Goal: Information Seeking & Learning: Compare options

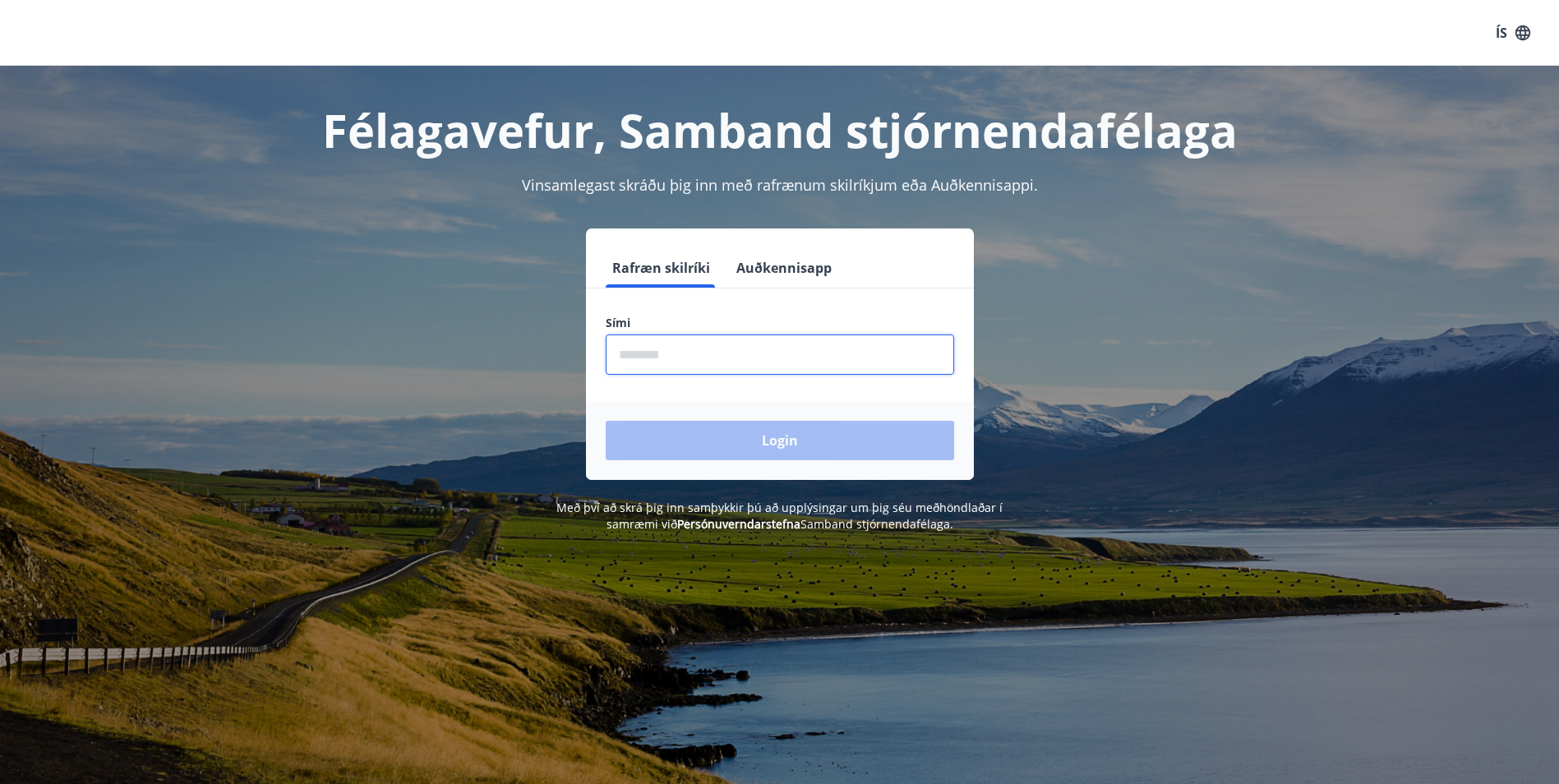
click at [658, 352] on input "phone" at bounding box center [780, 354] width 349 height 40
type input "********"
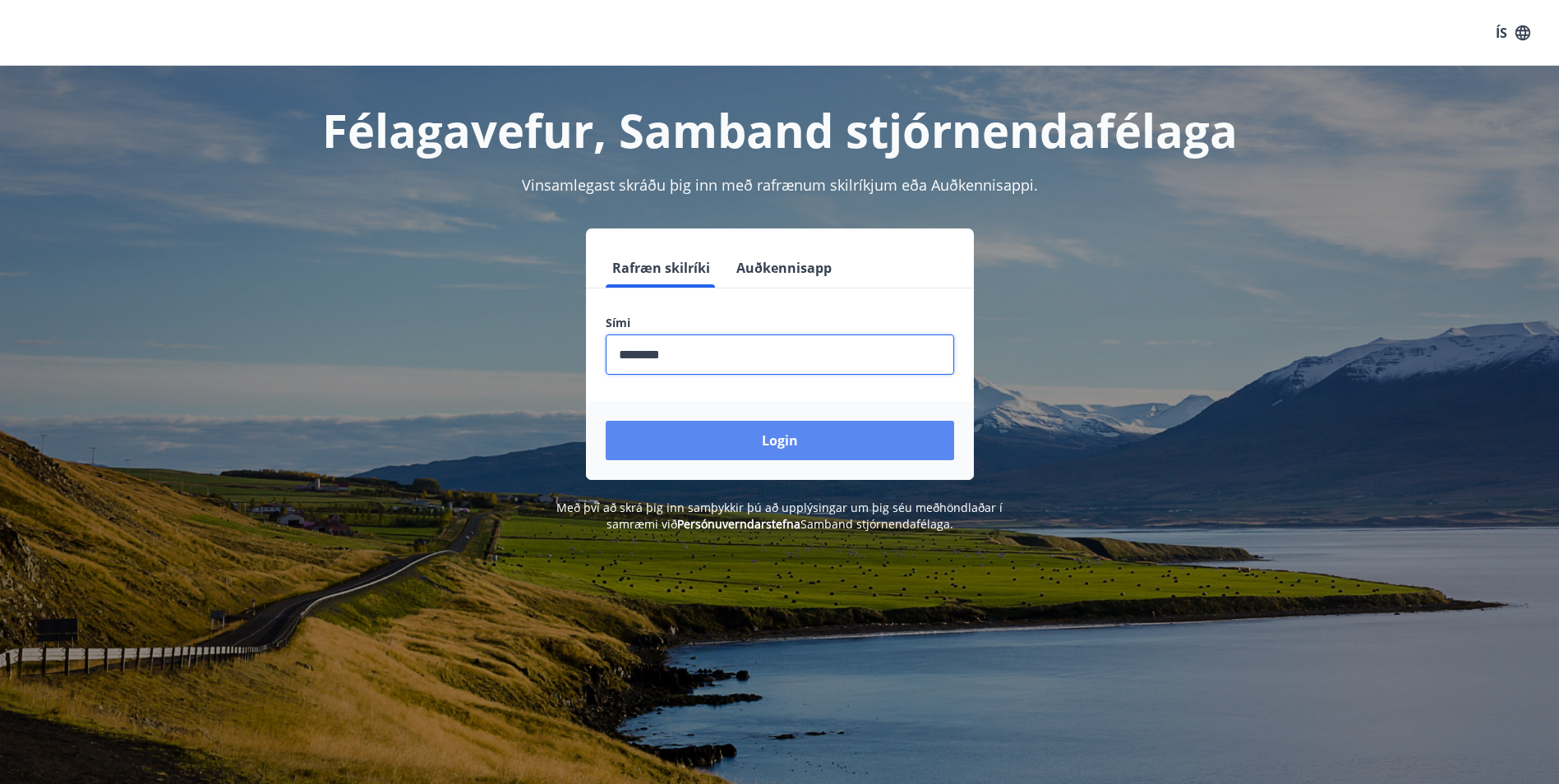
click at [790, 429] on button "Login" at bounding box center [780, 440] width 349 height 39
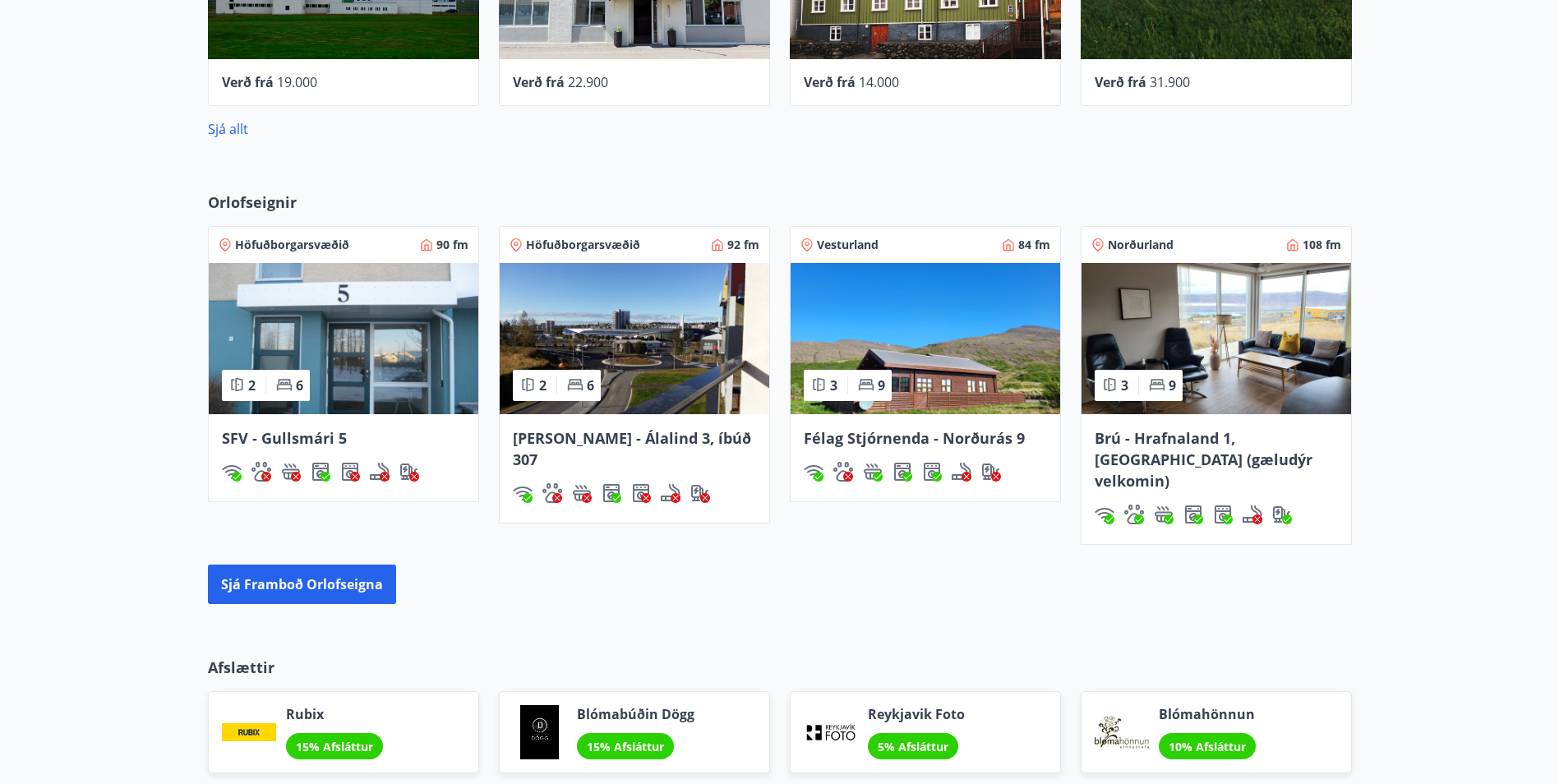
scroll to position [986, 0]
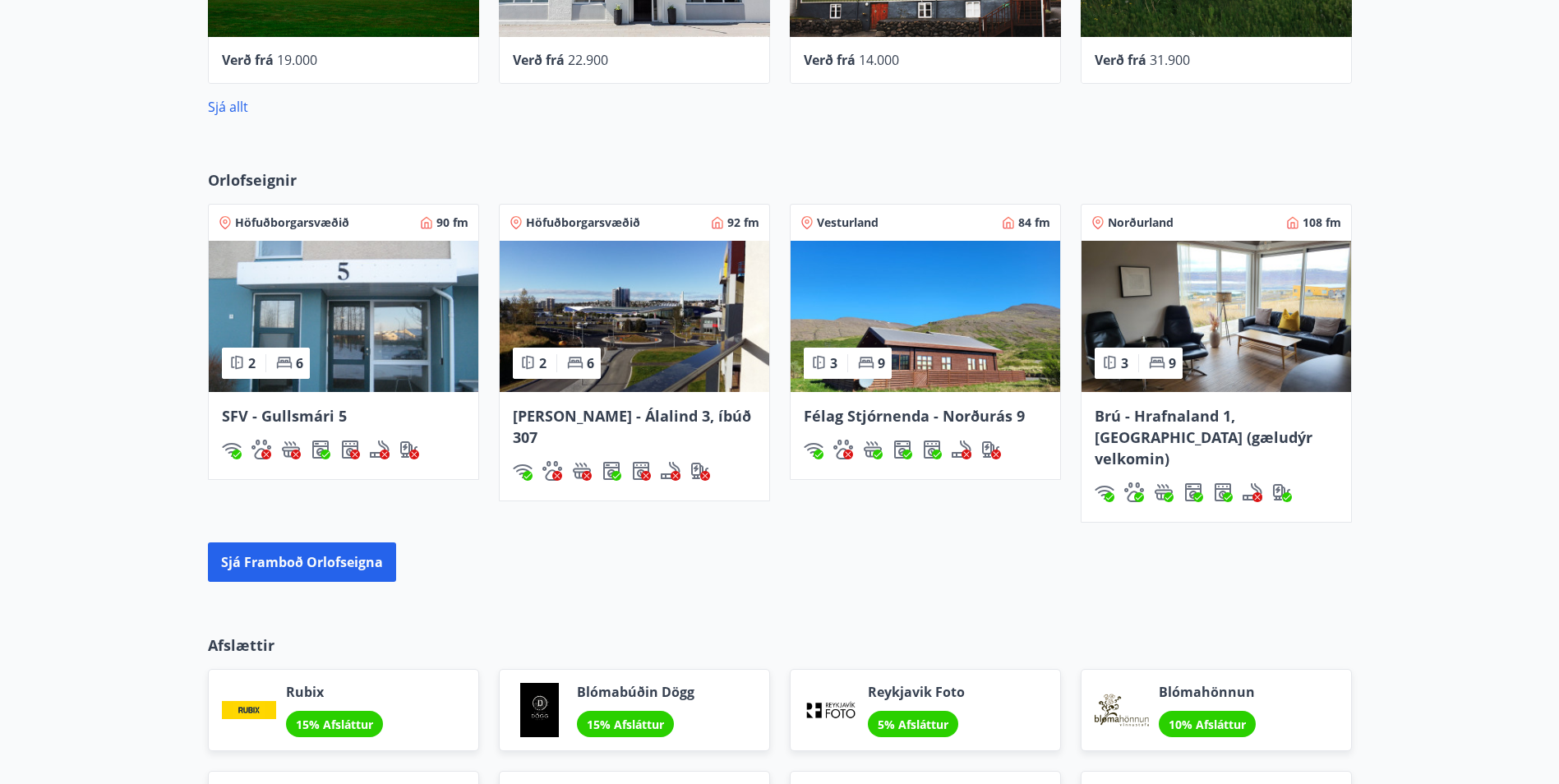
click at [951, 420] on span "Félag Stjórnenda - Norðurás 9" at bounding box center [914, 415] width 221 height 20
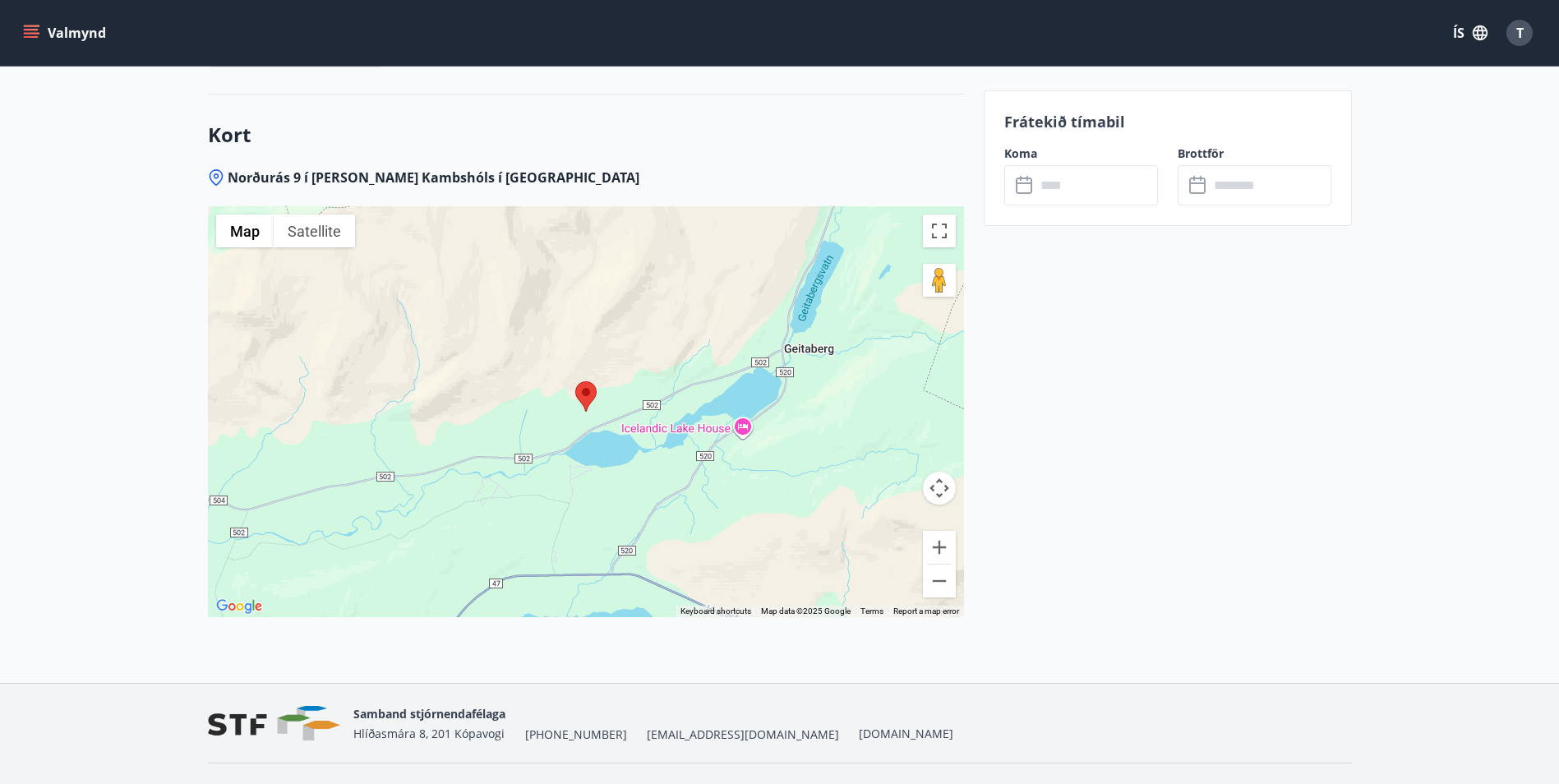
scroll to position [2465, 0]
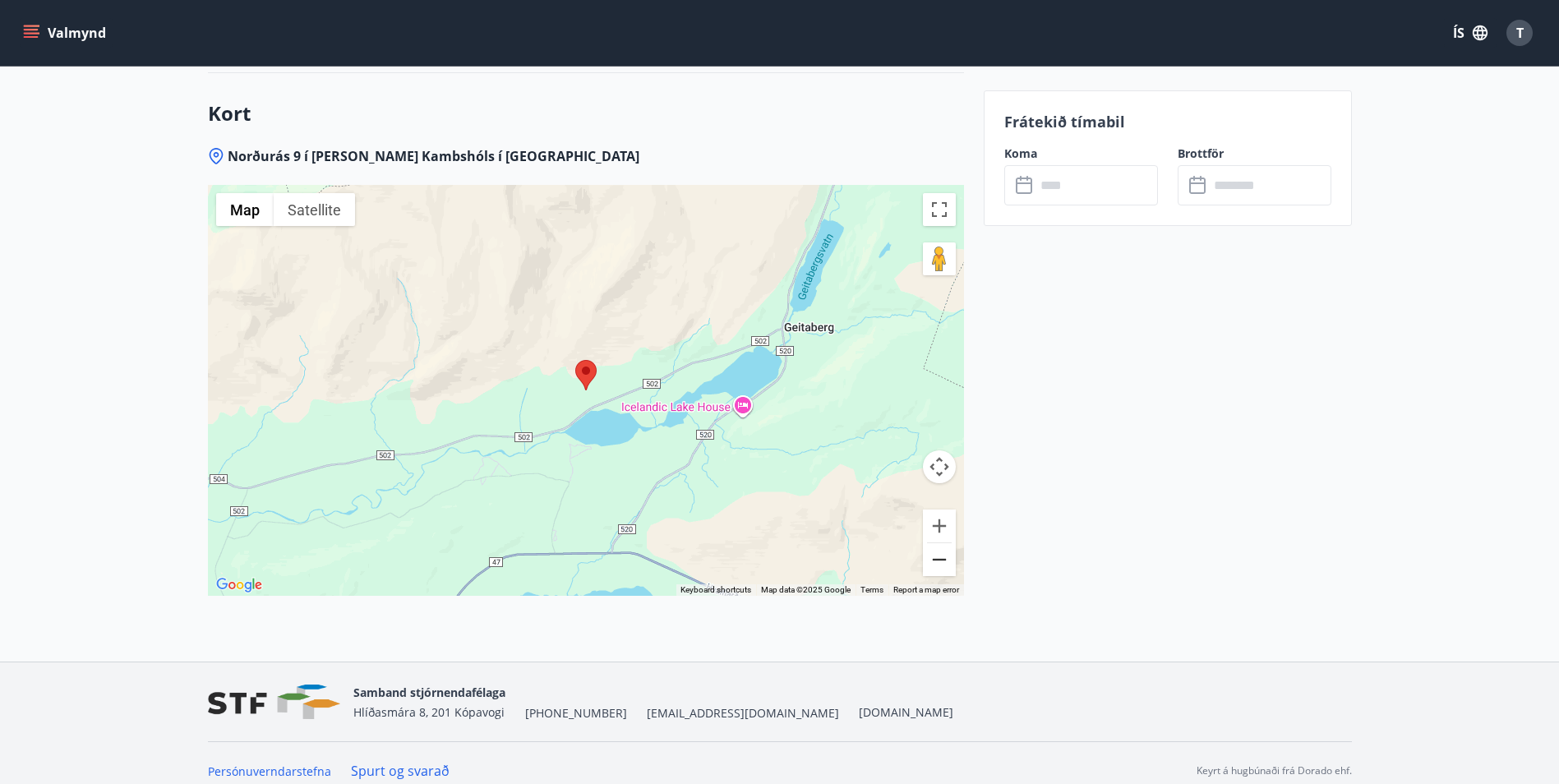
click at [939, 560] on button "Zoom out" at bounding box center [939, 559] width 33 height 33
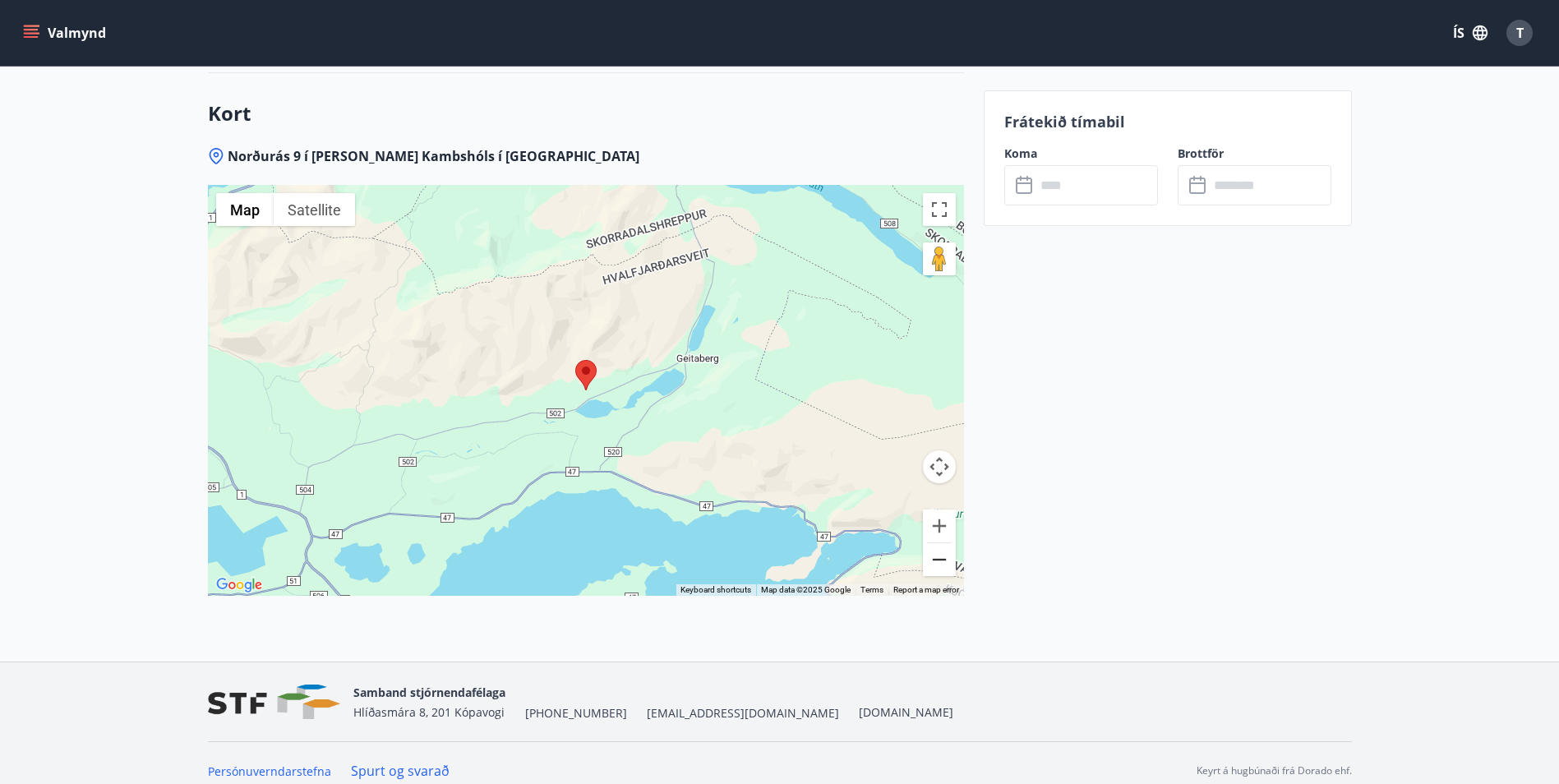
click at [939, 560] on button "Zoom out" at bounding box center [939, 559] width 33 height 33
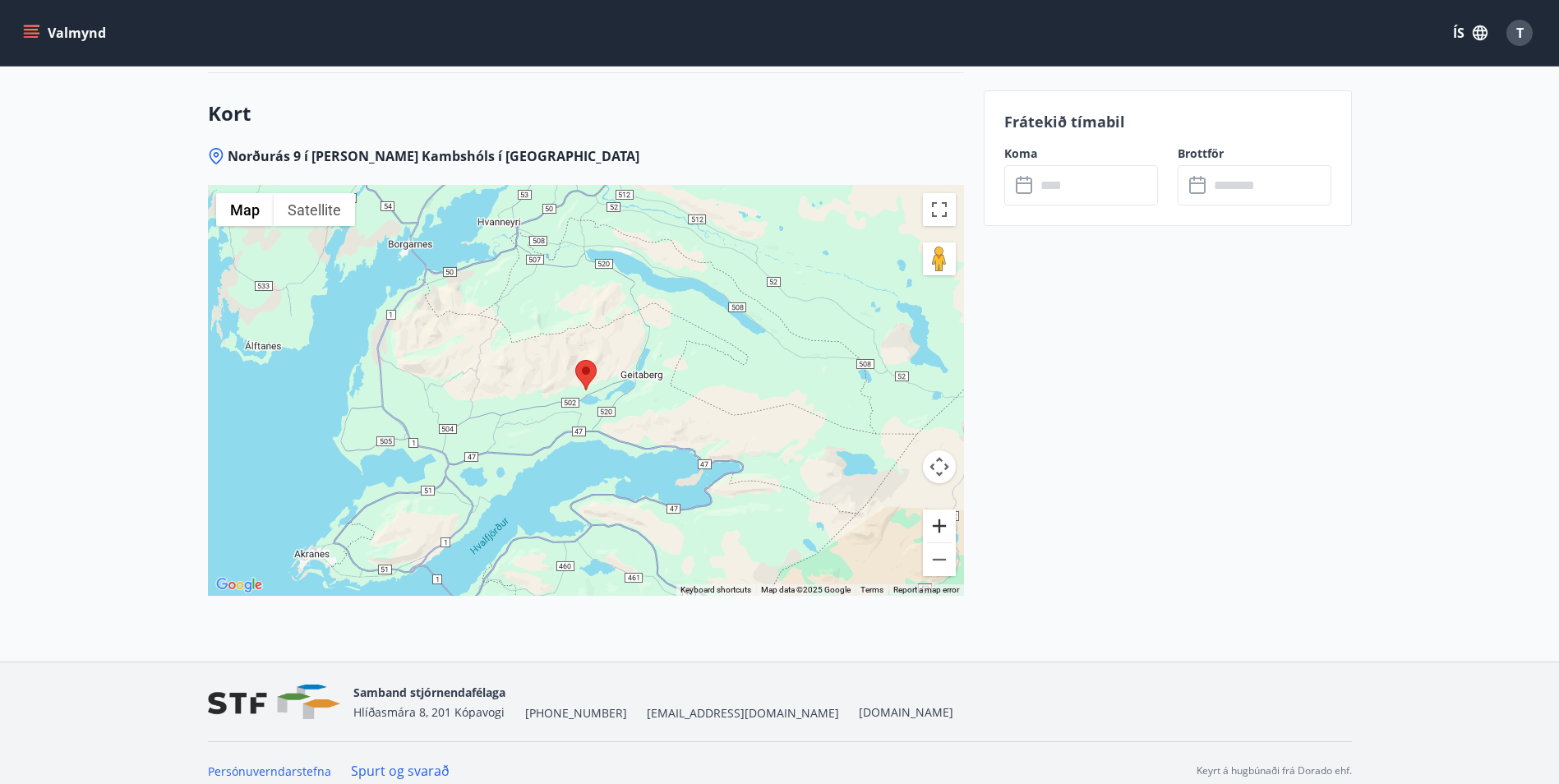
click at [938, 524] on button "Zoom in" at bounding box center [939, 525] width 33 height 33
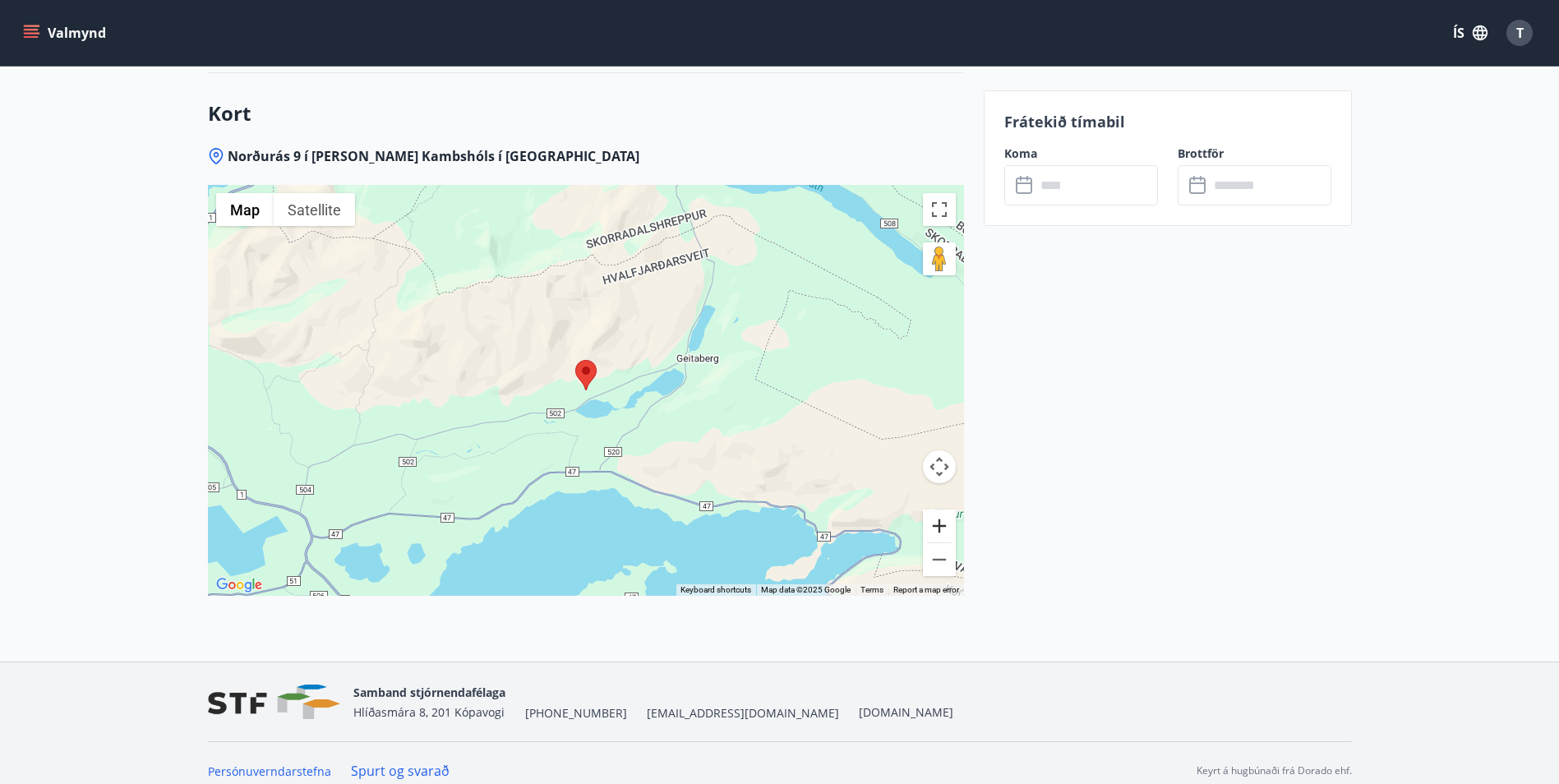
click at [938, 524] on button "Zoom in" at bounding box center [939, 525] width 33 height 33
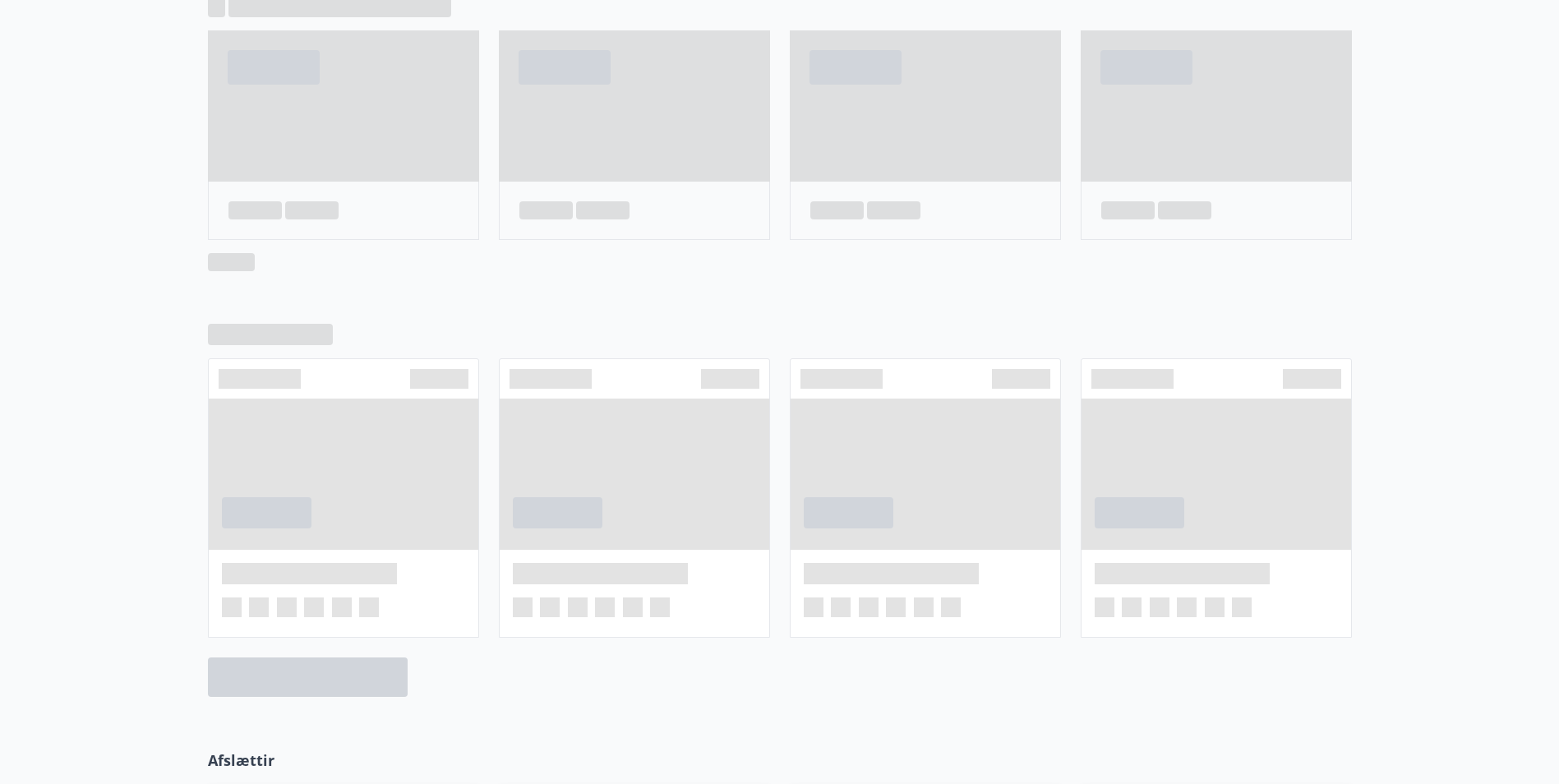
scroll to position [842, 0]
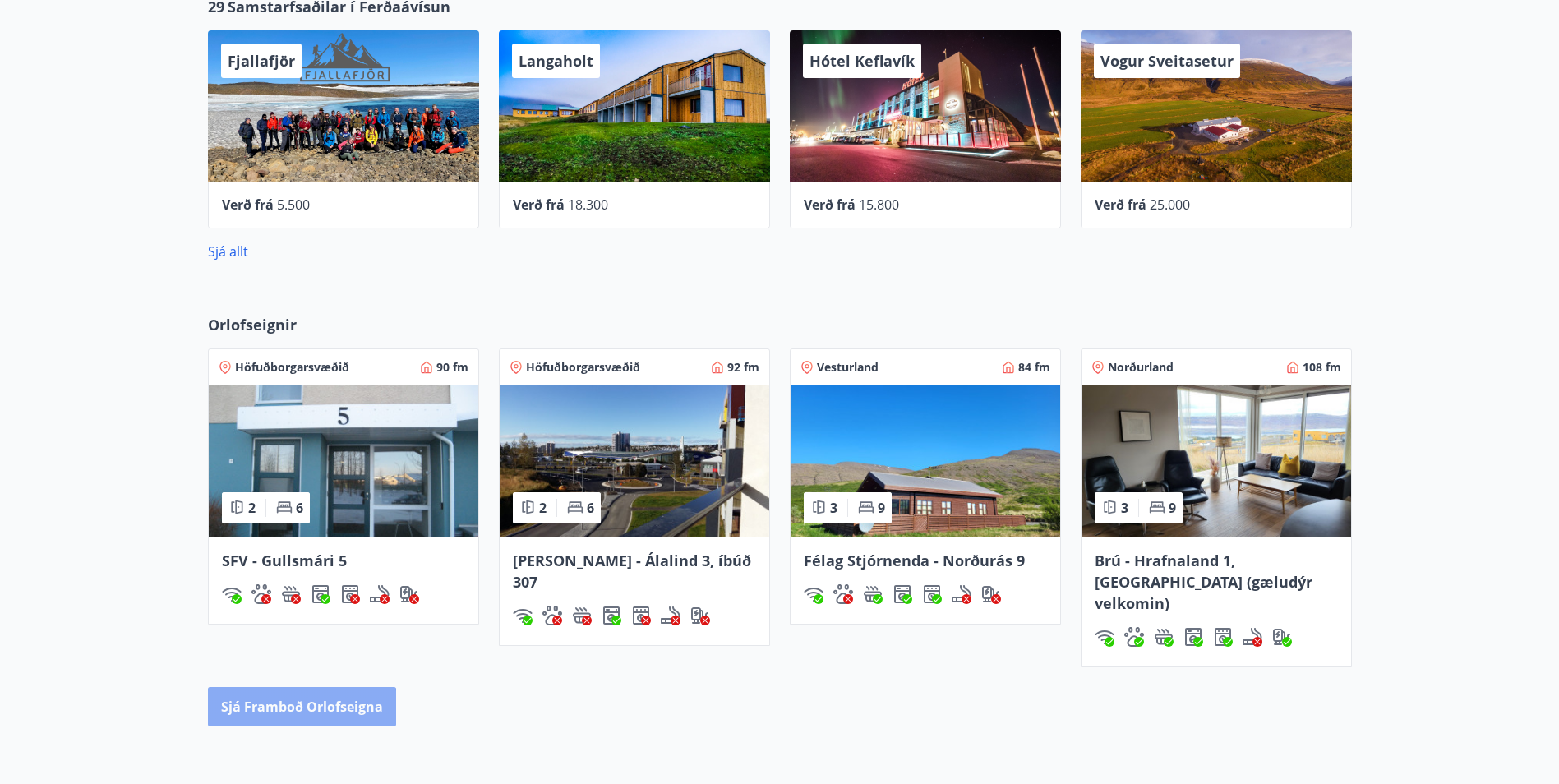
click at [300, 687] on button "Sjá framboð orlofseigna" at bounding box center [302, 707] width 188 height 39
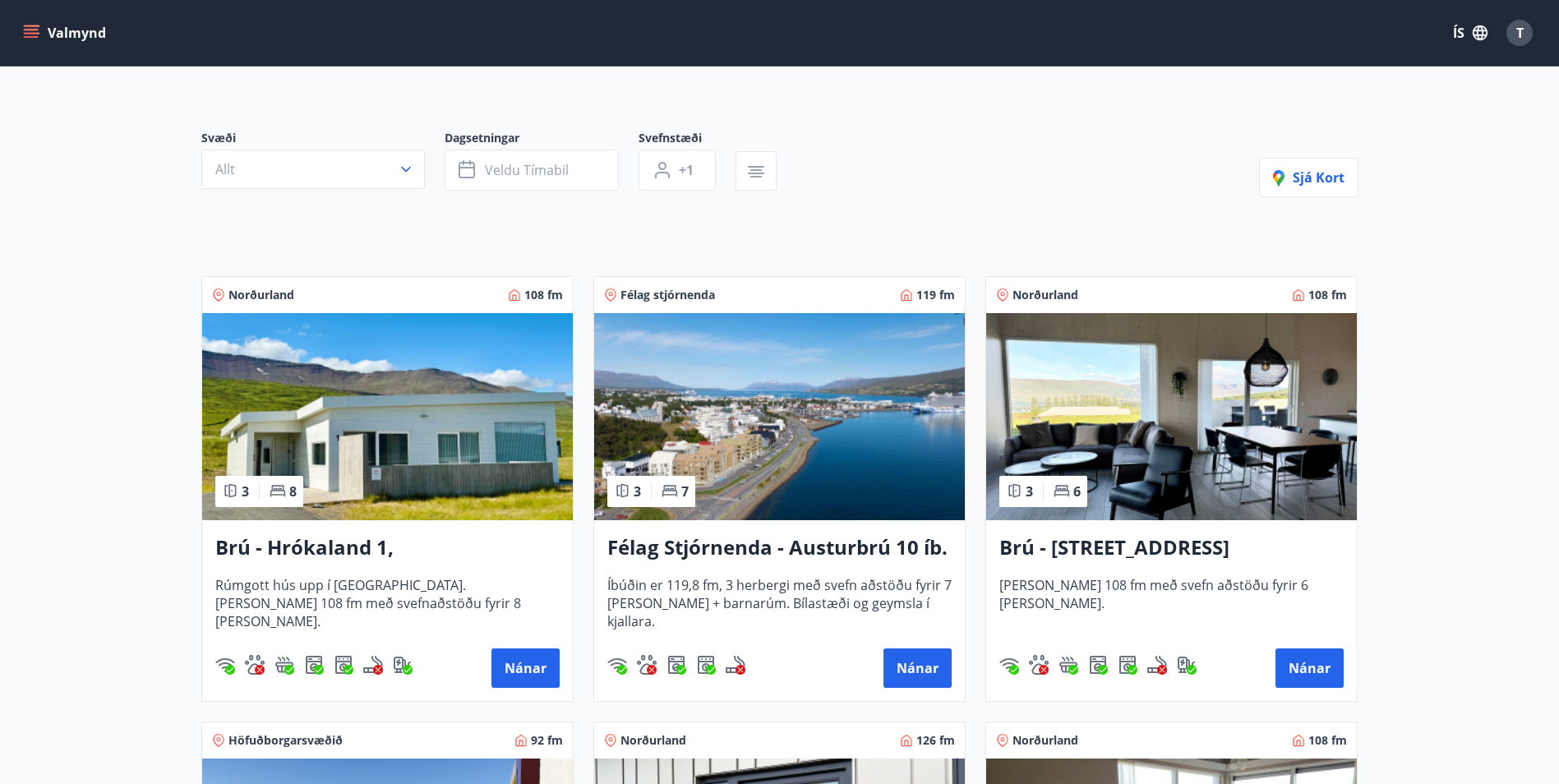
scroll to position [82, 0]
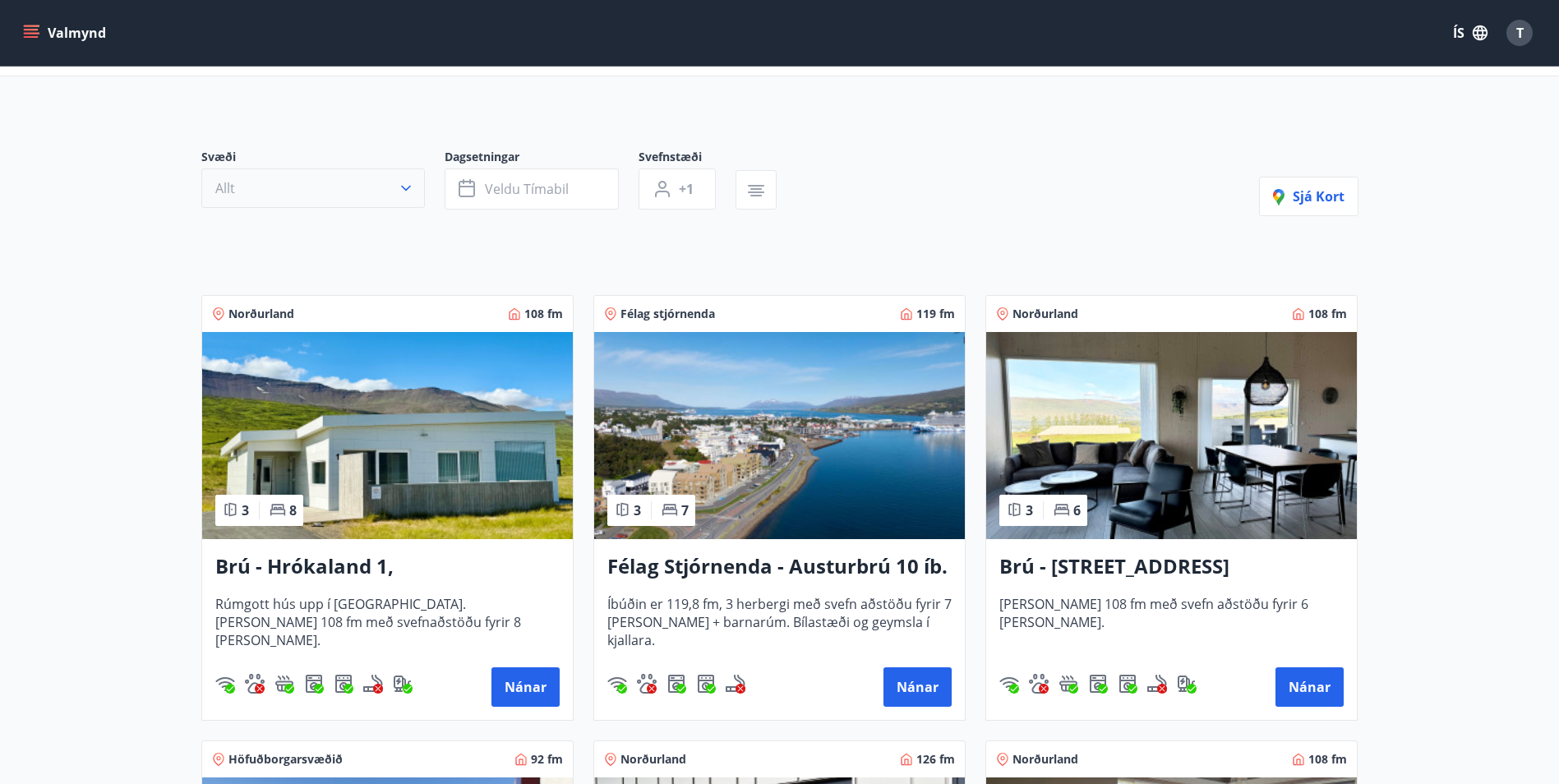
click at [402, 190] on icon "button" at bounding box center [406, 188] width 16 height 16
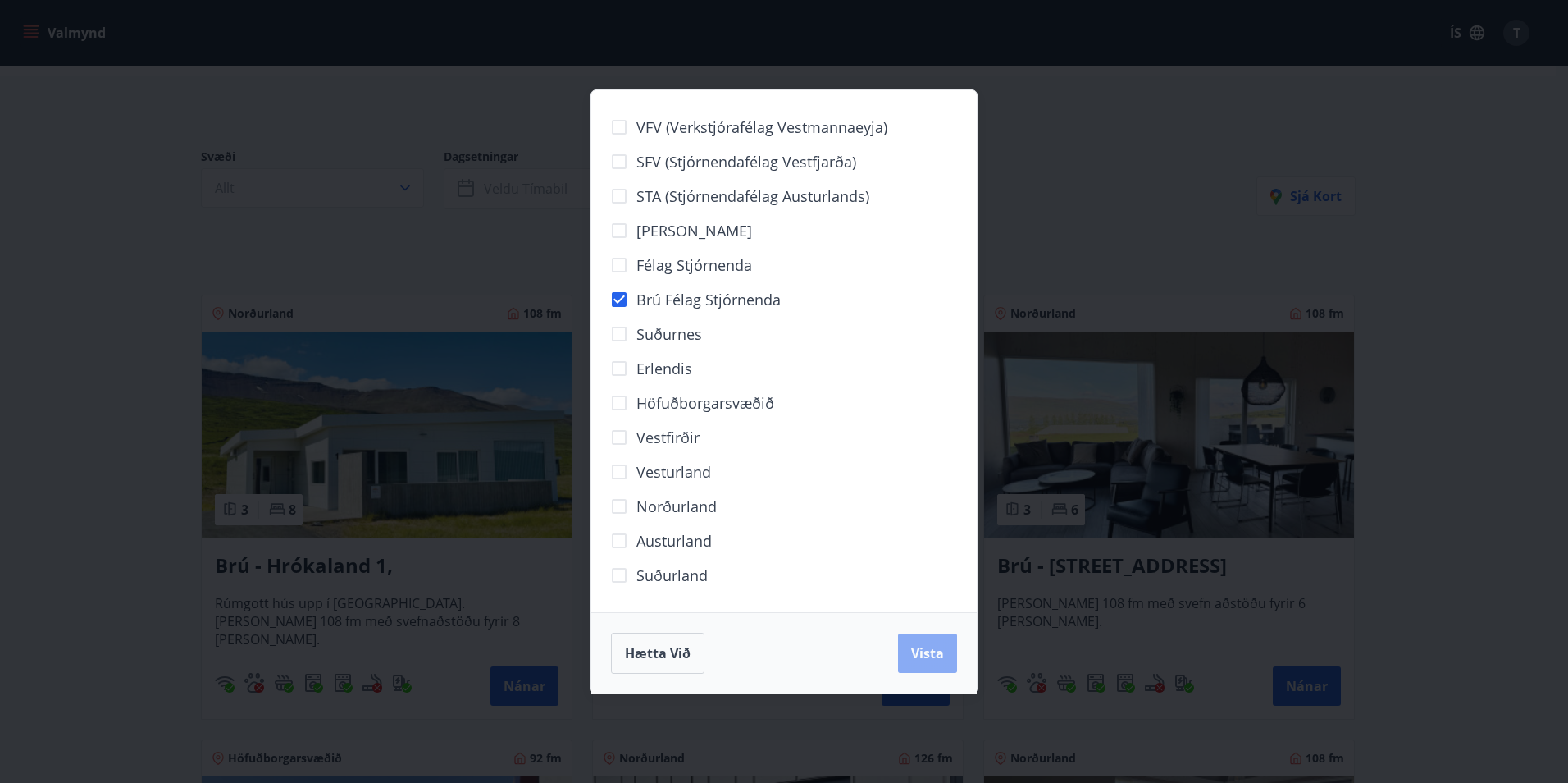
click at [926, 655] on span "Vista" at bounding box center [928, 652] width 33 height 18
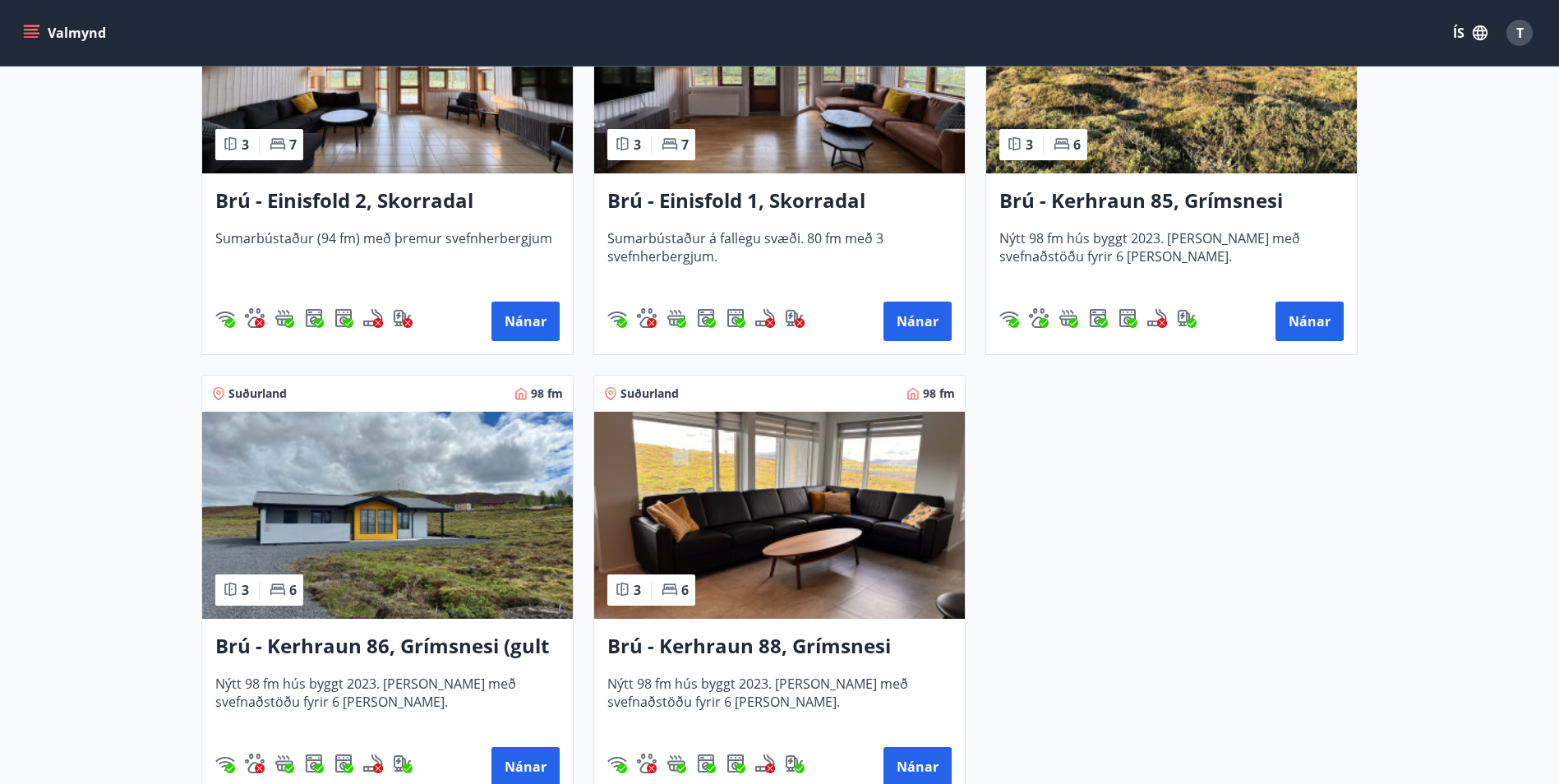
scroll to position [904, 0]
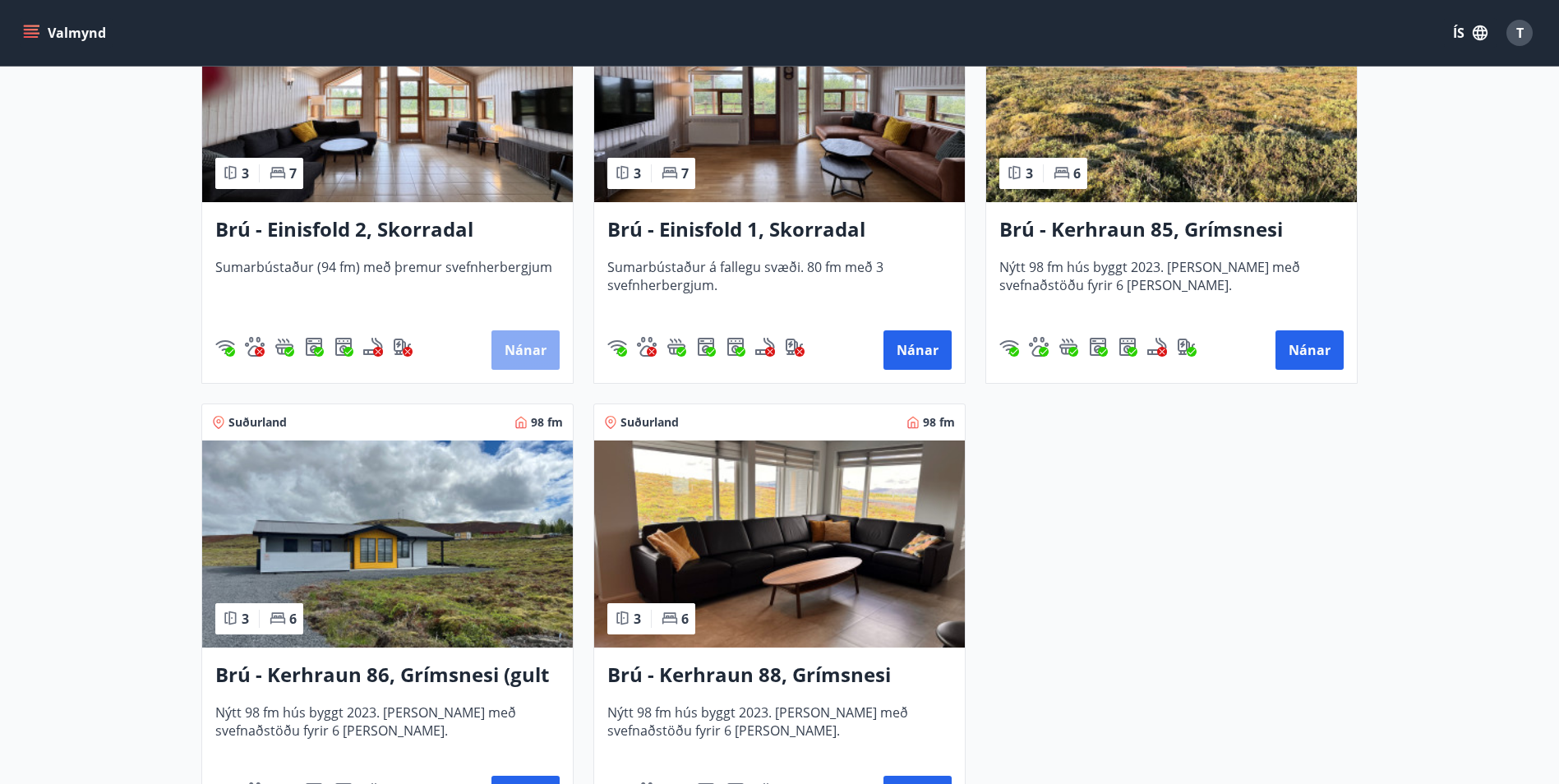
click at [526, 359] on button "Nánar" at bounding box center [525, 350] width 68 height 39
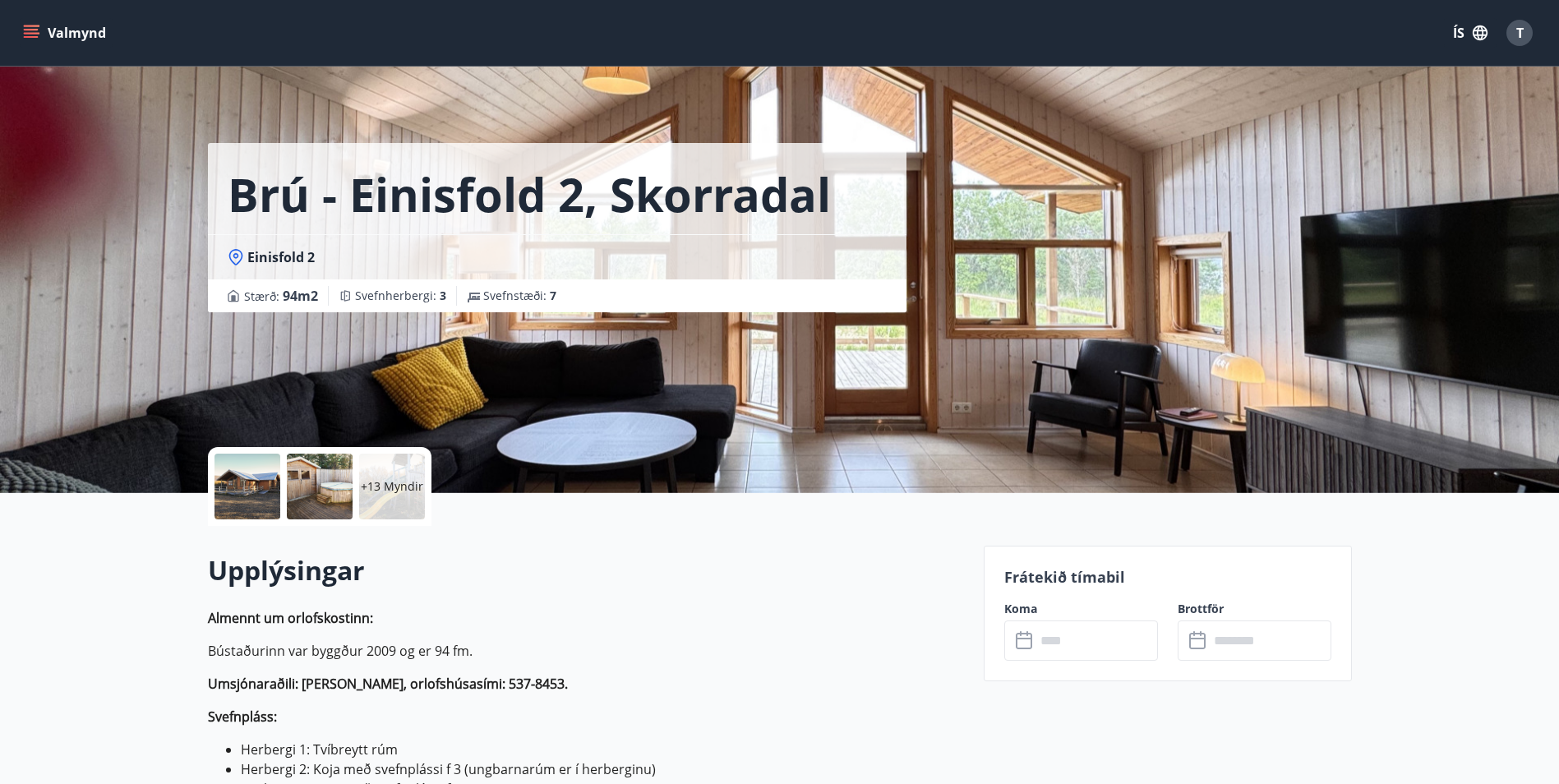
click at [266, 476] on div at bounding box center [247, 486] width 65 height 65
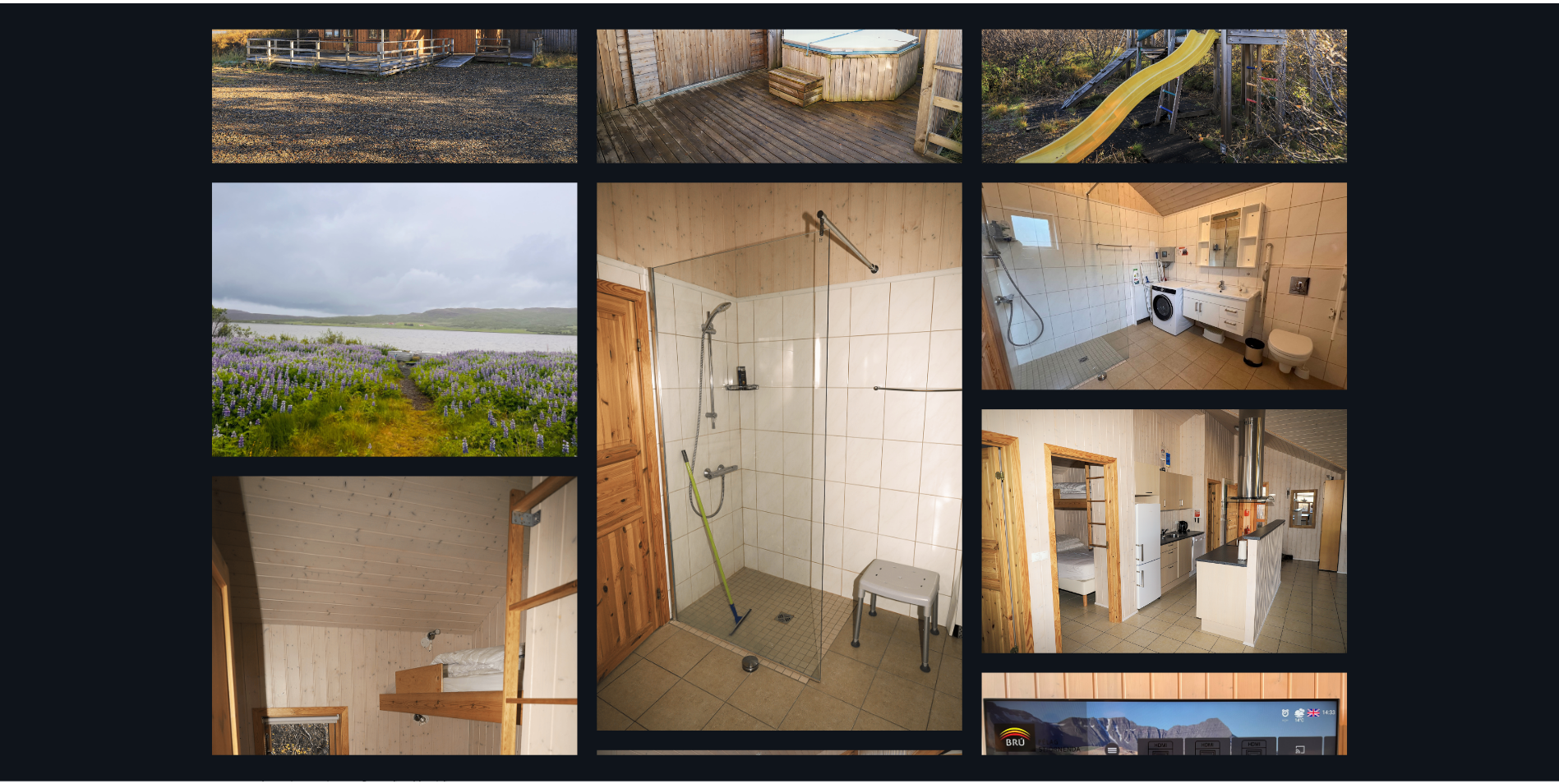
scroll to position [341, 0]
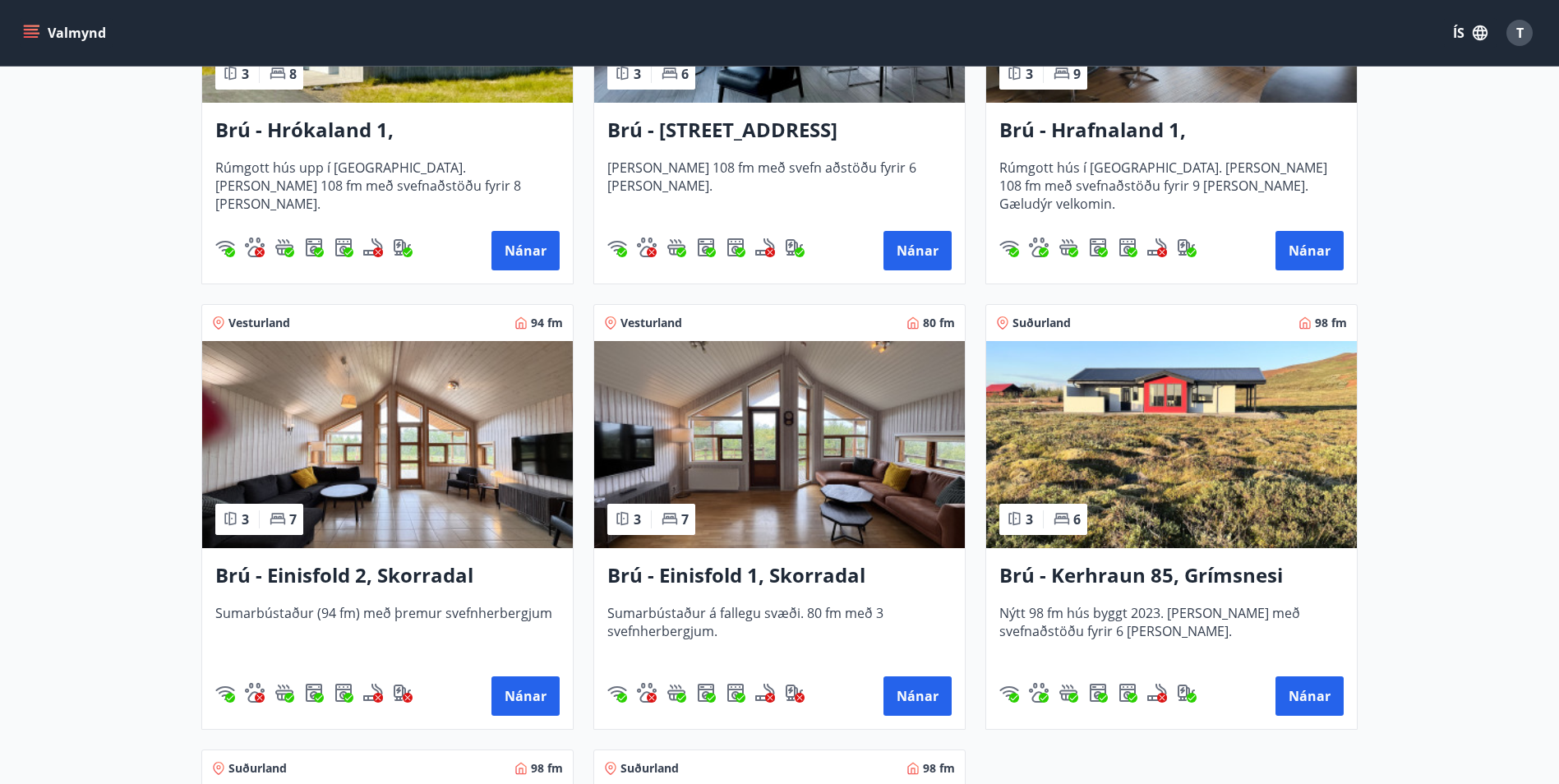
scroll to position [740, 0]
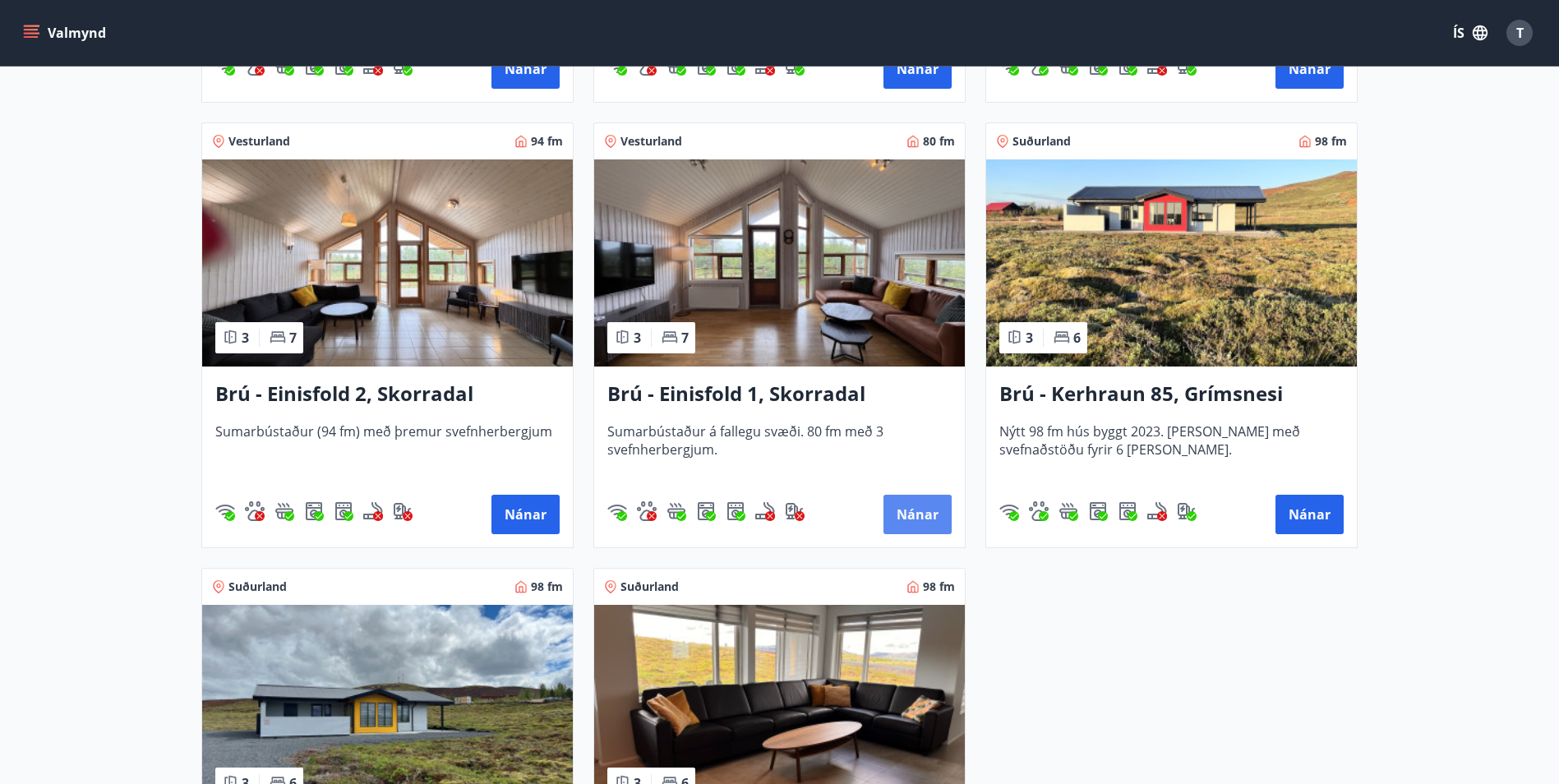
click at [917, 510] on button "Nánar" at bounding box center [917, 514] width 68 height 39
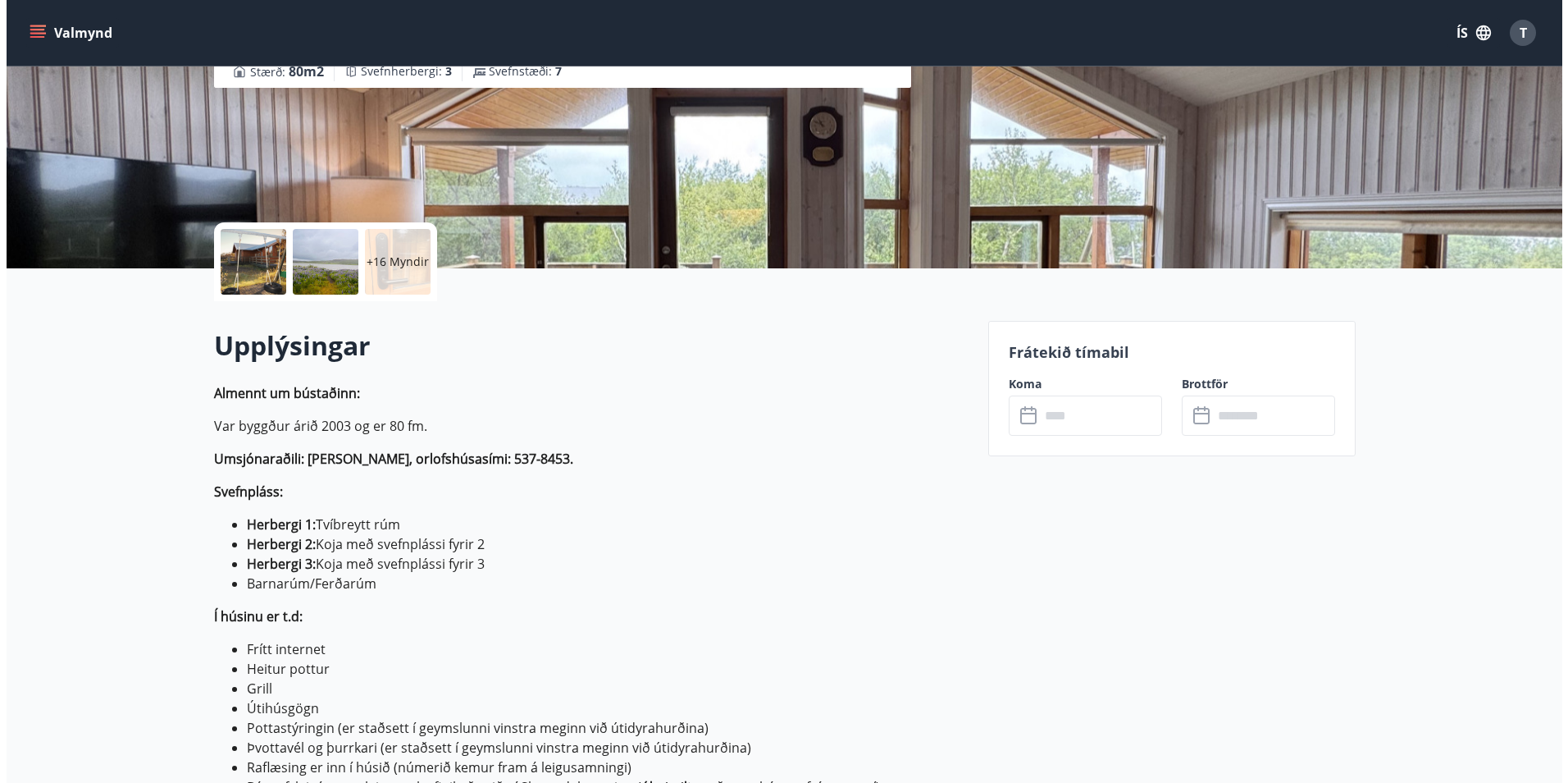
scroll to position [164, 0]
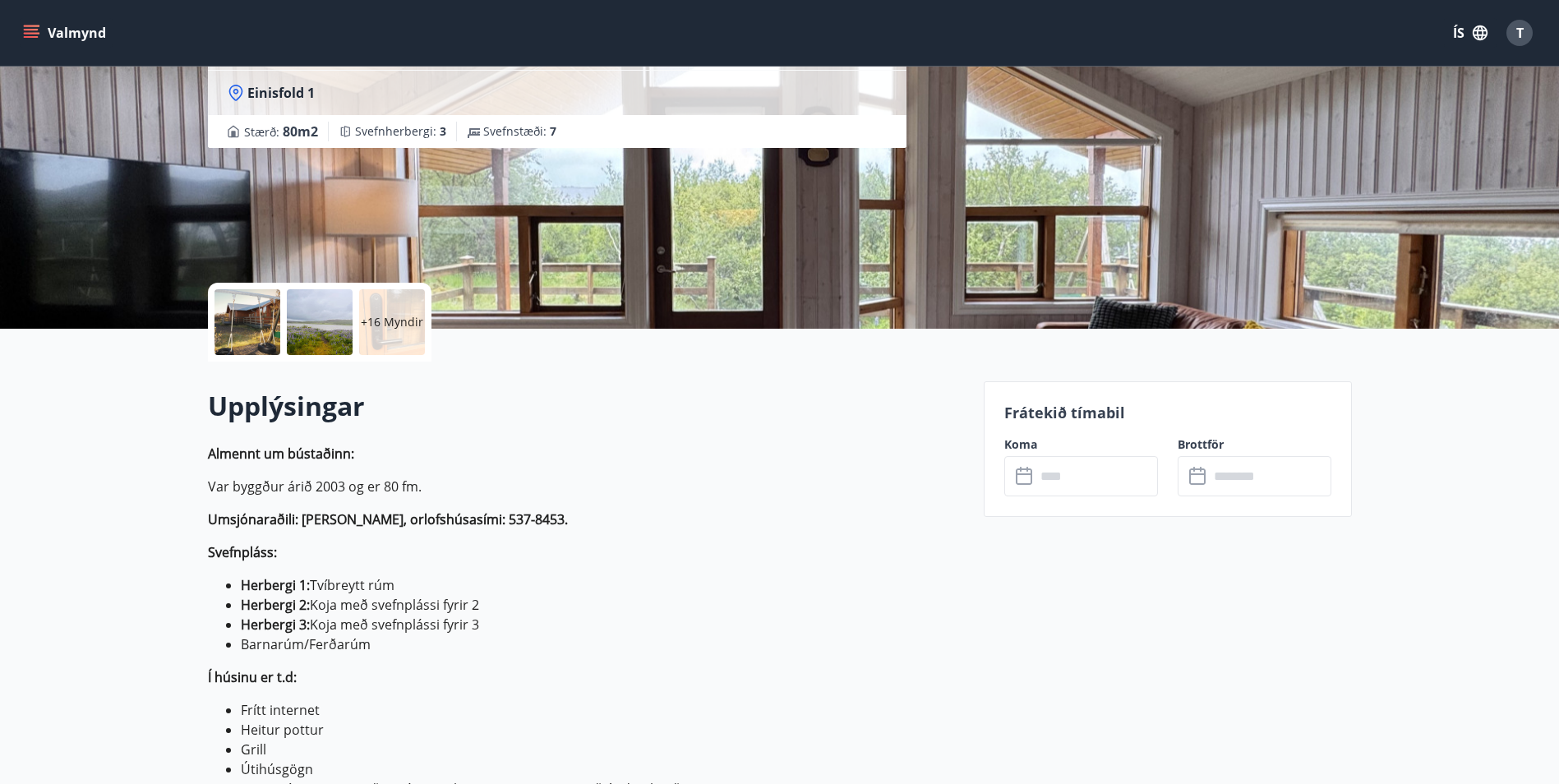
click at [255, 322] on div at bounding box center [247, 322] width 65 height 65
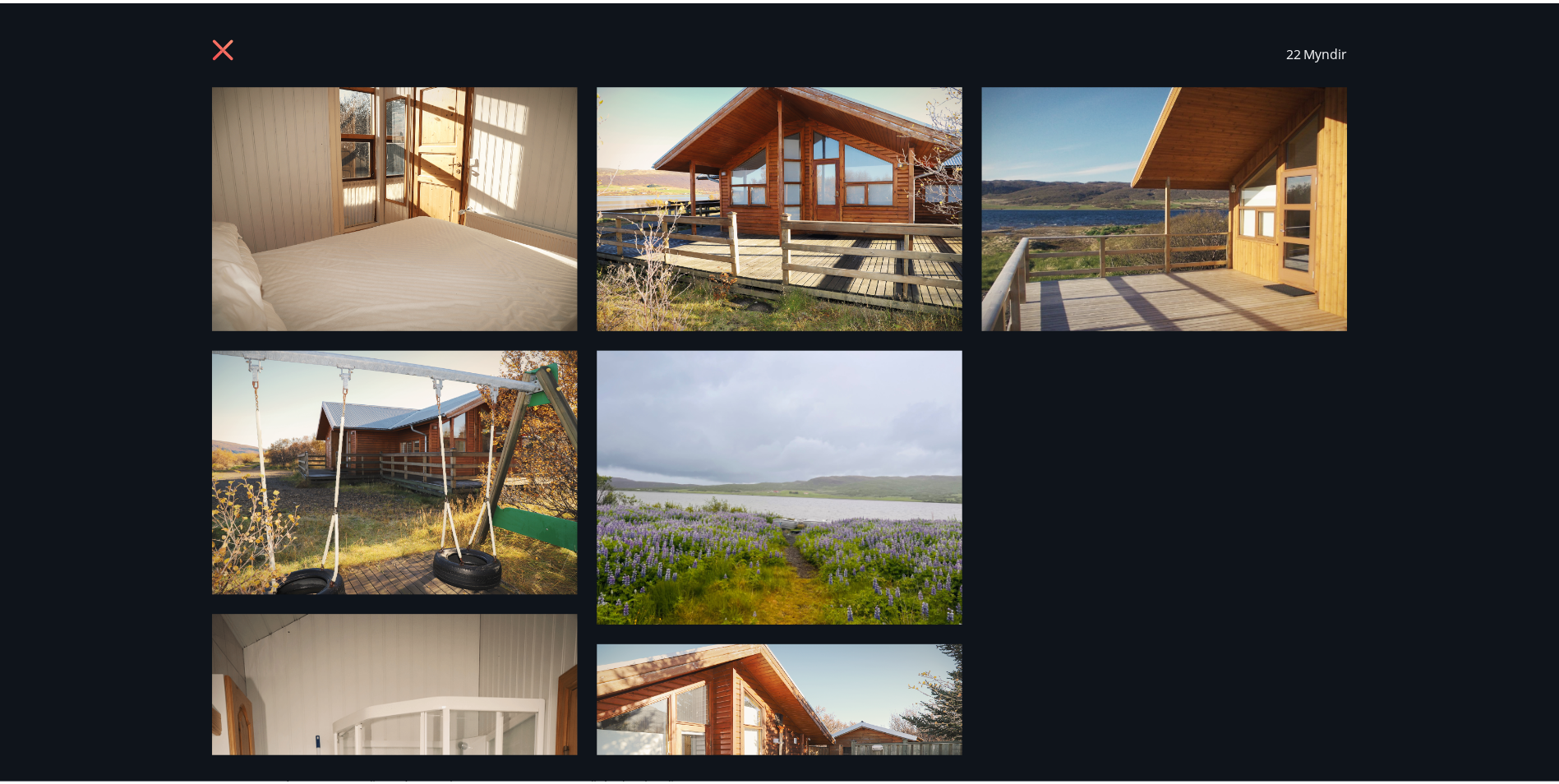
scroll to position [0, 0]
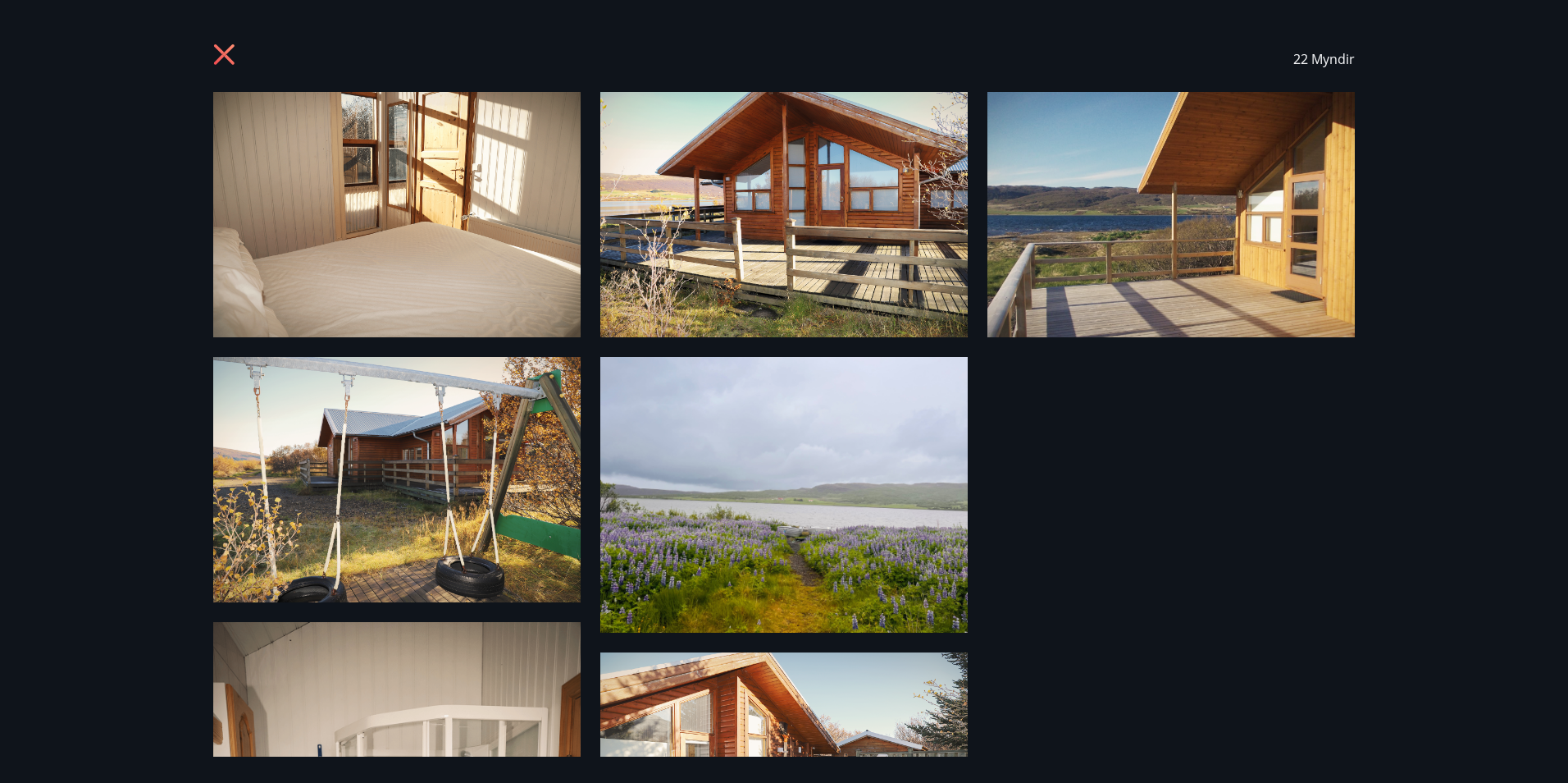
click at [219, 51] on icon at bounding box center [224, 54] width 20 height 20
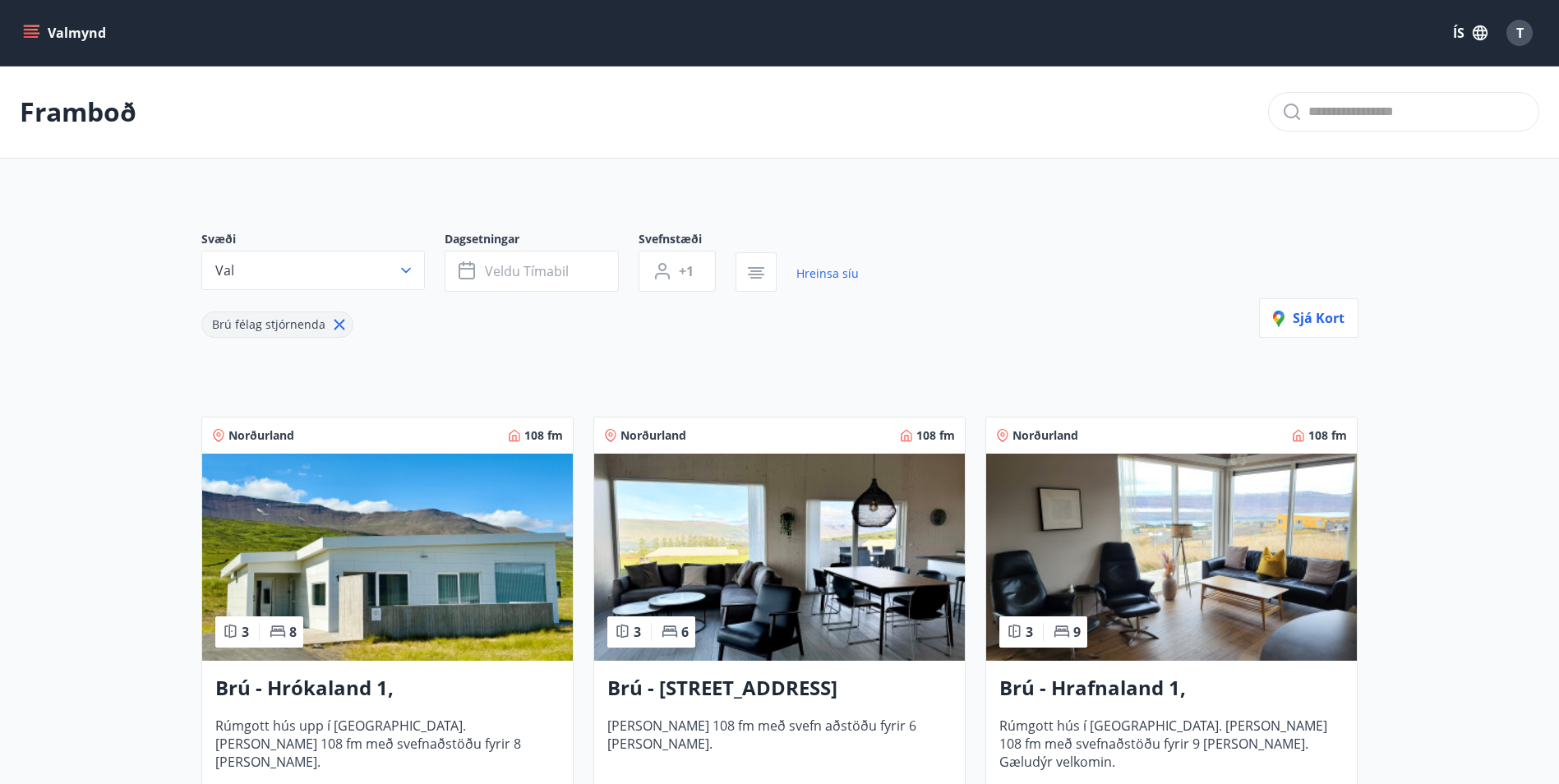
click at [334, 328] on icon at bounding box center [339, 325] width 11 height 11
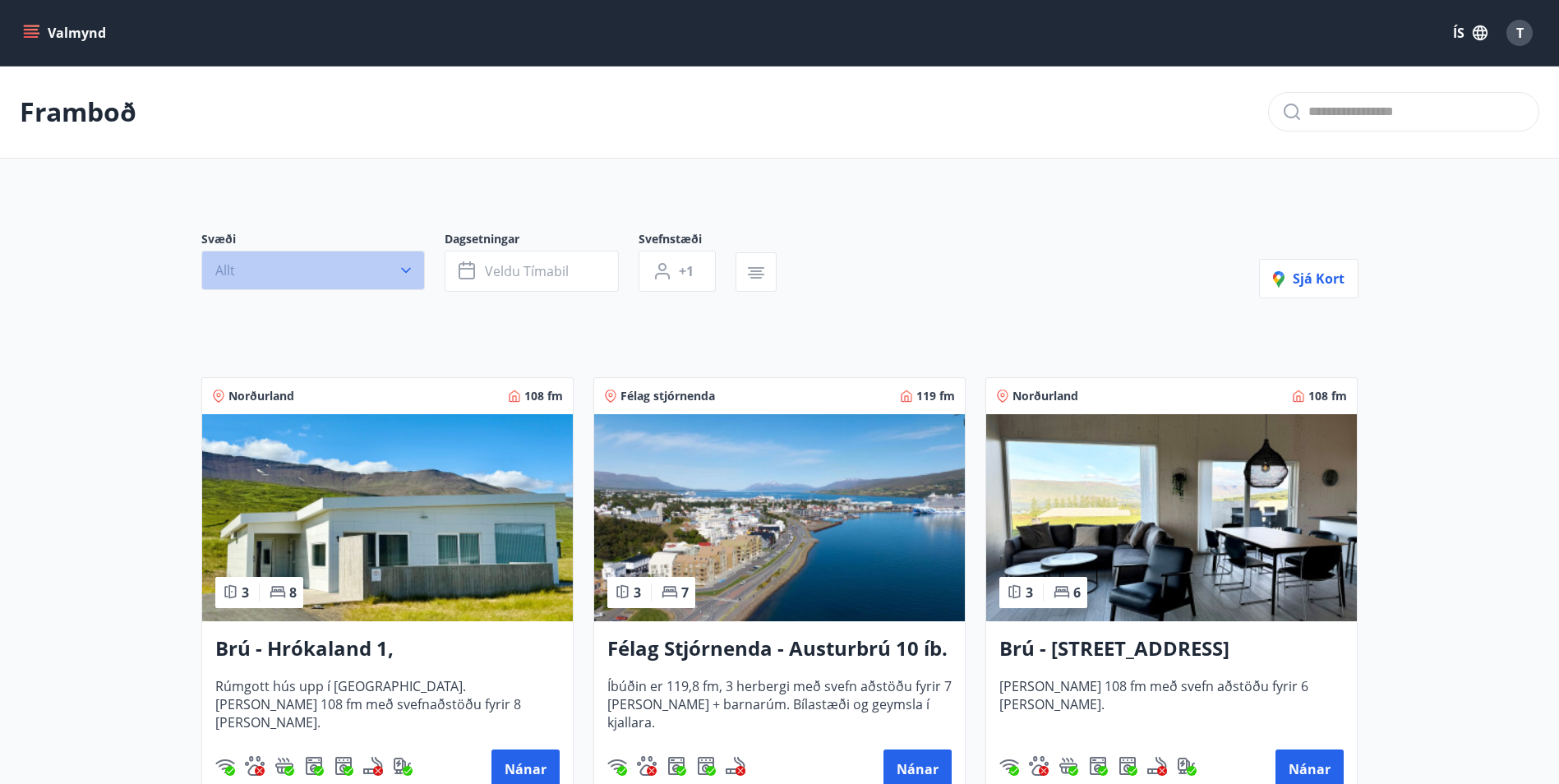
click at [404, 270] on icon "button" at bounding box center [406, 270] width 16 height 16
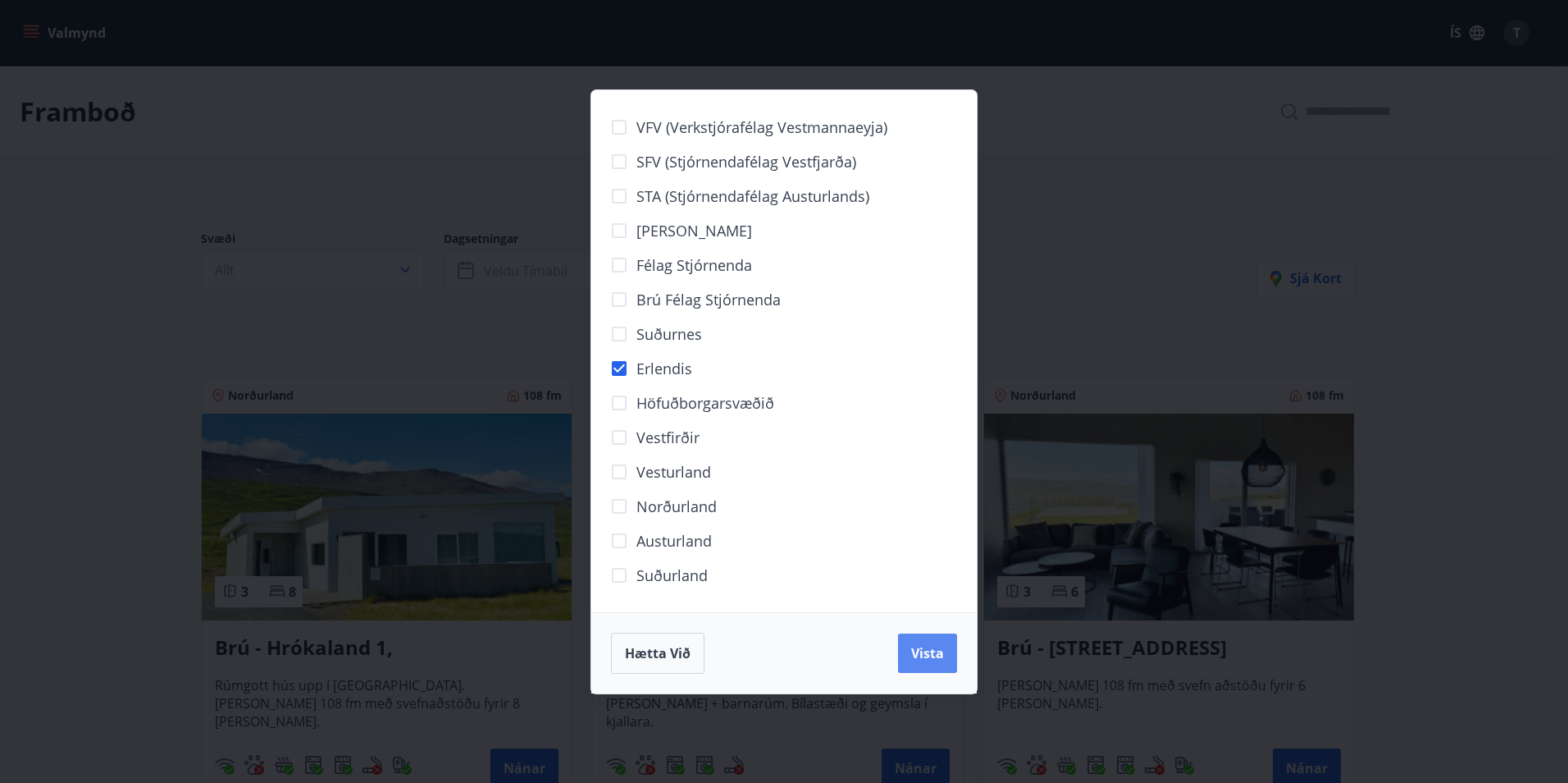
click at [941, 645] on span "Vista" at bounding box center [928, 652] width 33 height 18
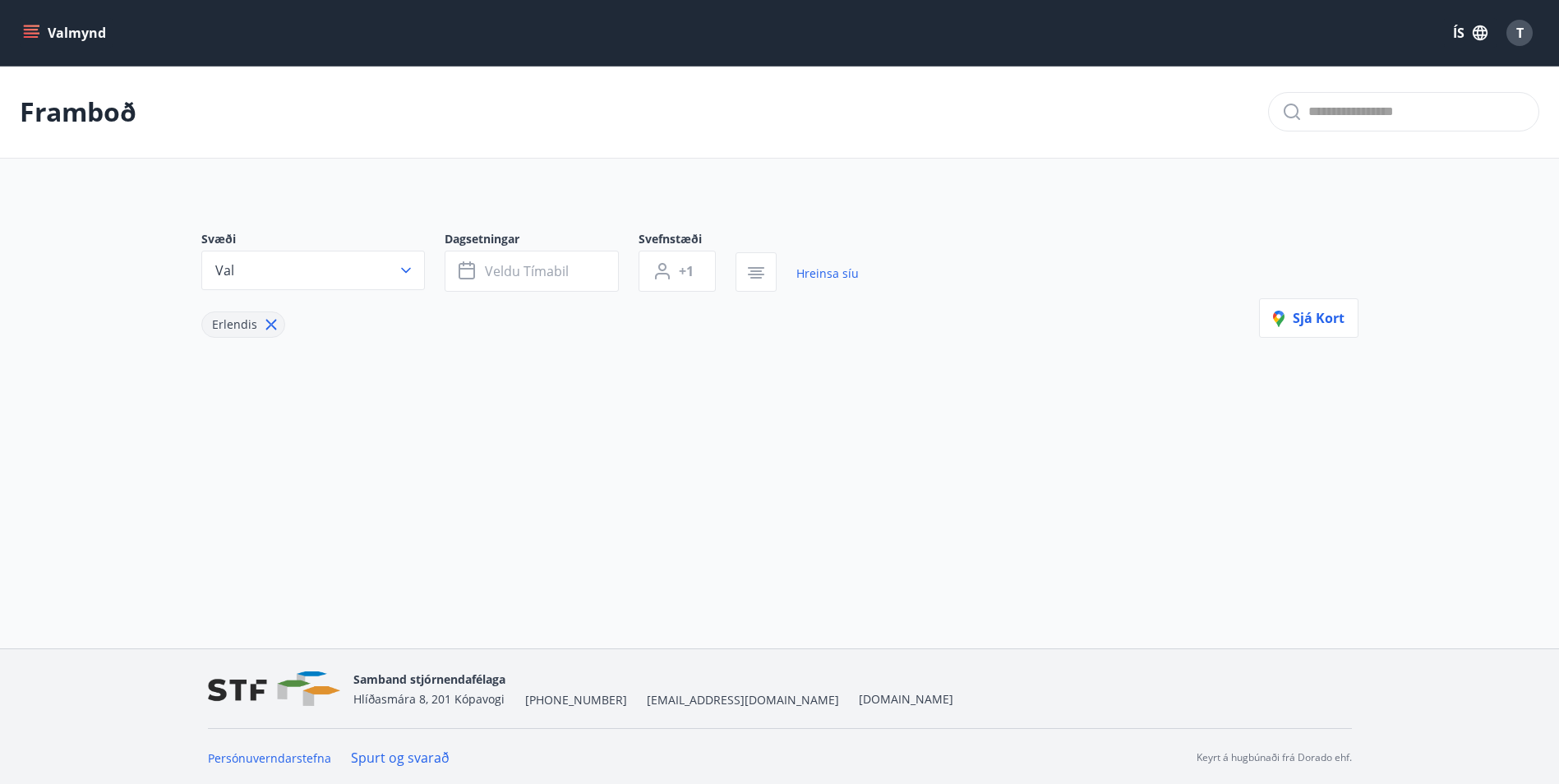
click at [270, 322] on icon at bounding box center [271, 324] width 18 height 18
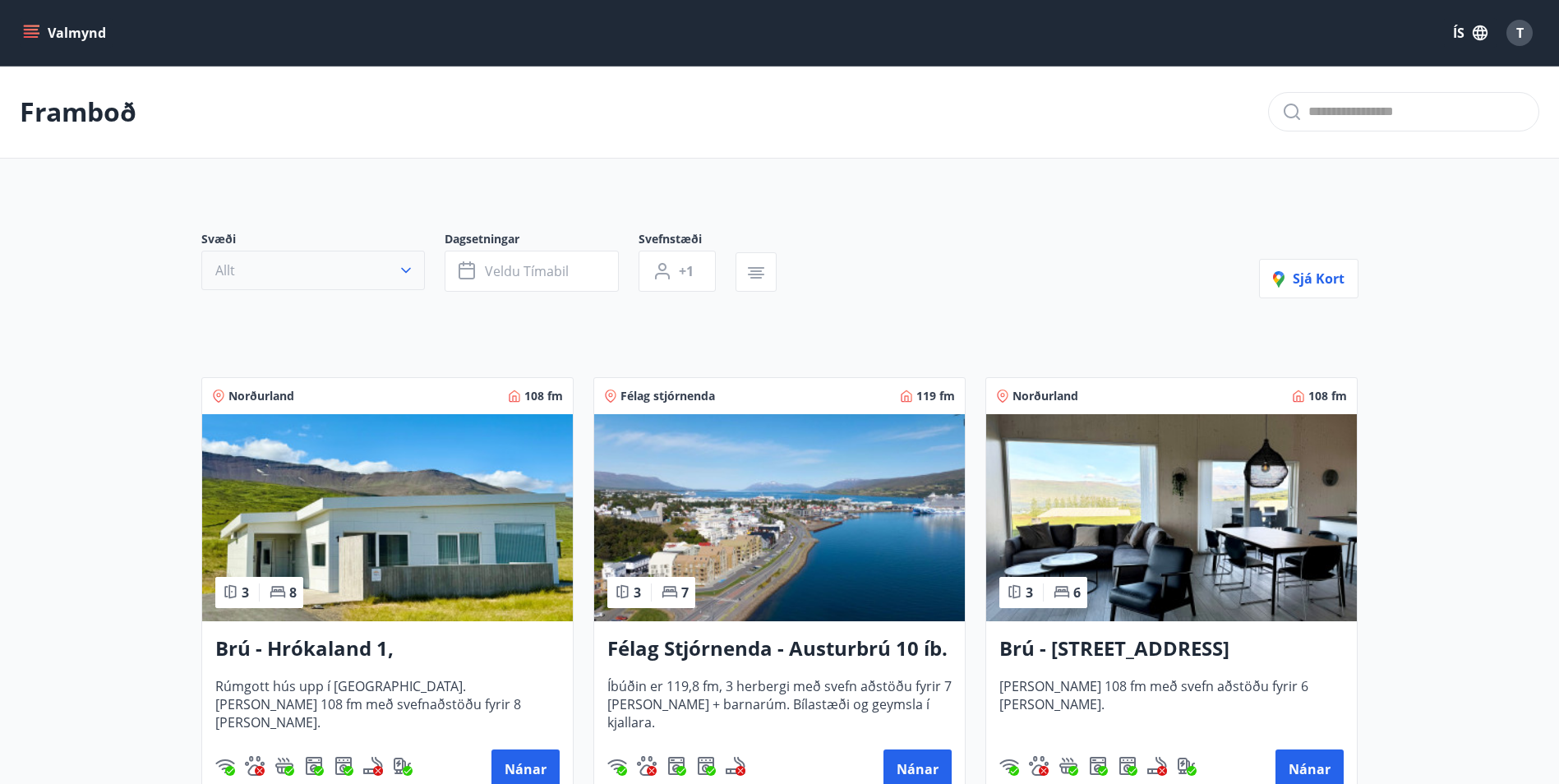
click at [407, 277] on icon "button" at bounding box center [406, 270] width 16 height 16
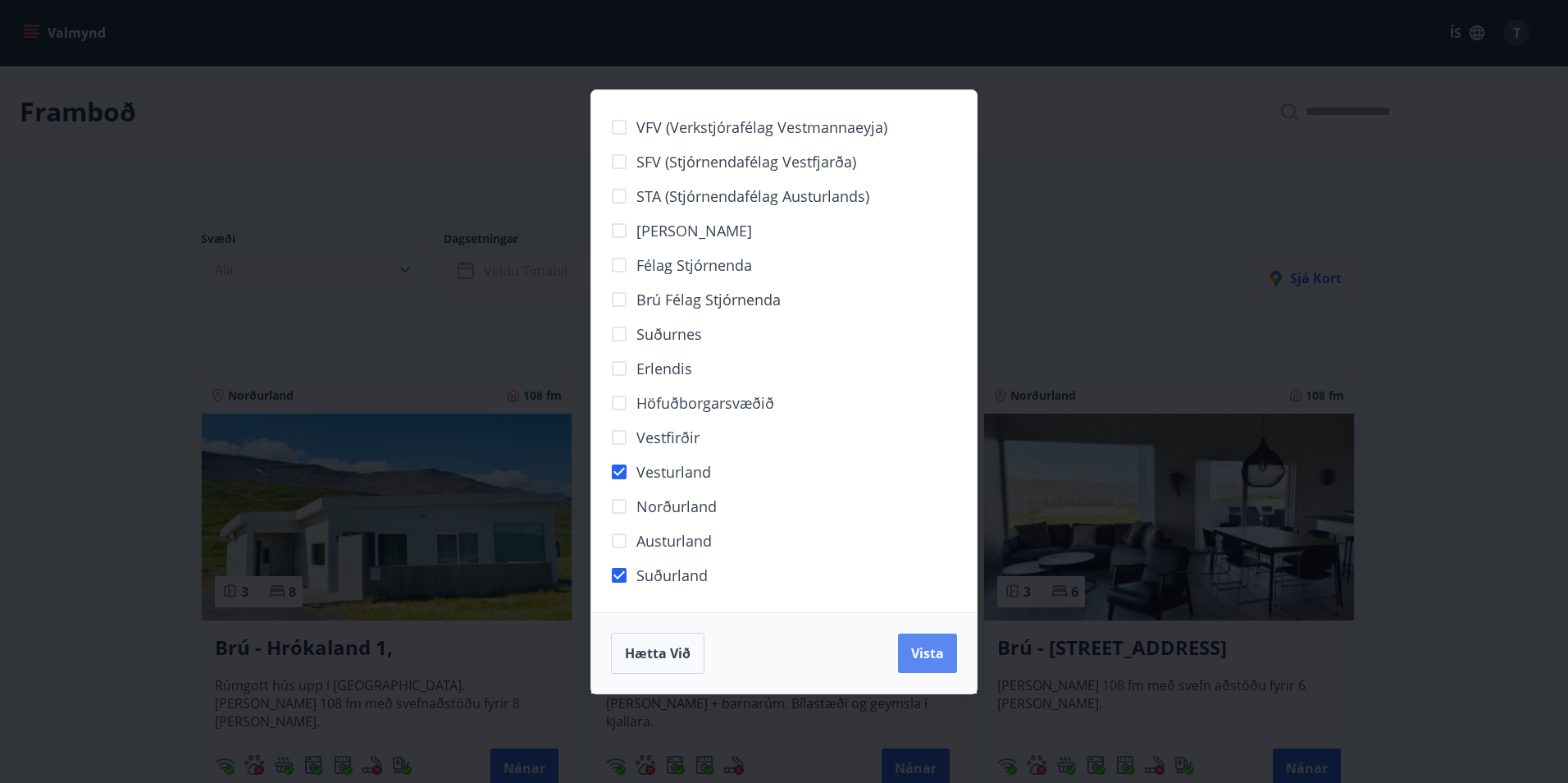
click at [939, 656] on span "Vista" at bounding box center [928, 652] width 33 height 18
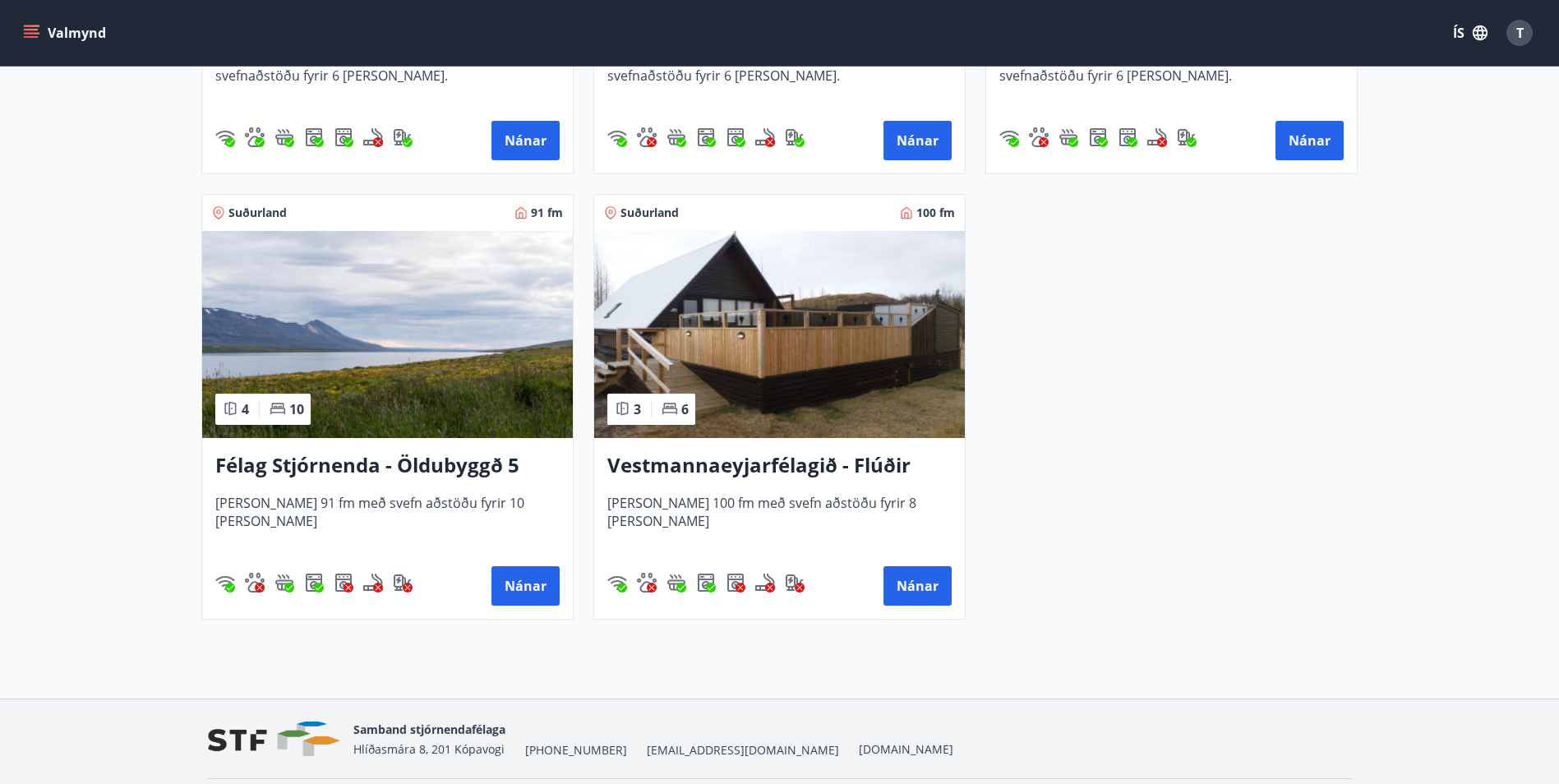
scroll to position [1561, 0]
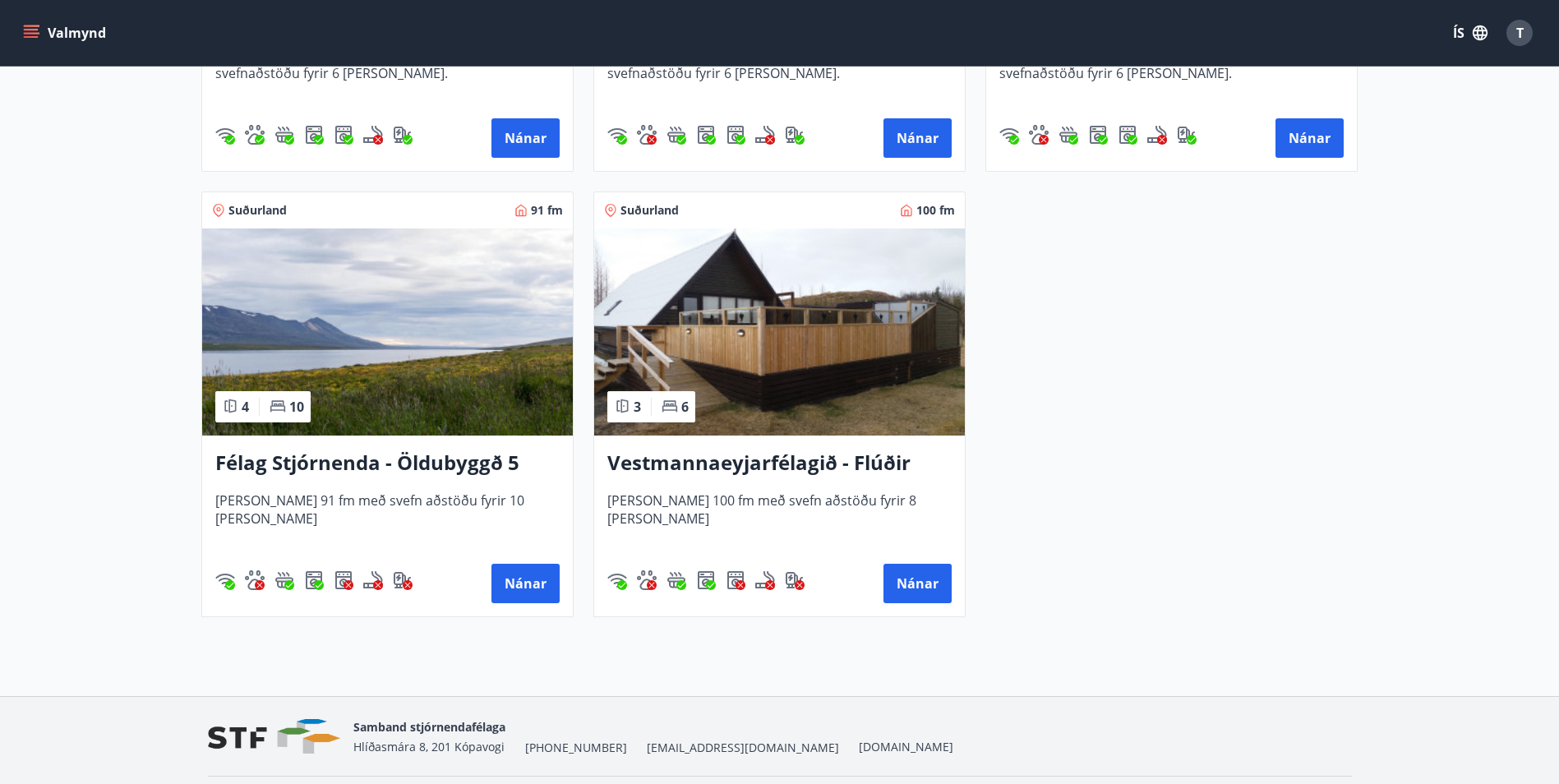
click at [334, 465] on h3 "Félag Stjórnenda - Öldubyggð 5" at bounding box center [388, 463] width 345 height 30
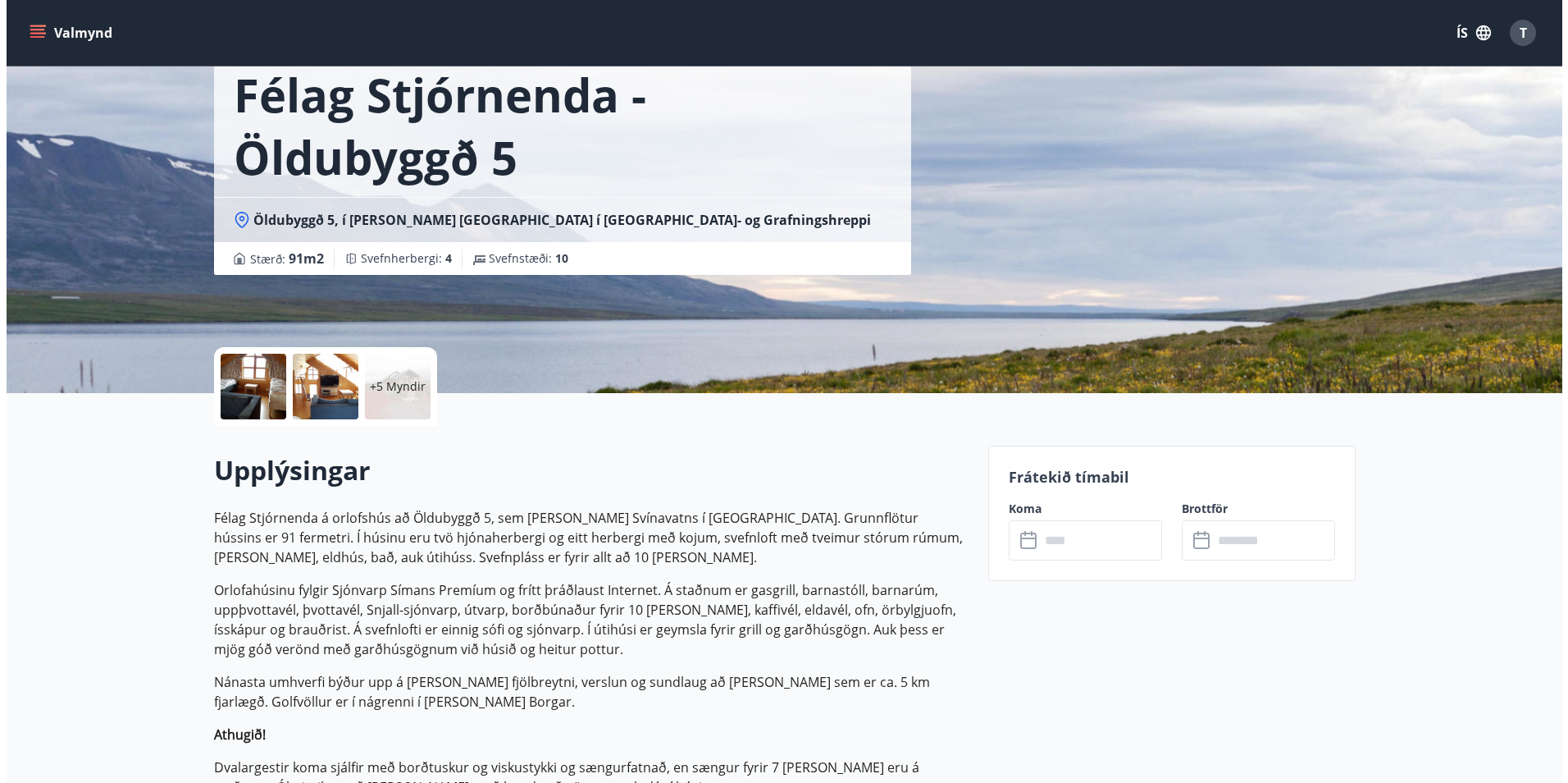
scroll to position [82, 0]
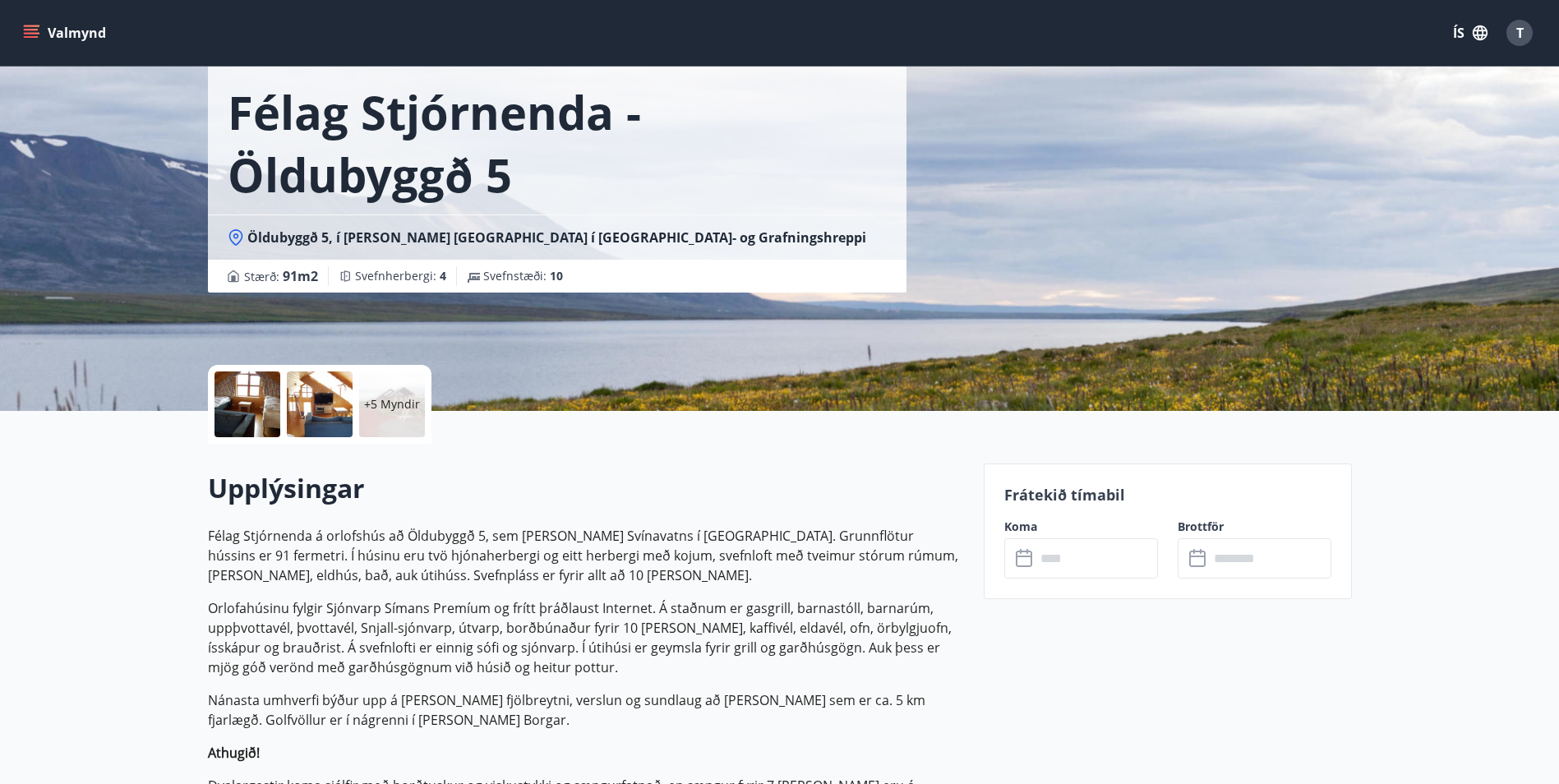
click at [253, 394] on div at bounding box center [247, 404] width 65 height 65
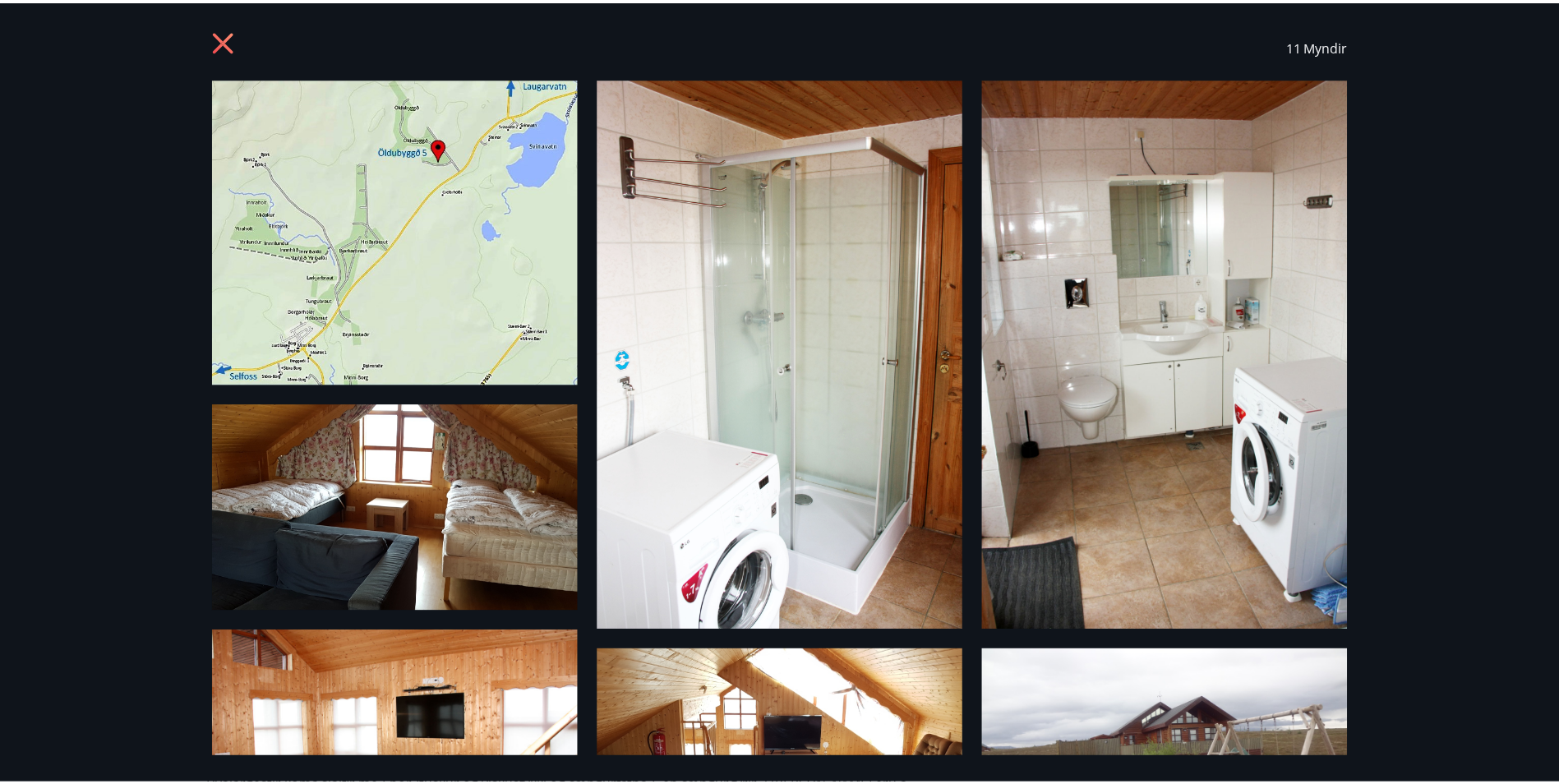
scroll to position [0, 0]
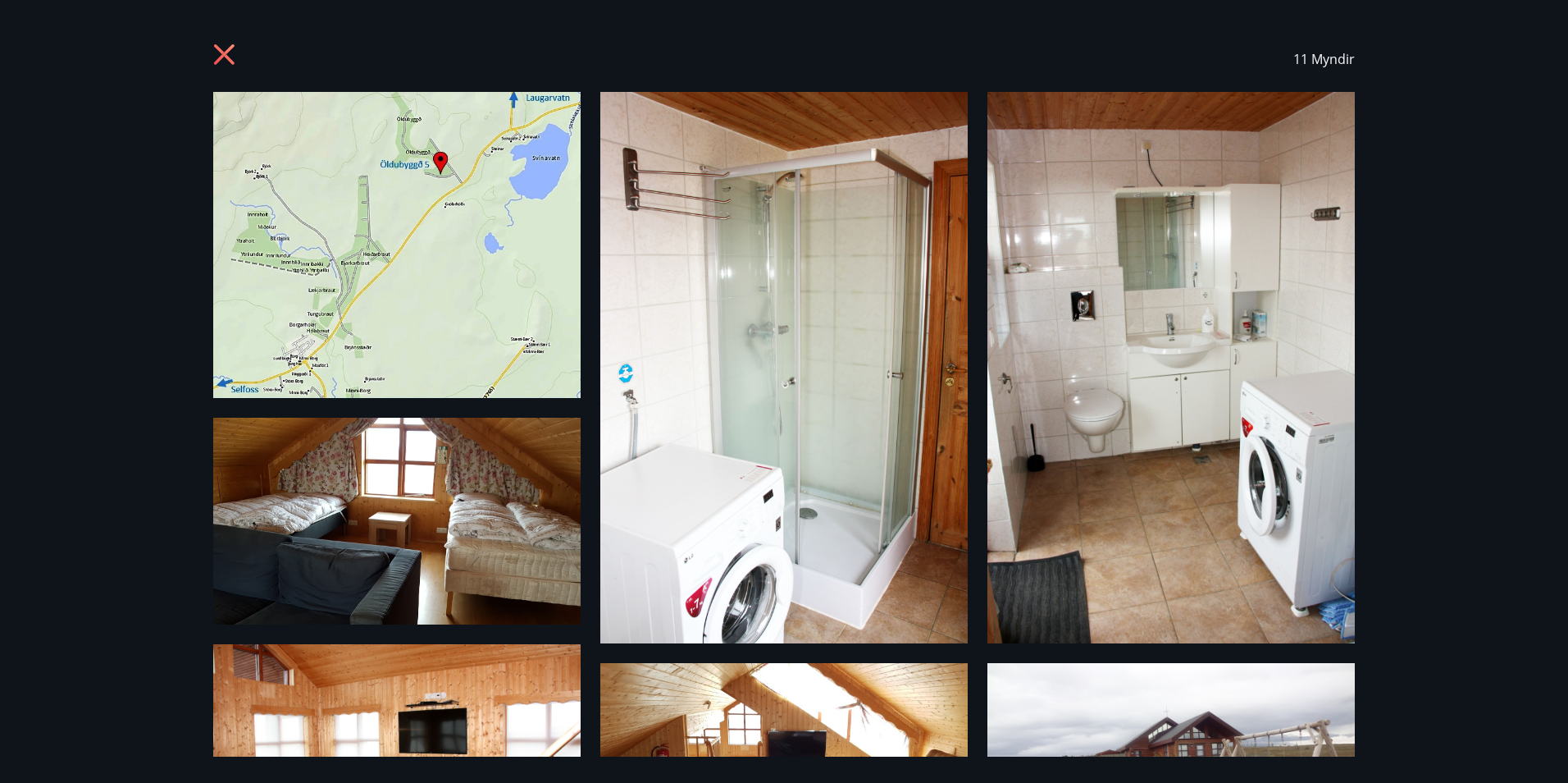
click at [219, 47] on icon at bounding box center [224, 54] width 20 height 20
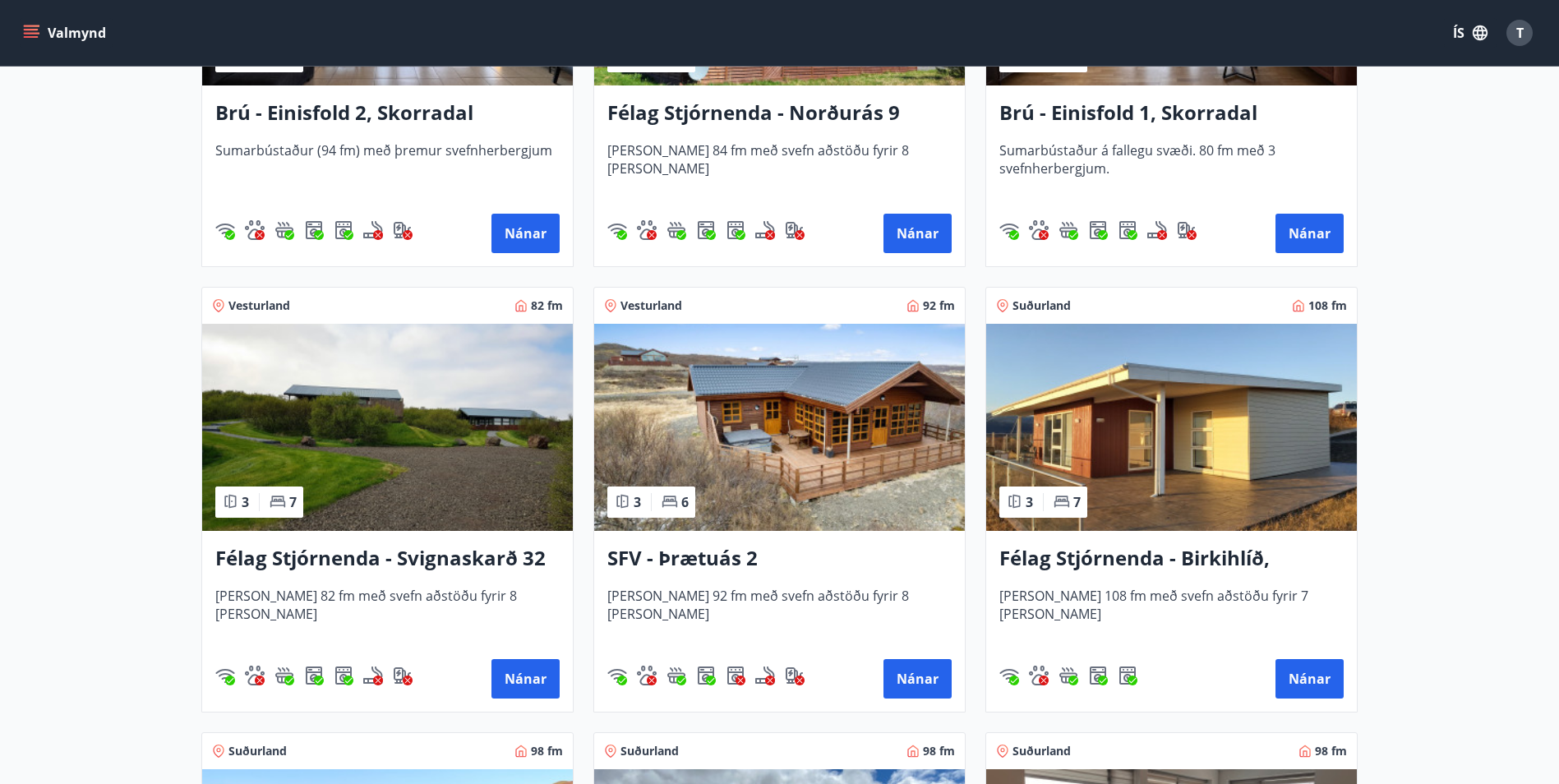
scroll to position [658, 0]
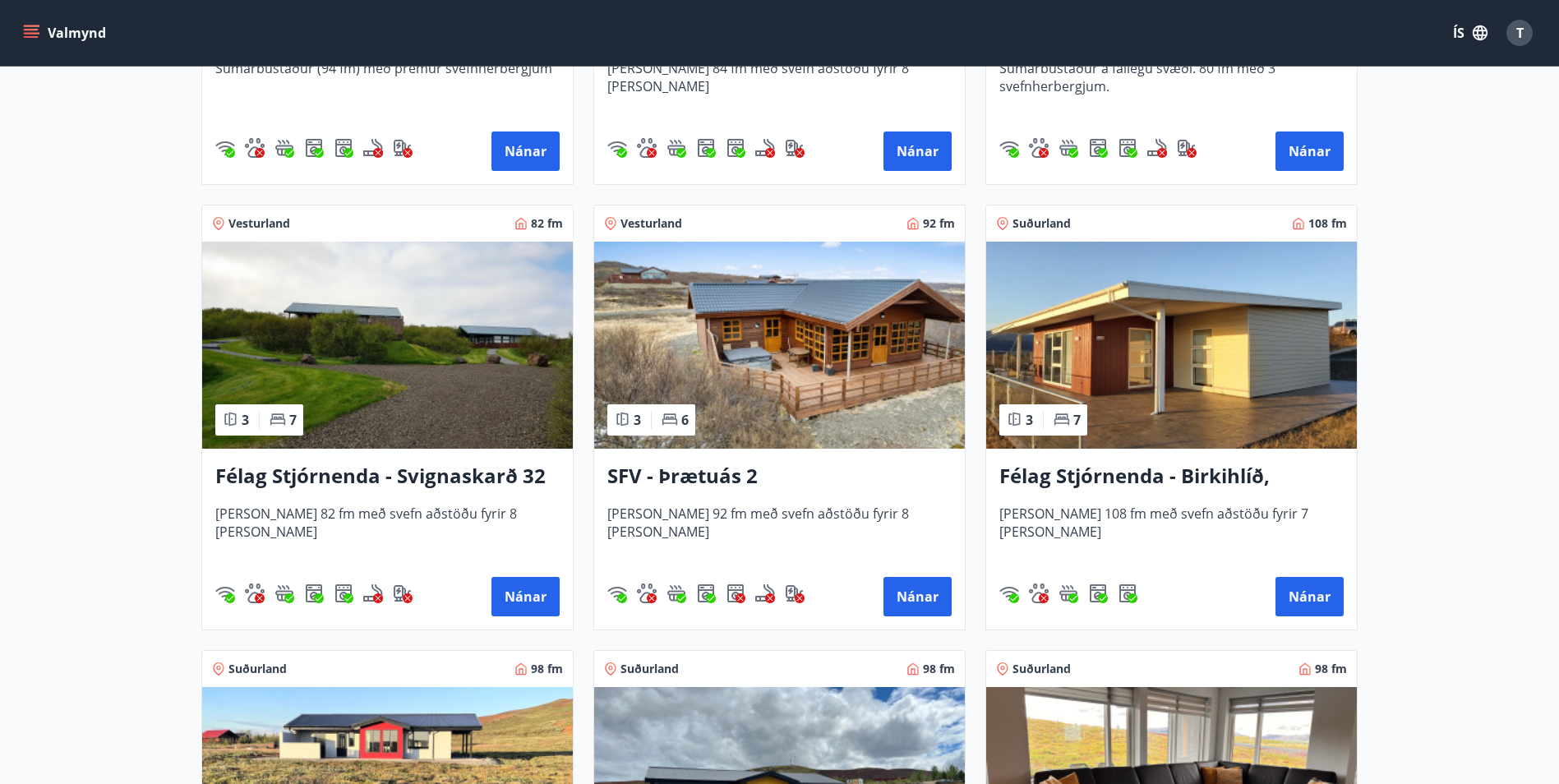
click at [715, 473] on h3 "SFV - Þrætuás 2" at bounding box center [780, 476] width 345 height 30
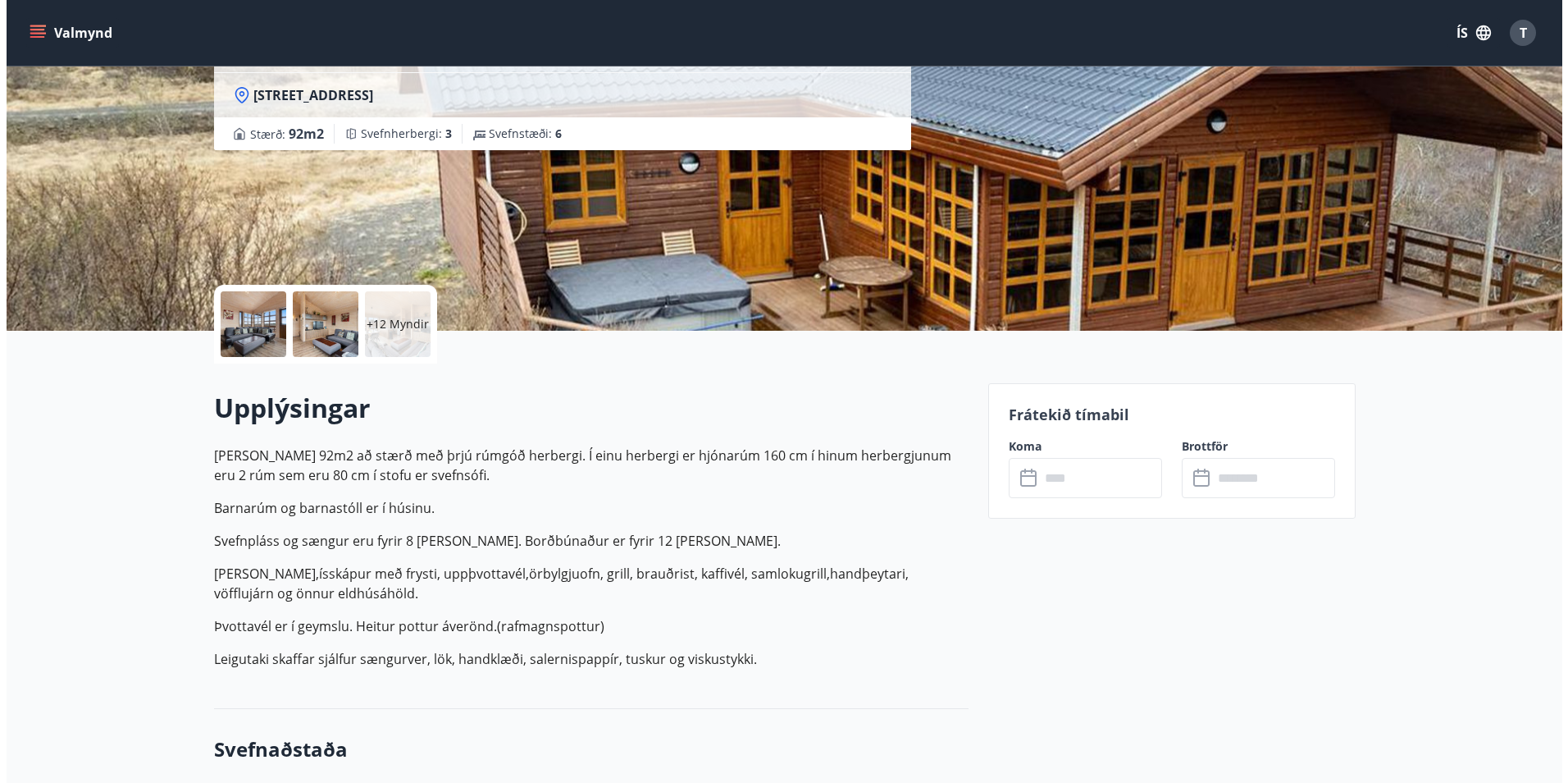
scroll to position [82, 0]
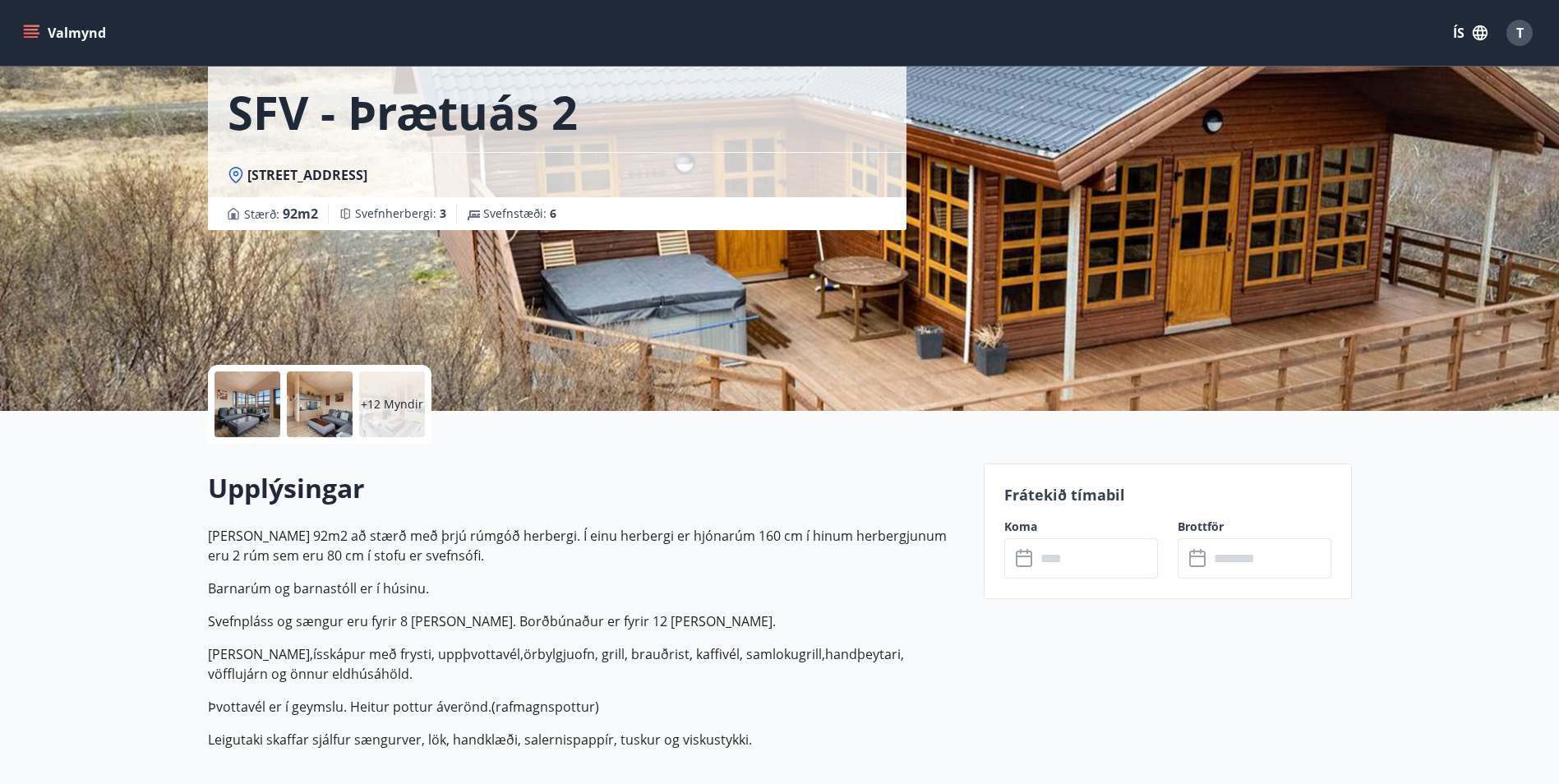
click at [250, 402] on div at bounding box center [247, 404] width 65 height 65
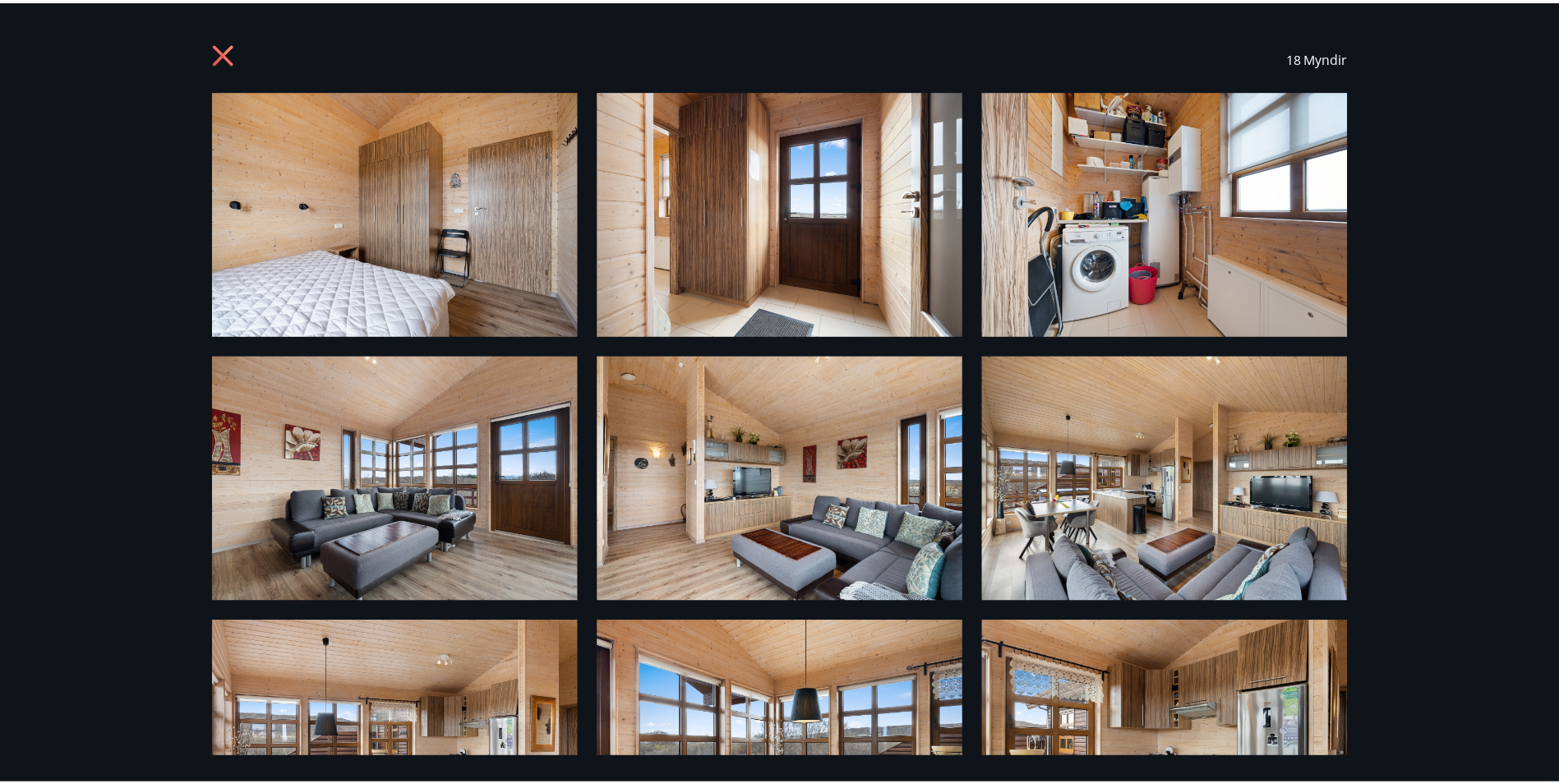
scroll to position [0, 0]
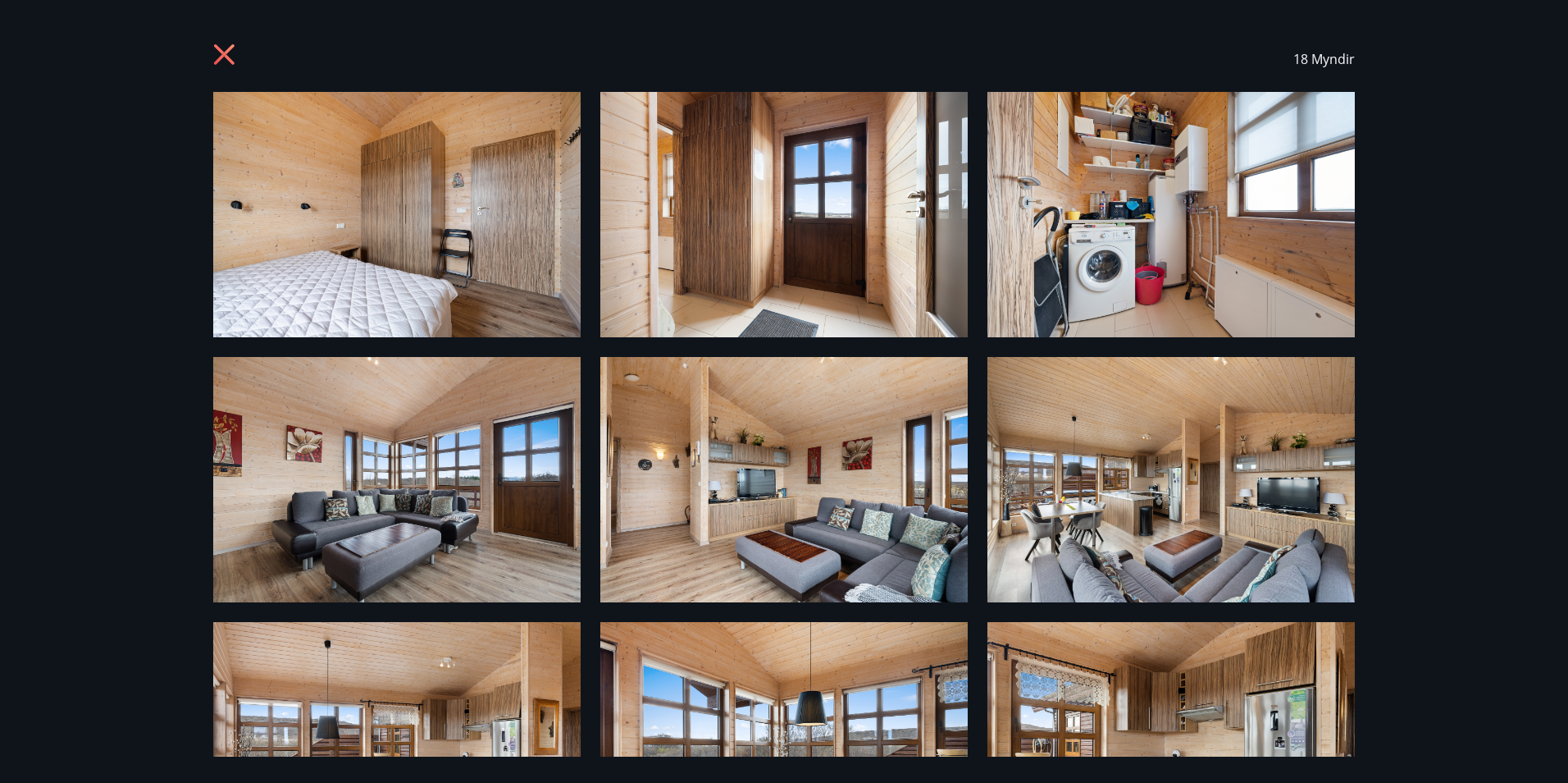
click at [219, 57] on icon at bounding box center [226, 56] width 26 height 26
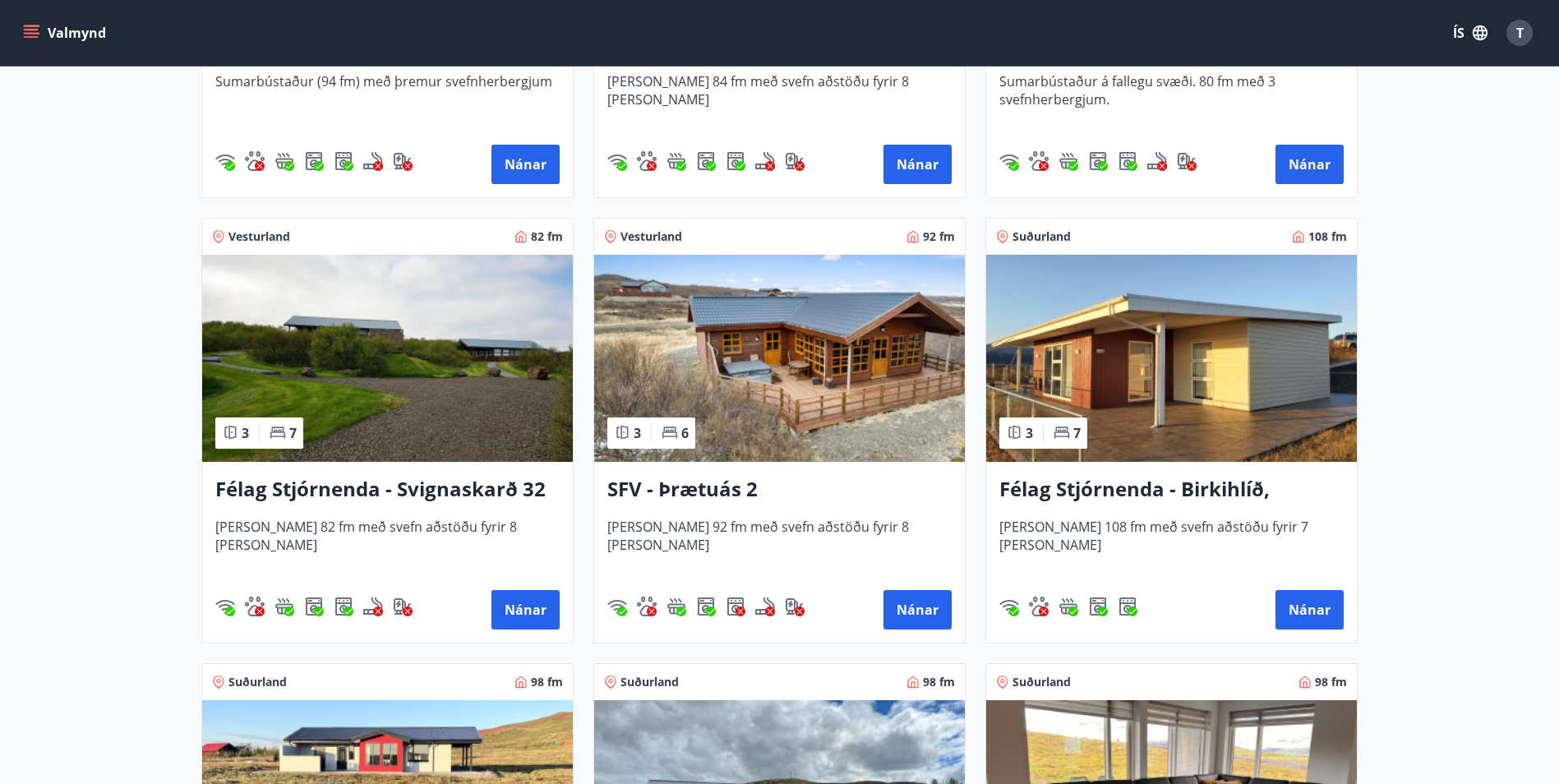
scroll to position [658, 0]
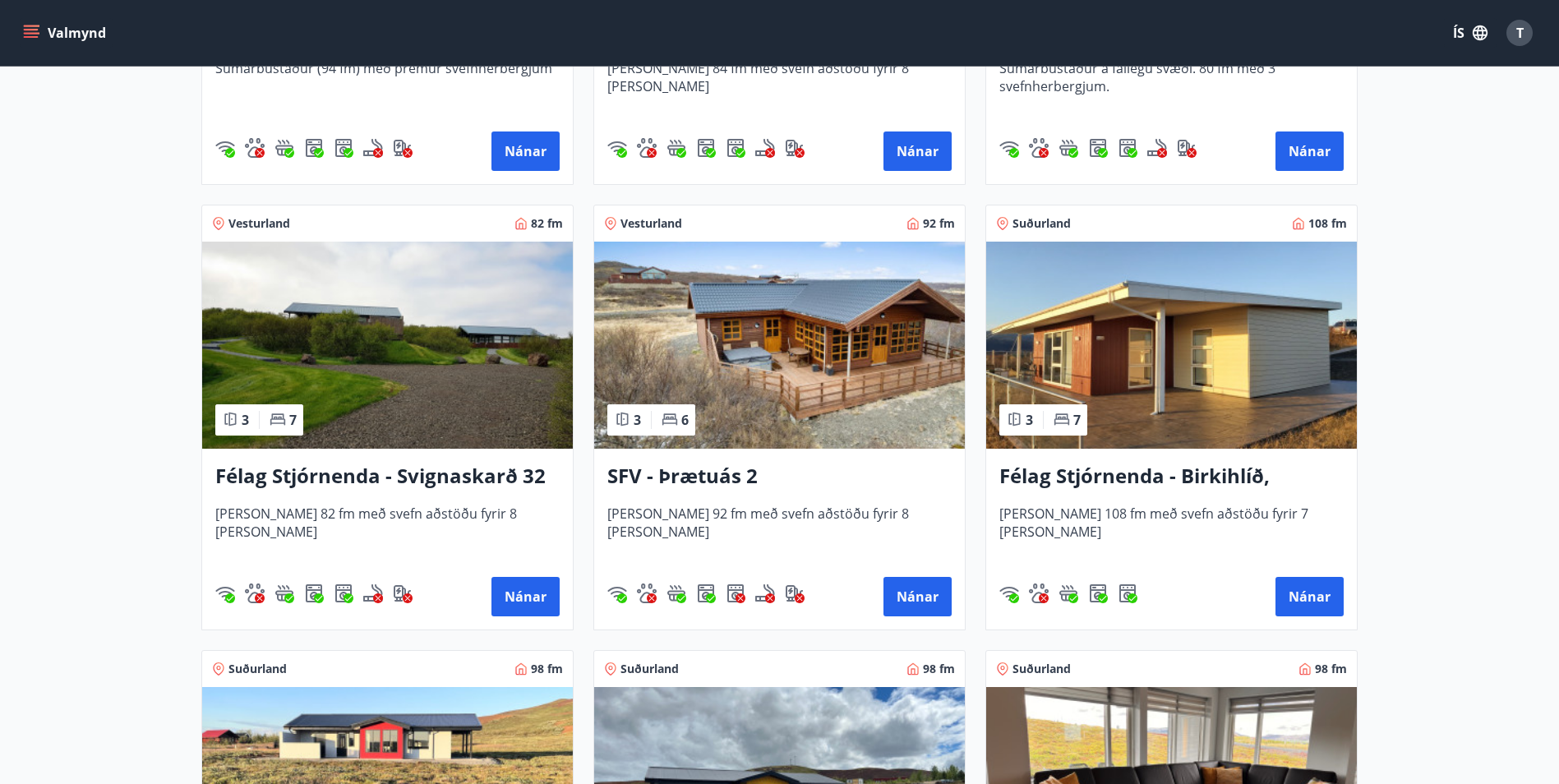
click at [1081, 473] on h3 "Félag Stjórnenda - Birkihlíð, [GEOGRAPHIC_DATA]" at bounding box center [1172, 476] width 345 height 30
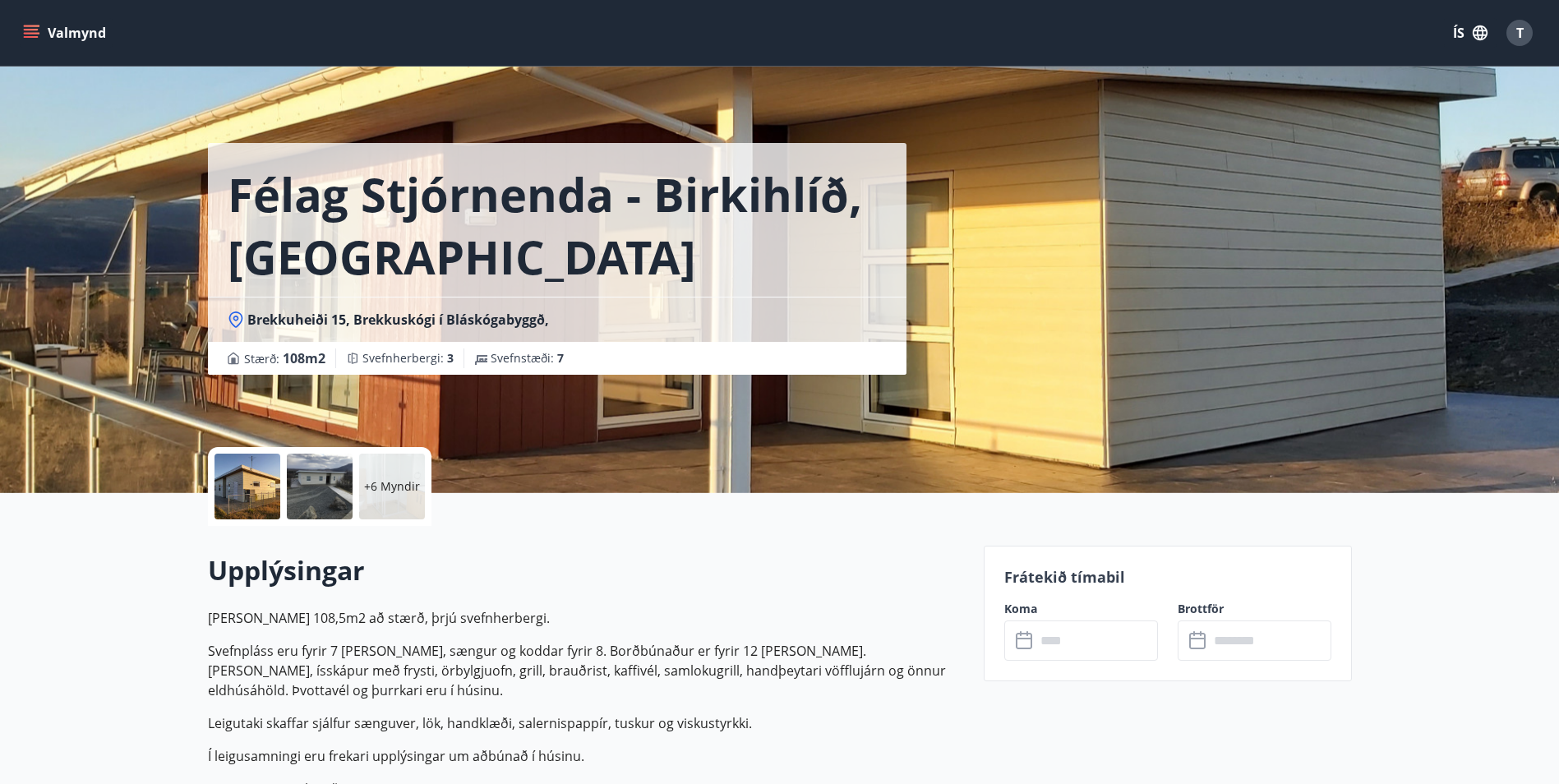
click at [261, 483] on div at bounding box center [247, 486] width 65 height 65
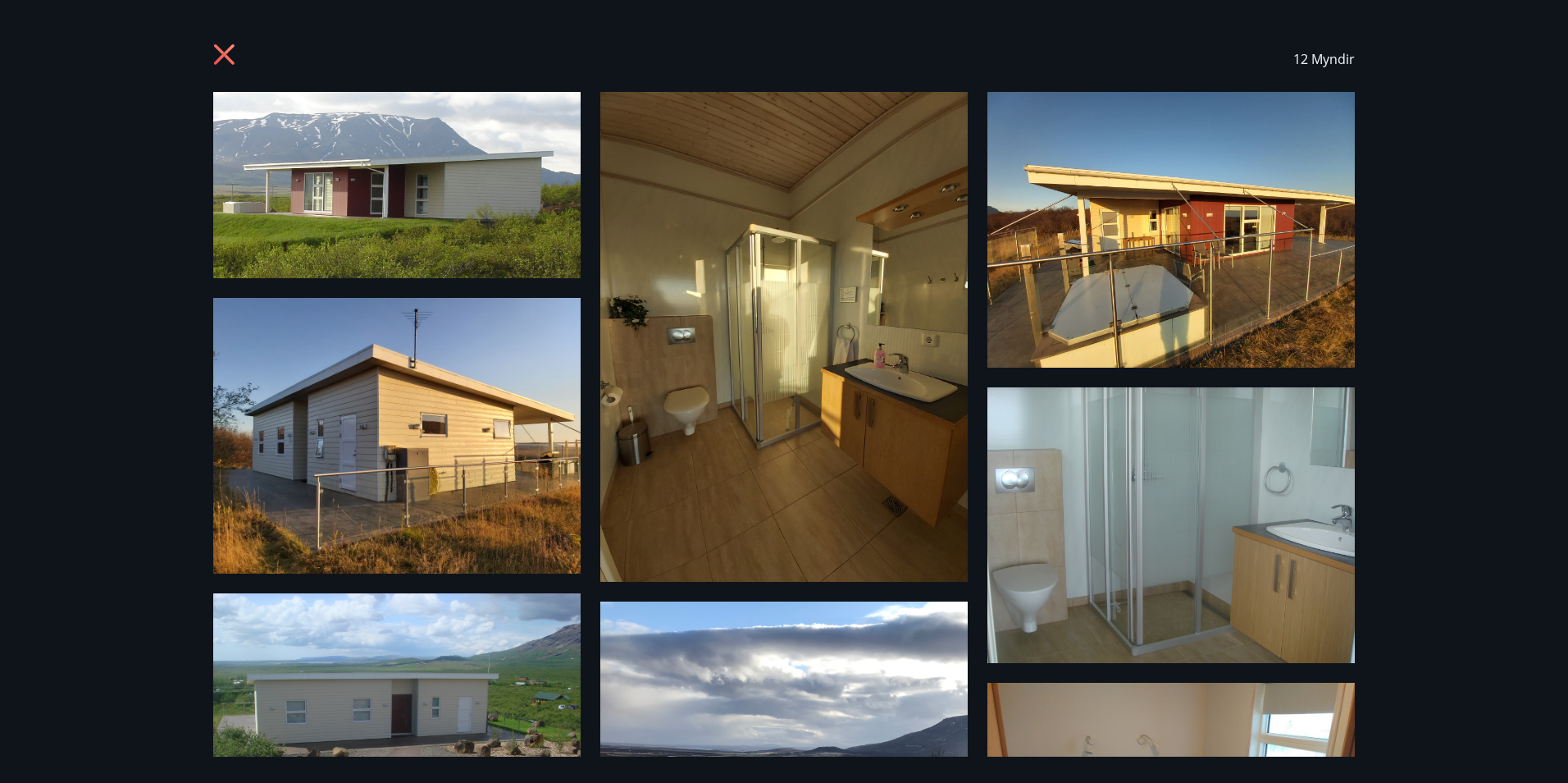
click at [219, 48] on icon at bounding box center [224, 54] width 20 height 20
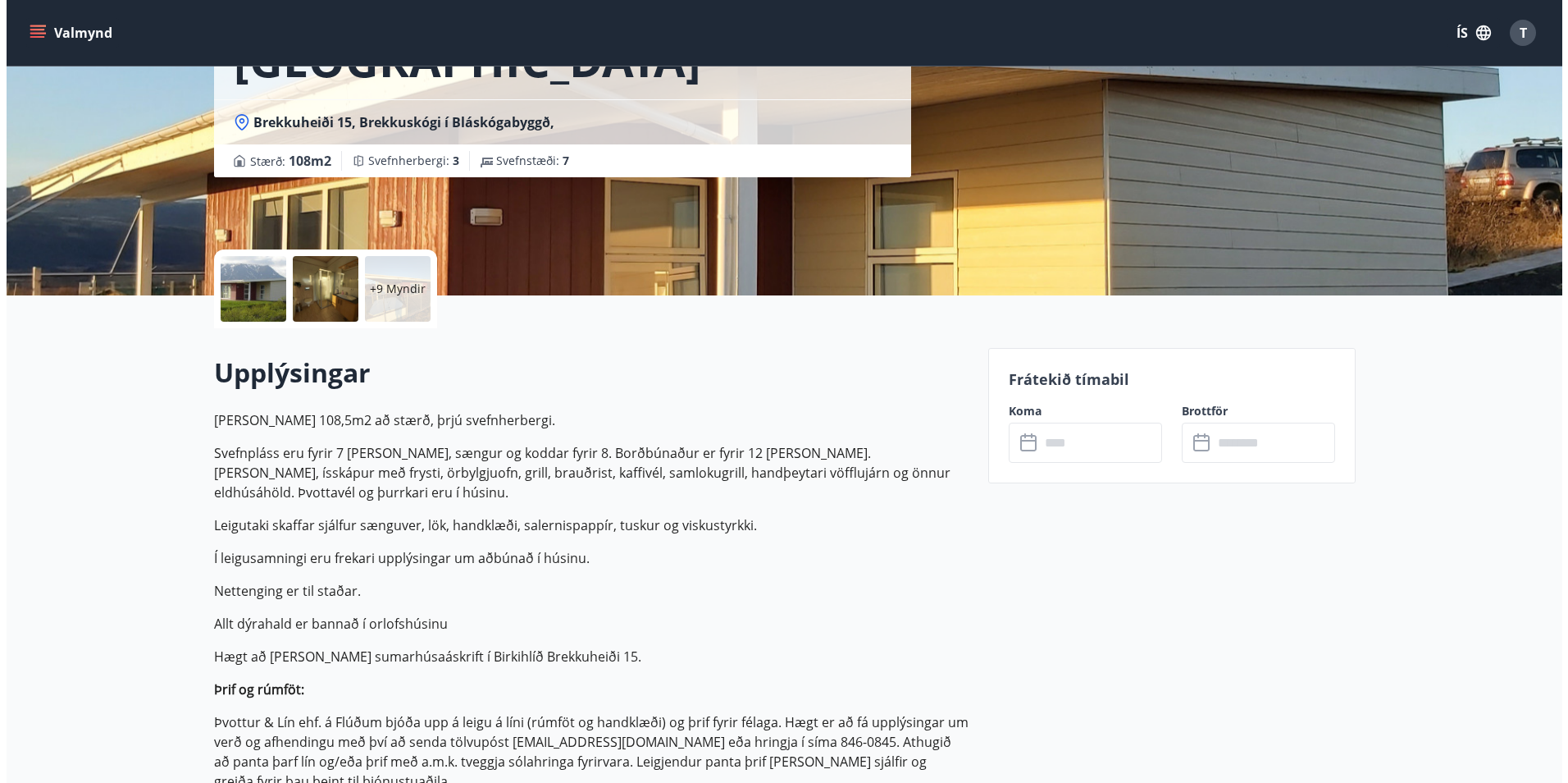
scroll to position [82, 0]
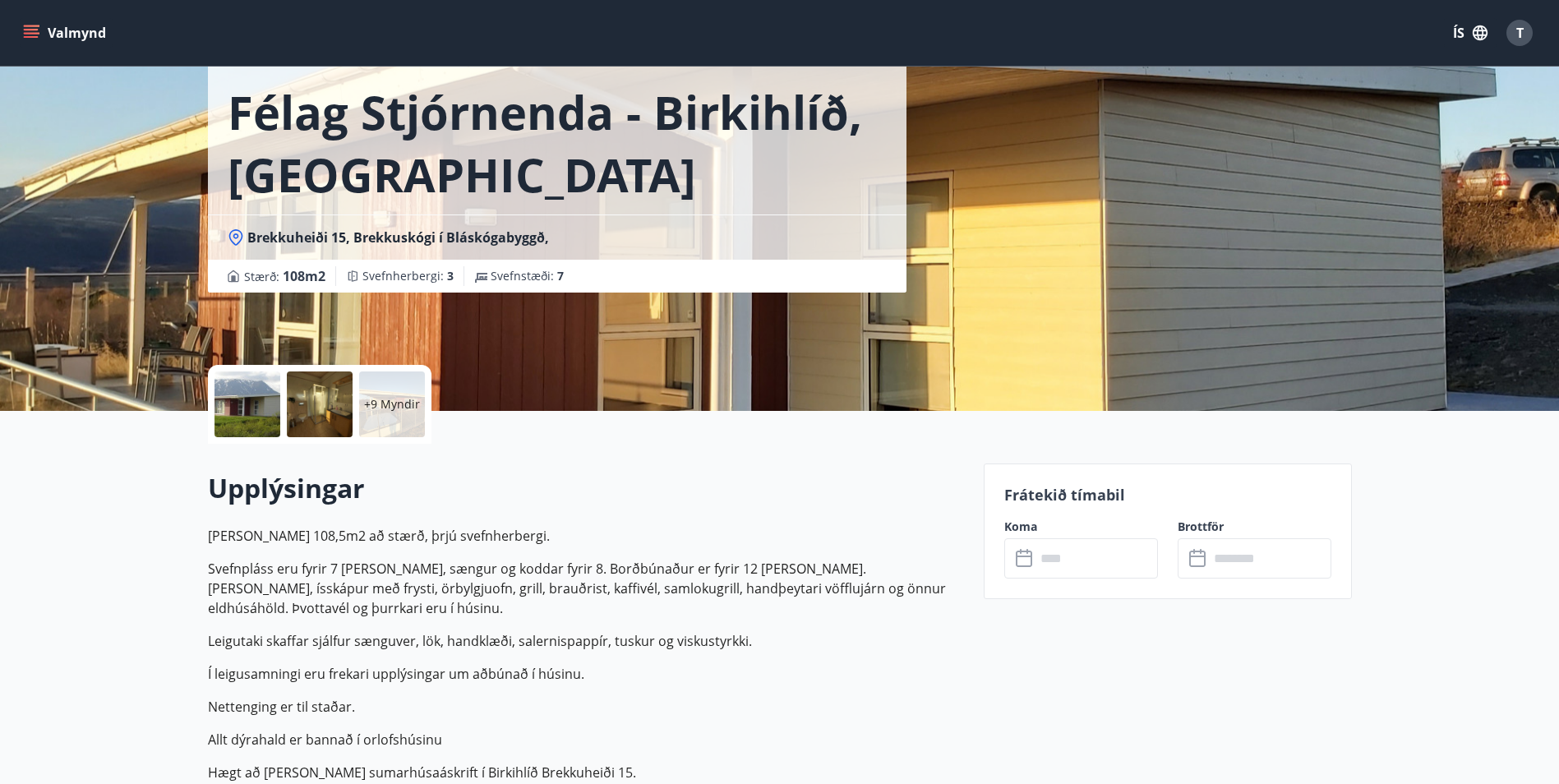
click at [255, 390] on div at bounding box center [247, 404] width 65 height 65
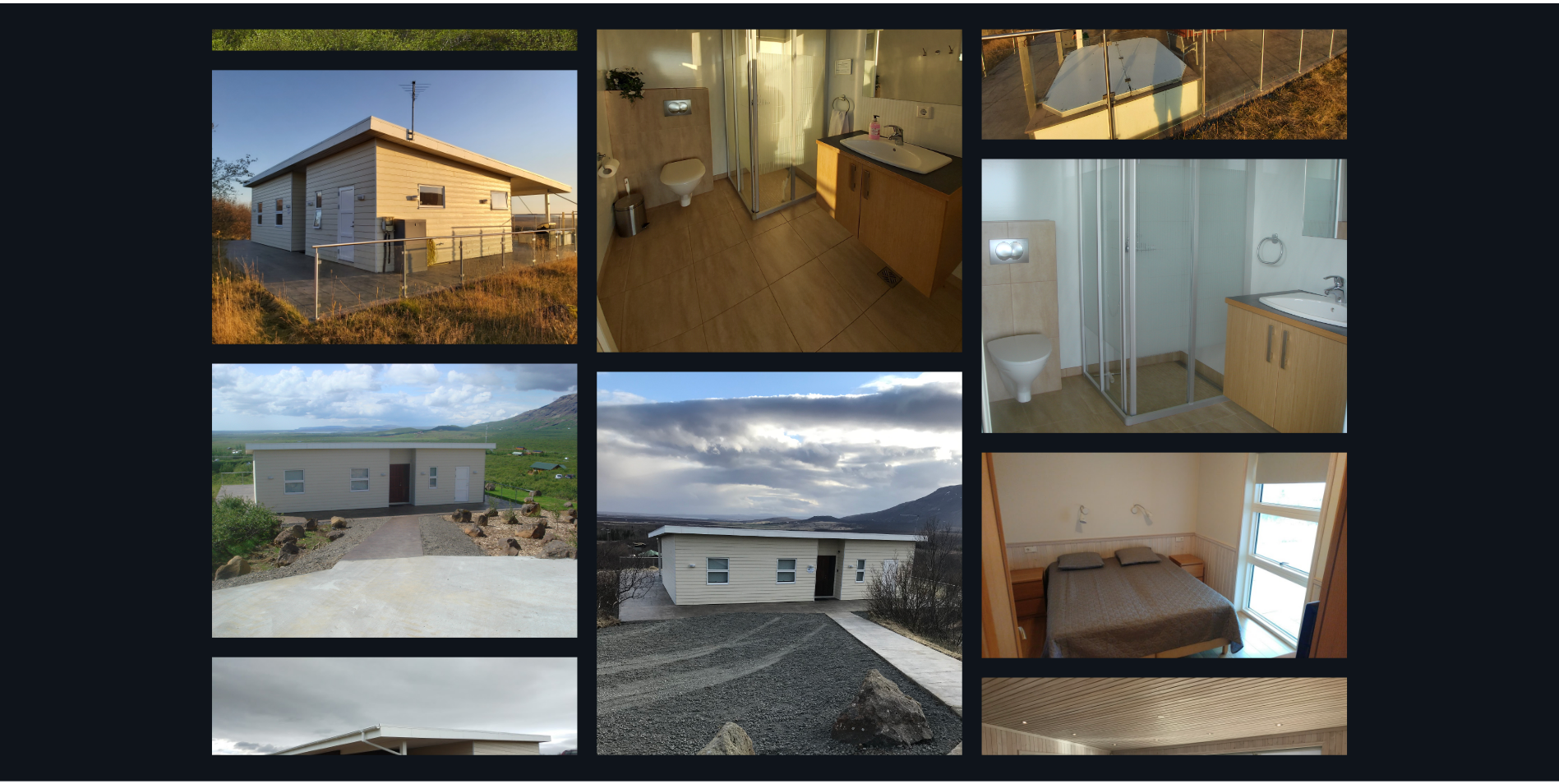
scroll to position [0, 0]
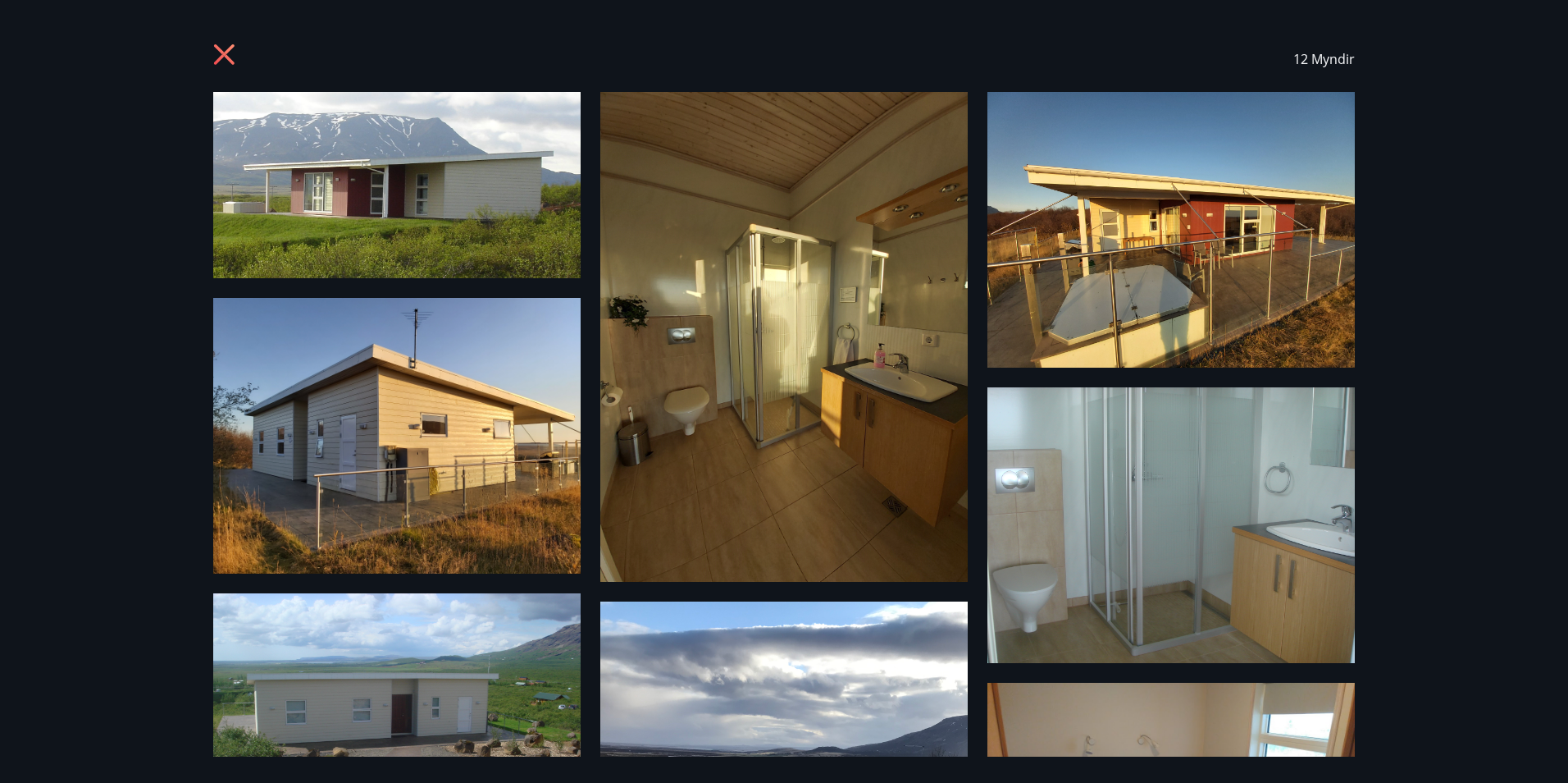
click at [223, 53] on icon at bounding box center [224, 54] width 20 height 20
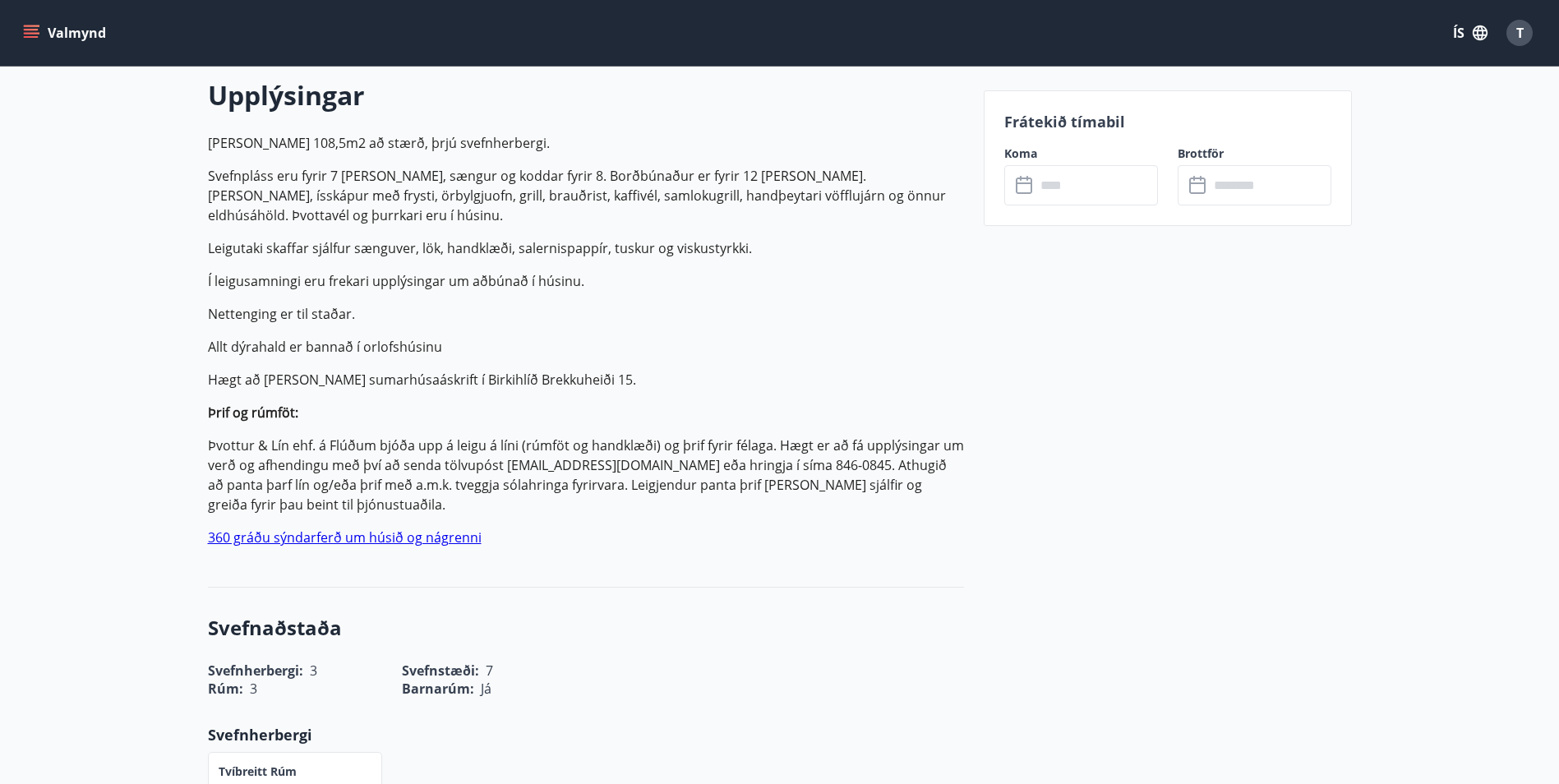
scroll to position [493, 0]
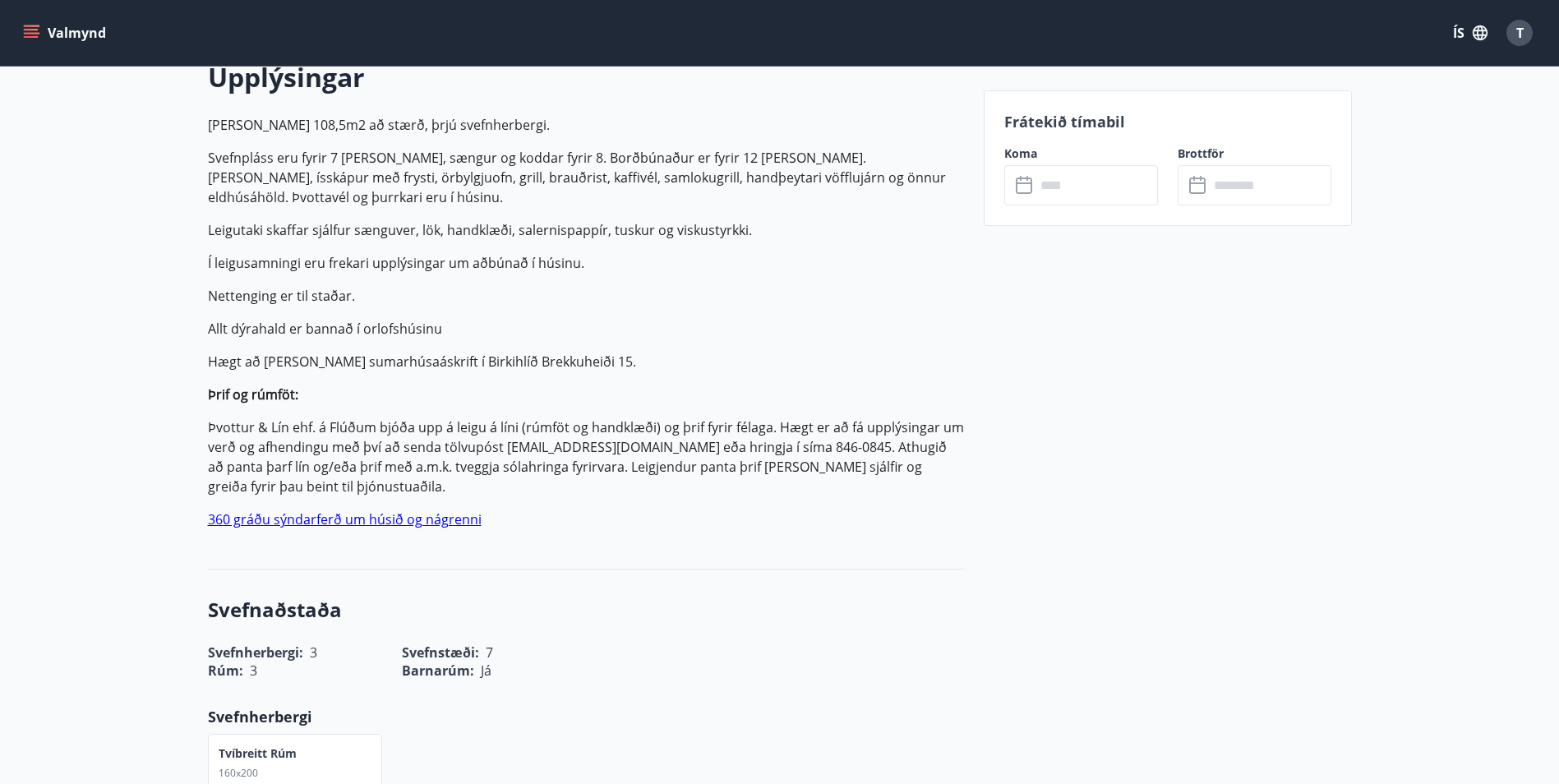
click at [325, 517] on link "360 gráðu sýndarferð um húsið og nágrenni" at bounding box center [345, 518] width 273 height 18
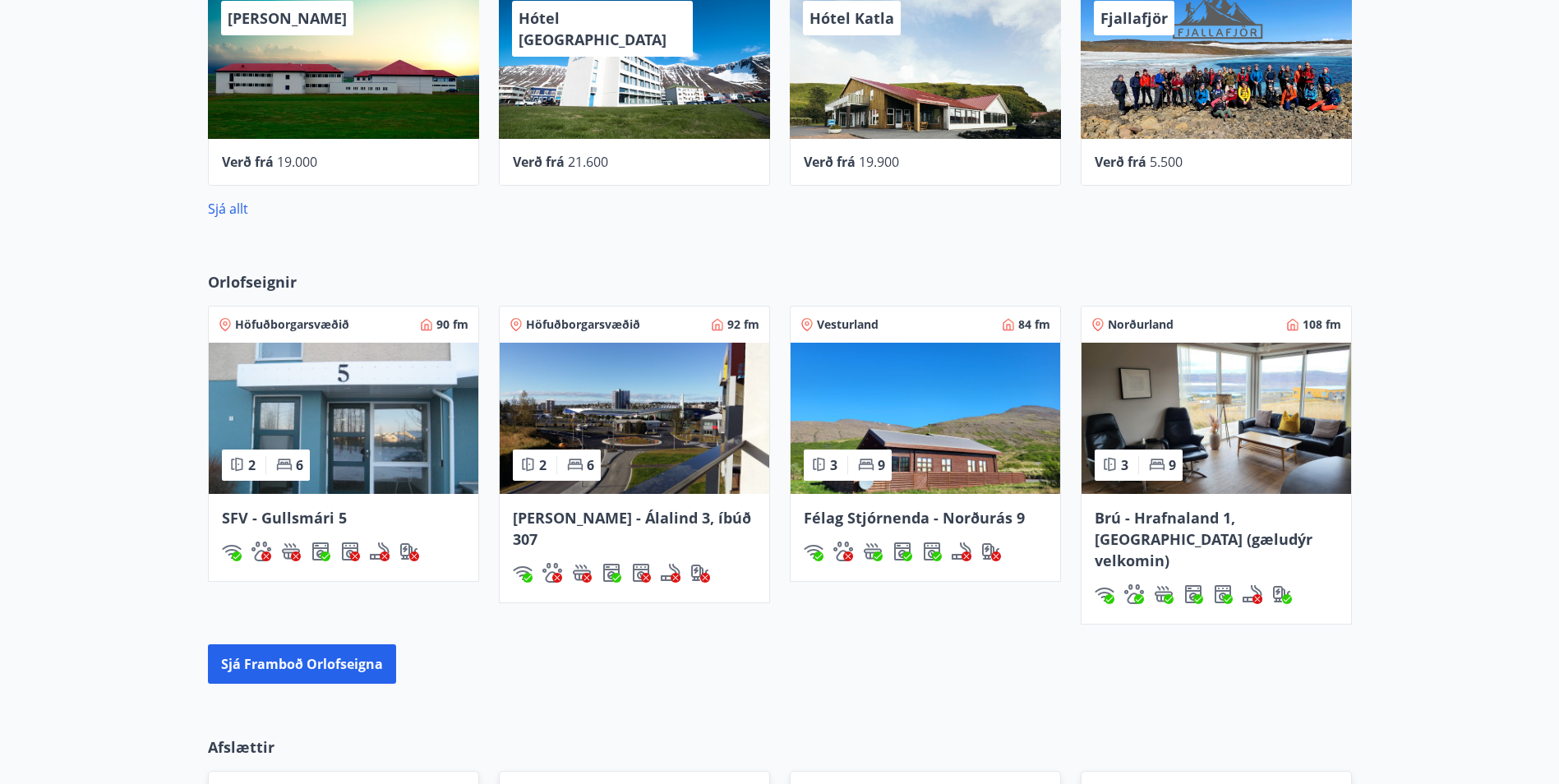
scroll to position [904, 0]
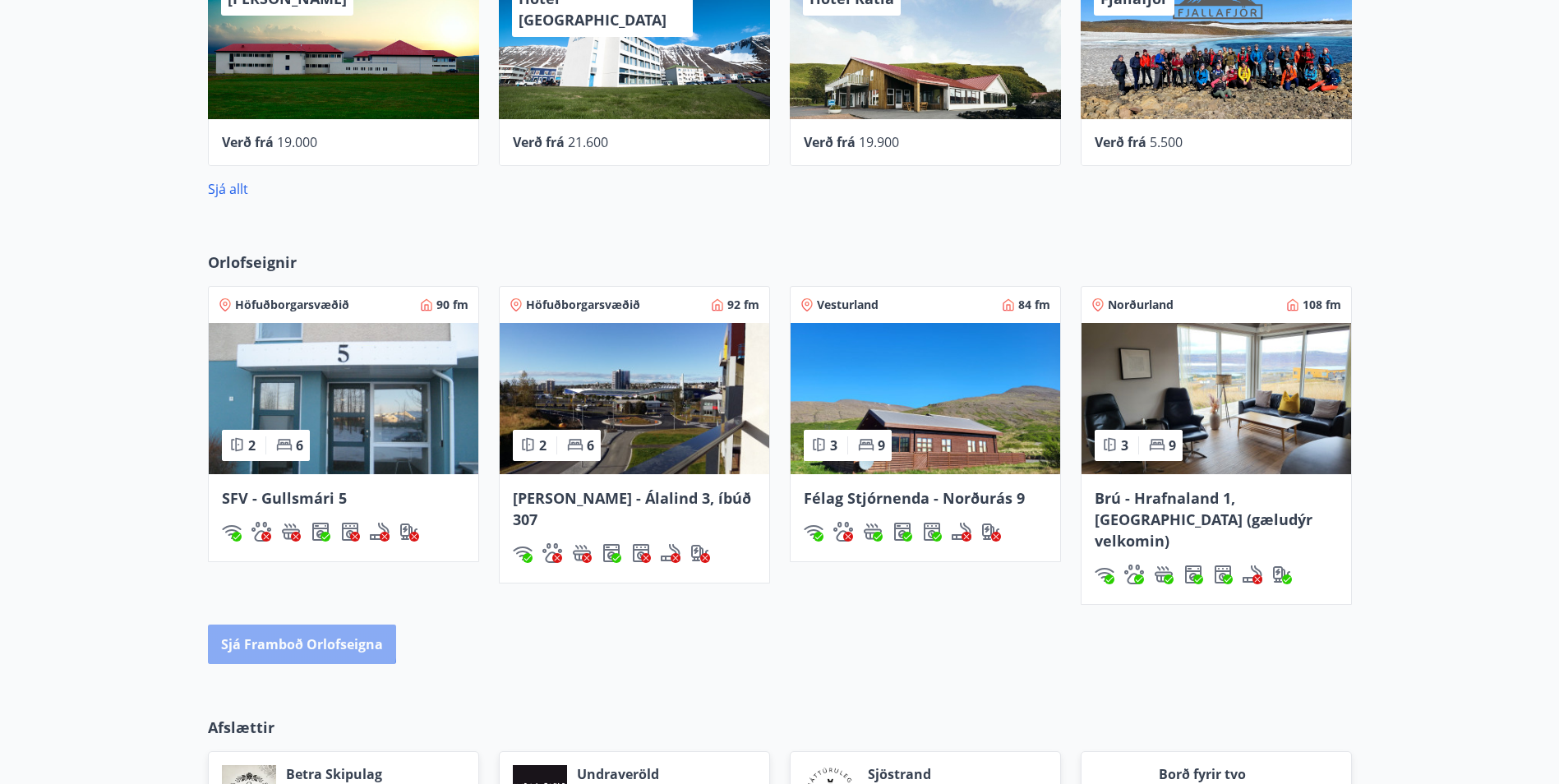
click at [286, 624] on button "Sjá framboð orlofseigna" at bounding box center [302, 644] width 188 height 39
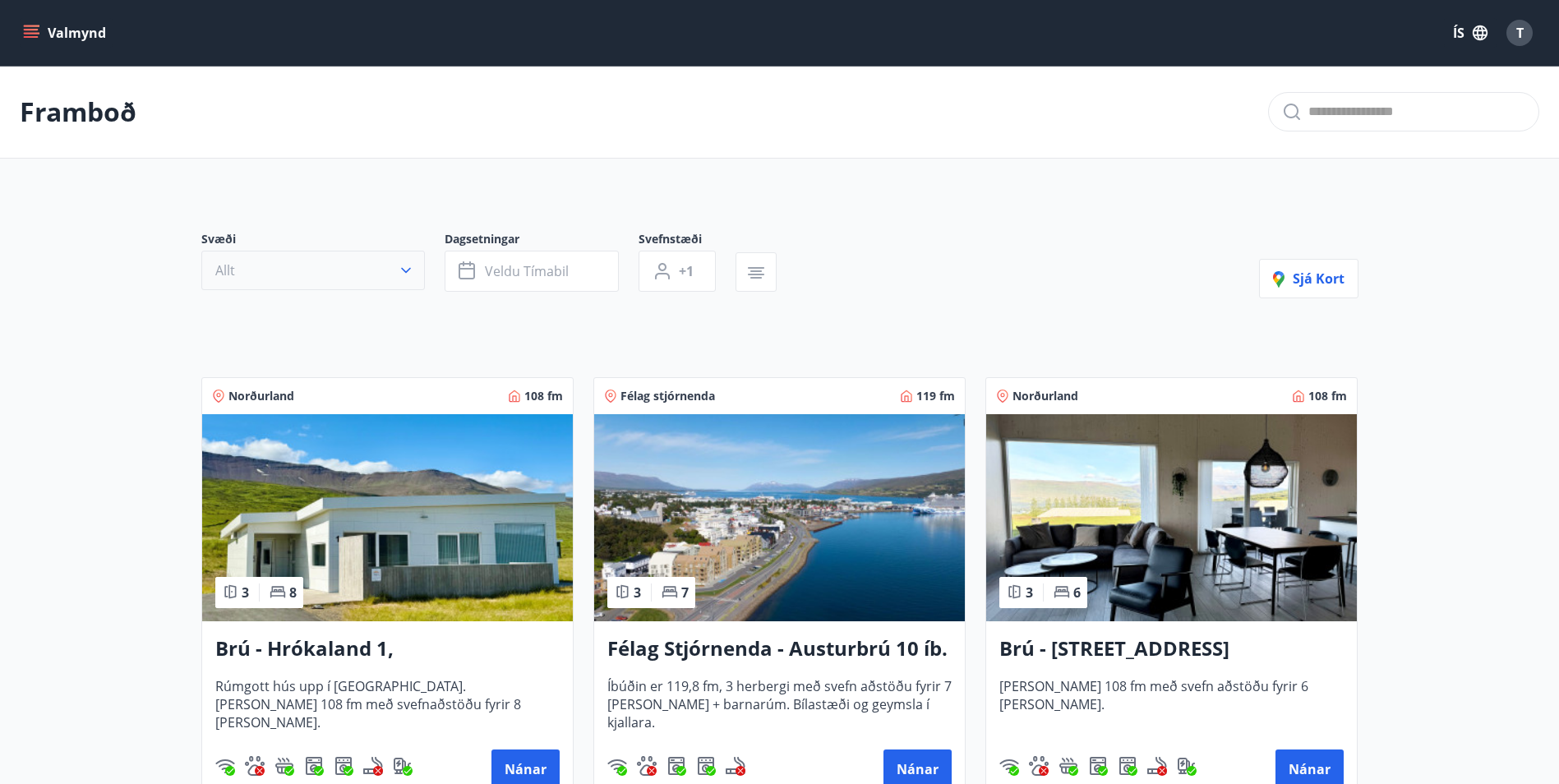
click at [401, 266] on icon "button" at bounding box center [406, 270] width 16 height 16
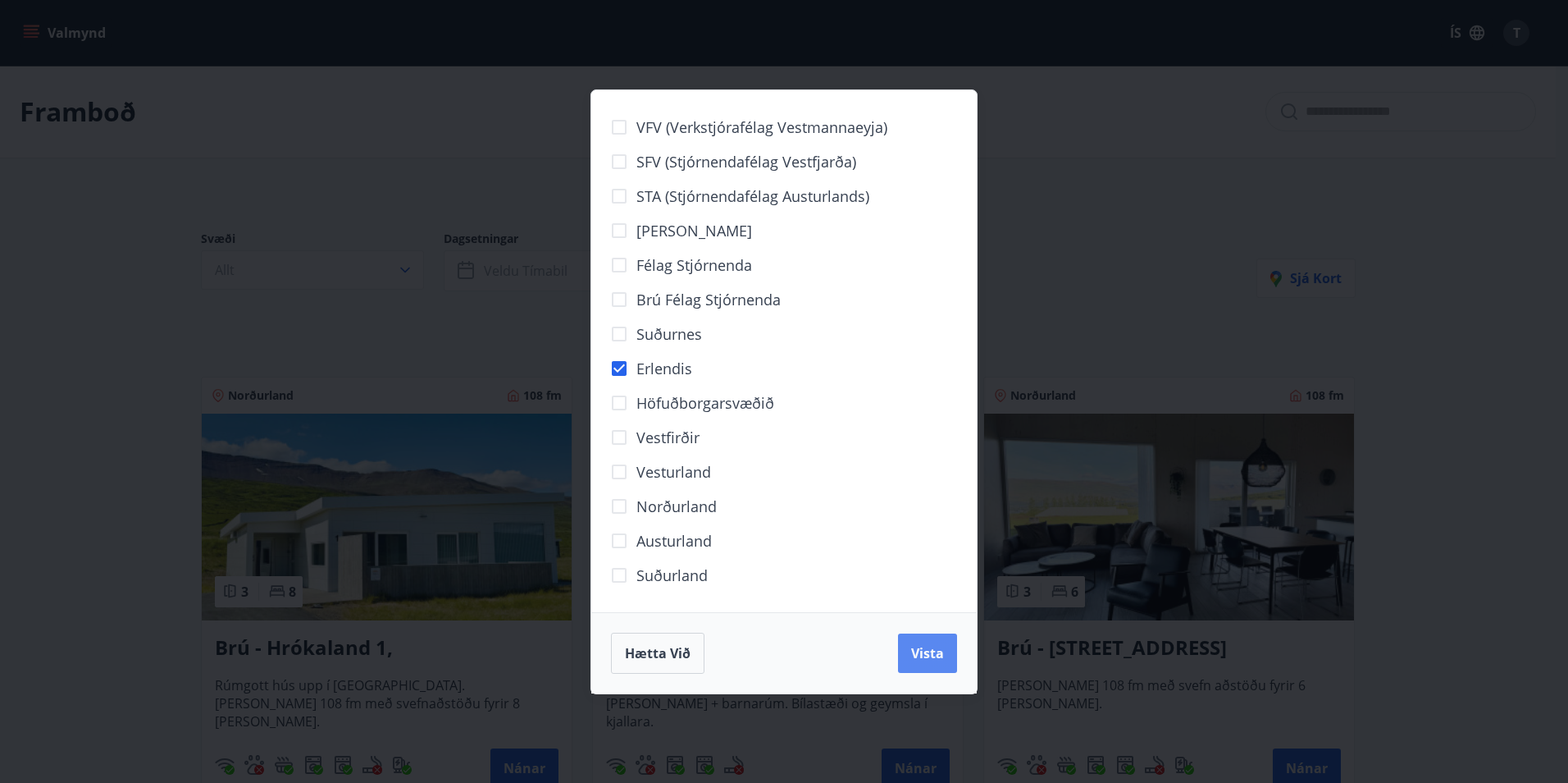
click at [934, 651] on span "Vista" at bounding box center [928, 652] width 33 height 18
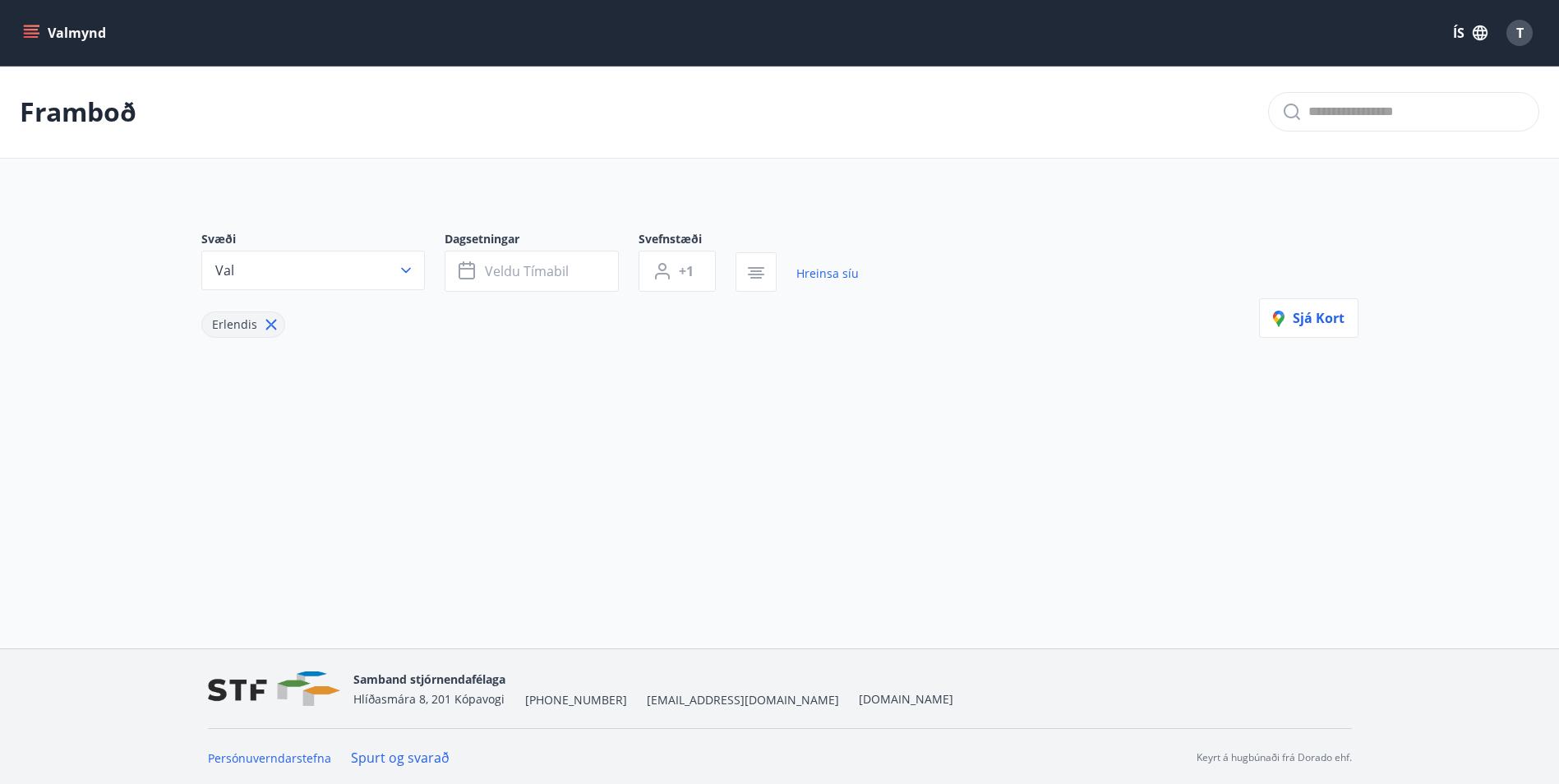
click at [269, 326] on icon at bounding box center [271, 324] width 18 height 18
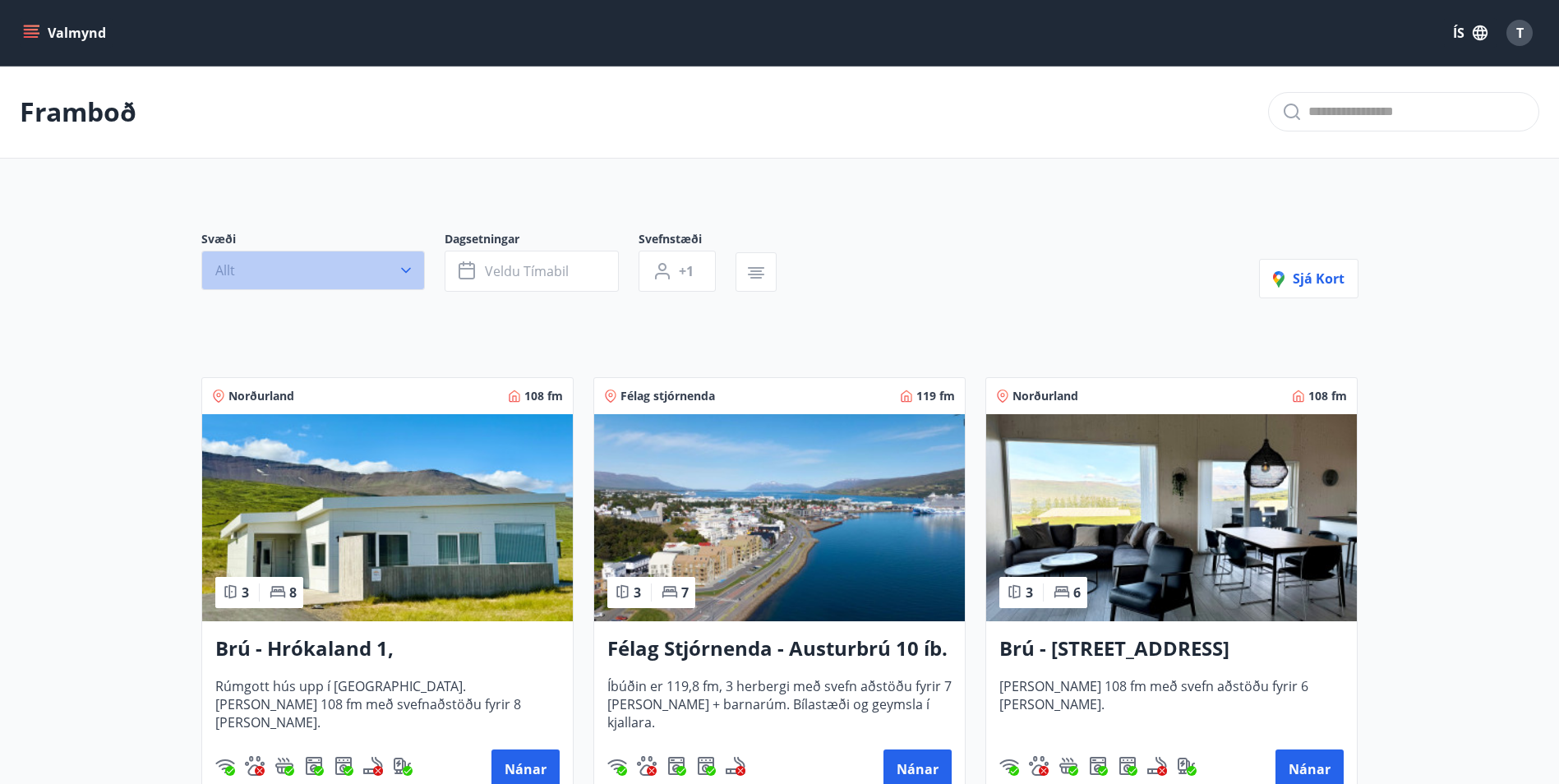
click at [412, 277] on icon "button" at bounding box center [406, 270] width 16 height 16
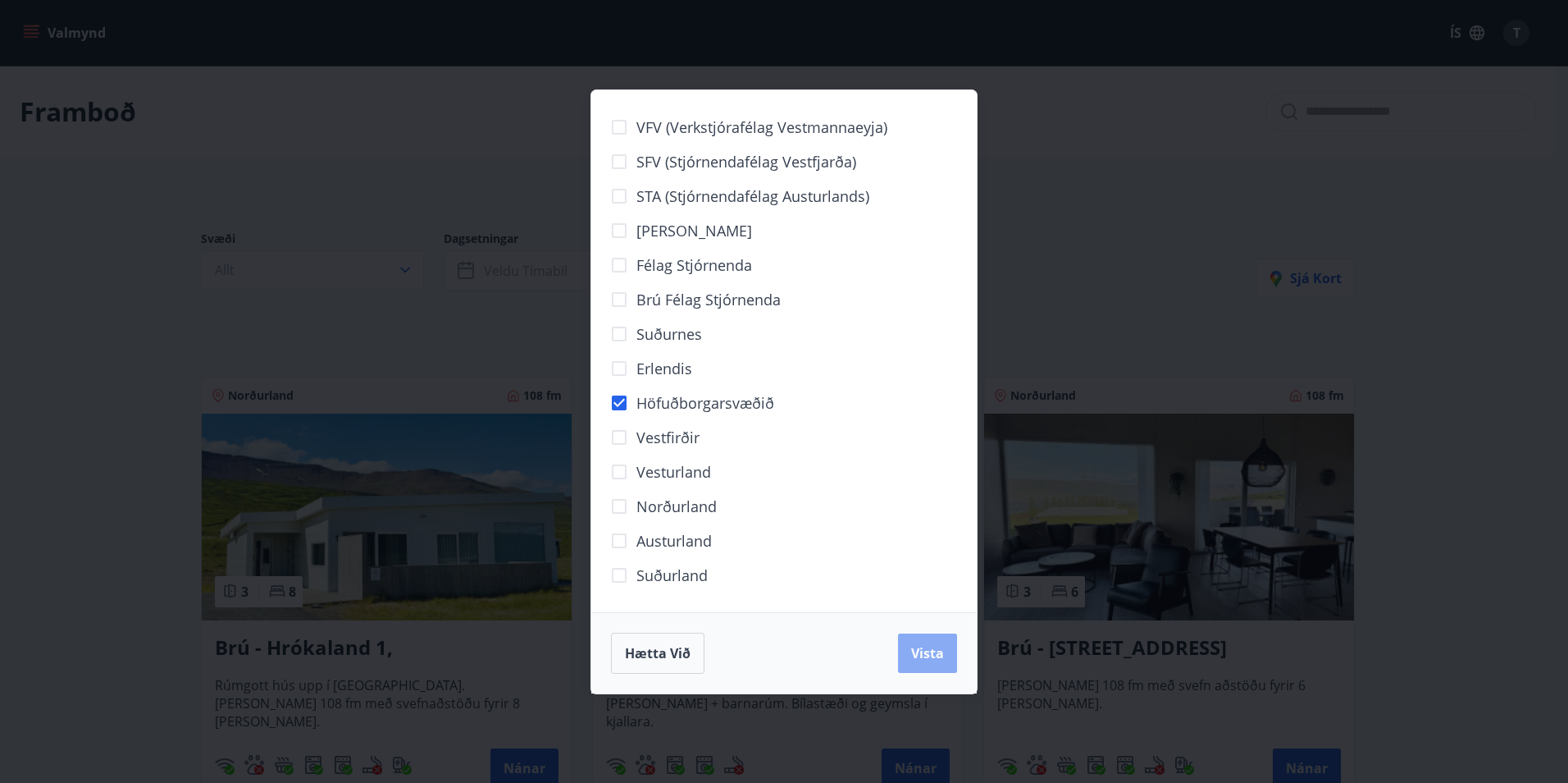
click at [935, 660] on span "Vista" at bounding box center [928, 652] width 33 height 18
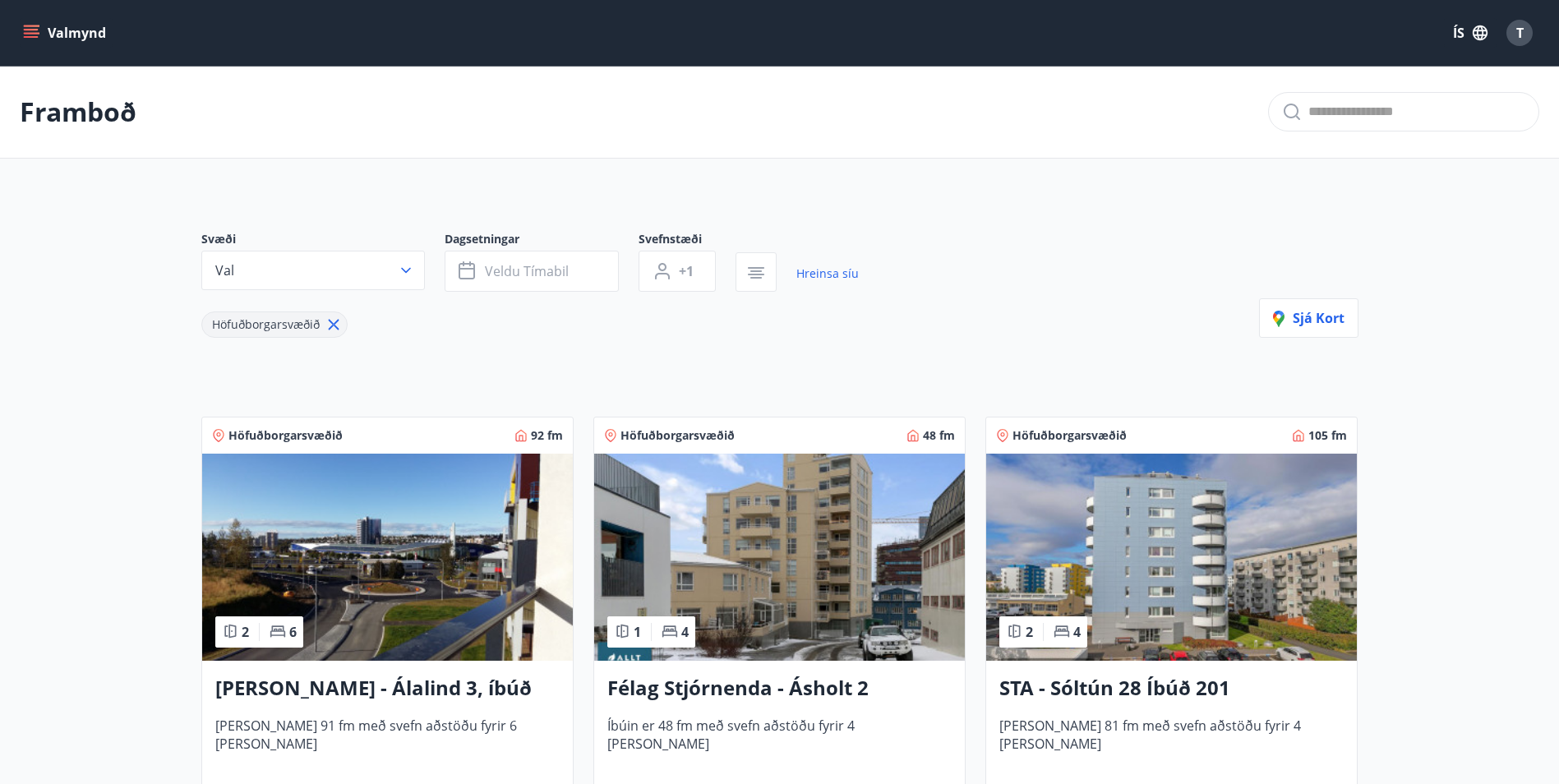
click at [333, 322] on icon at bounding box center [334, 324] width 18 height 18
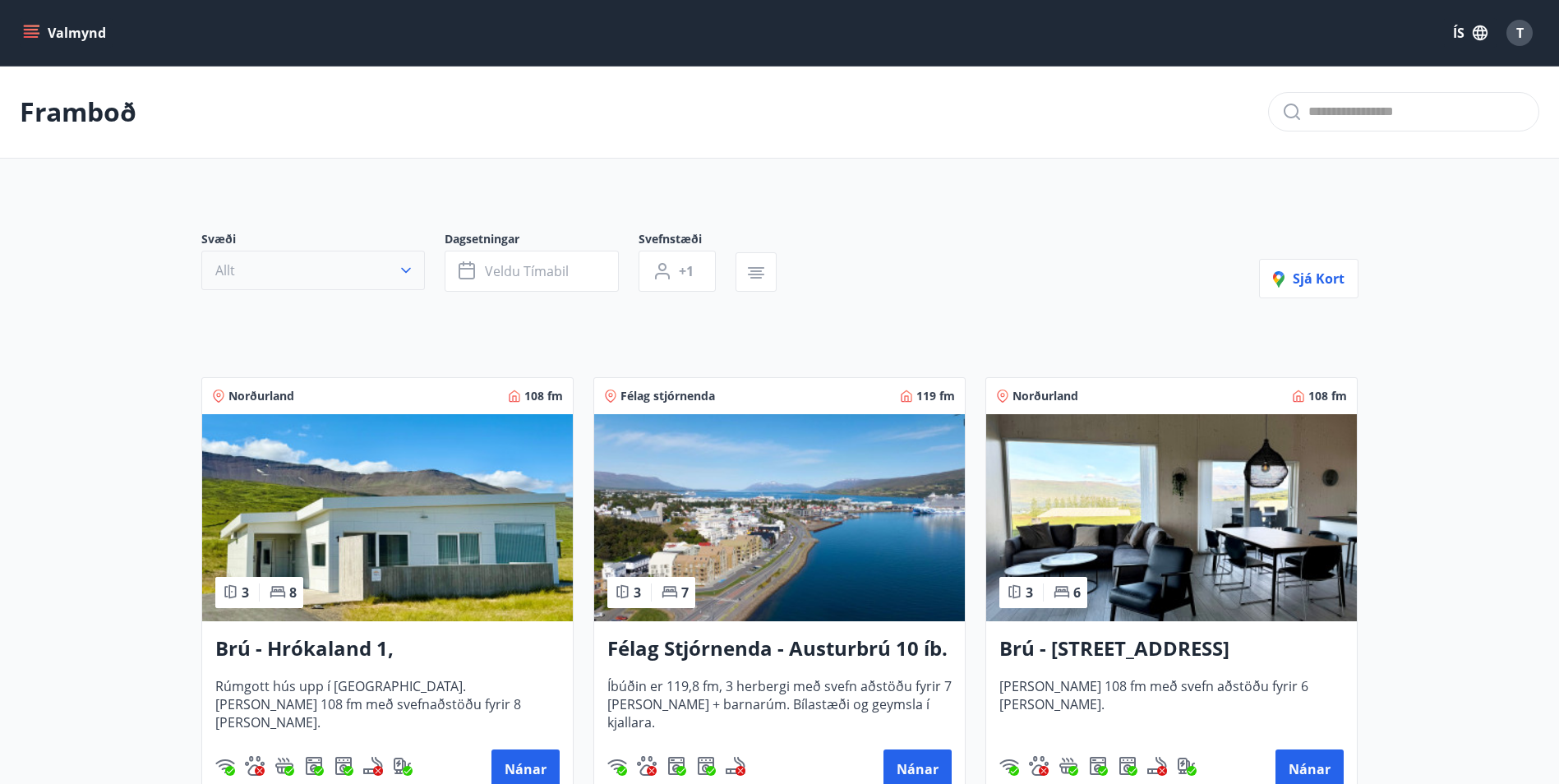
click at [402, 271] on icon "button" at bounding box center [407, 271] width 10 height 6
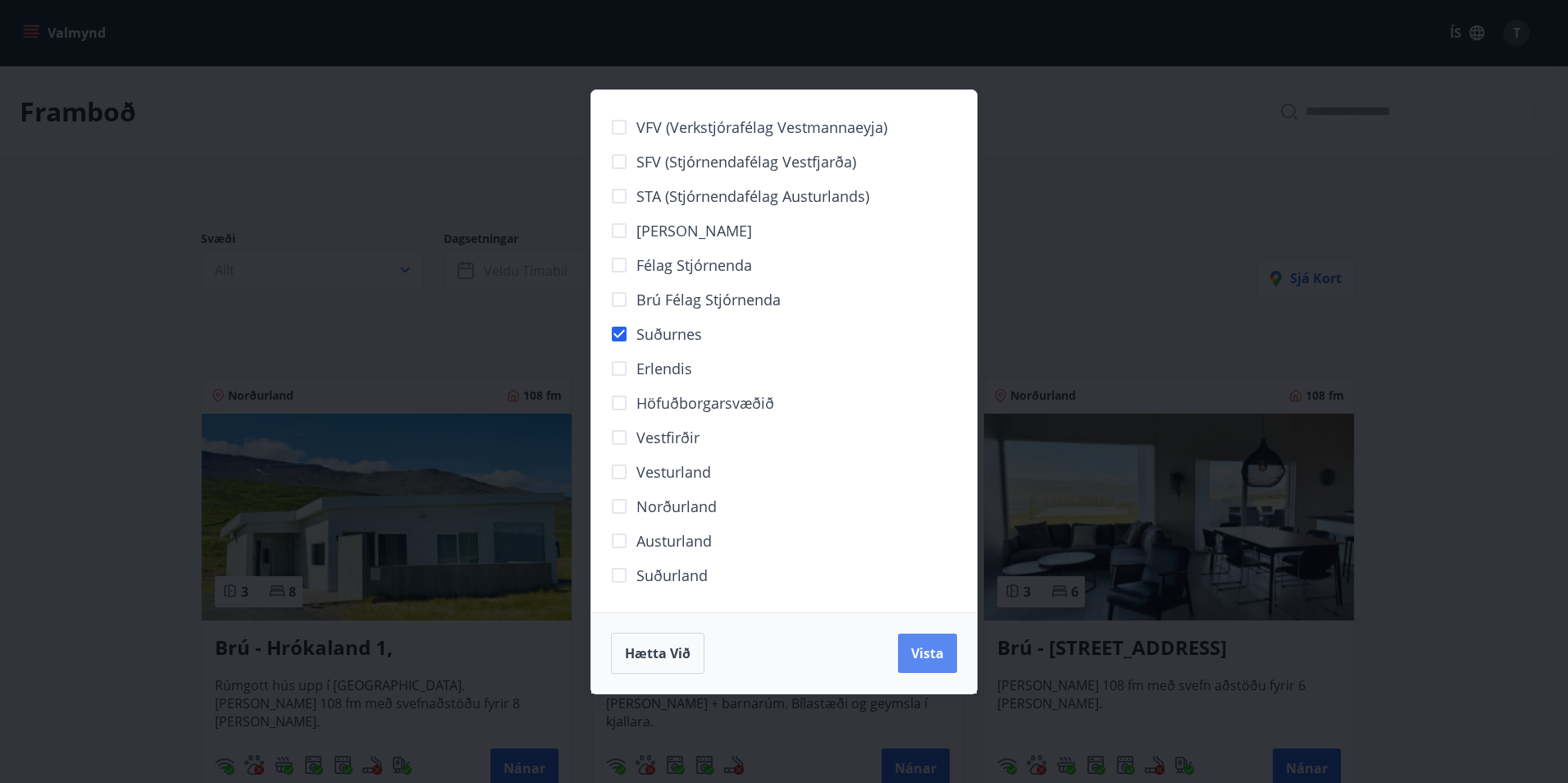
click at [942, 659] on span "Vista" at bounding box center [928, 652] width 33 height 18
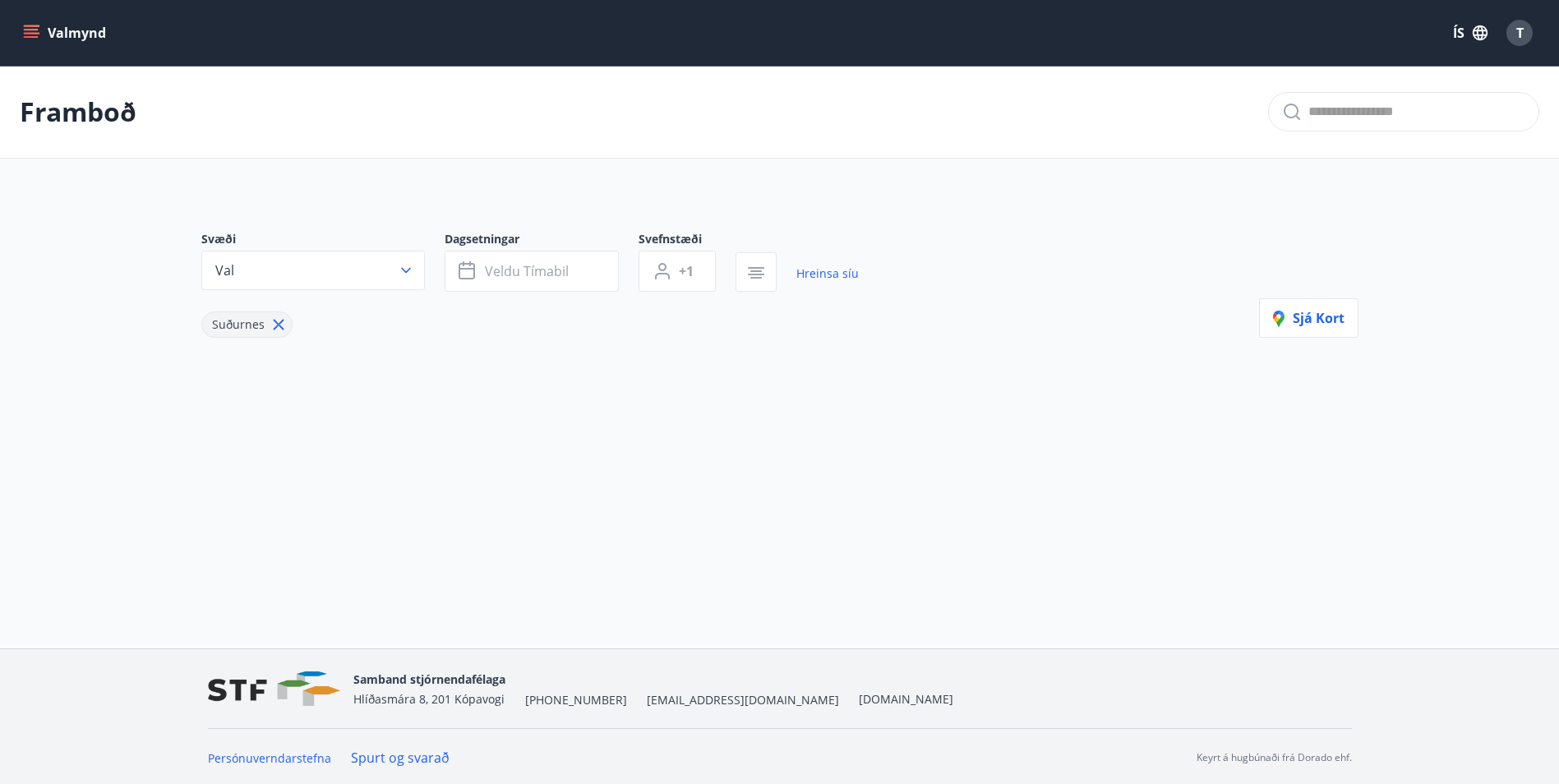
click at [270, 322] on icon at bounding box center [278, 324] width 18 height 18
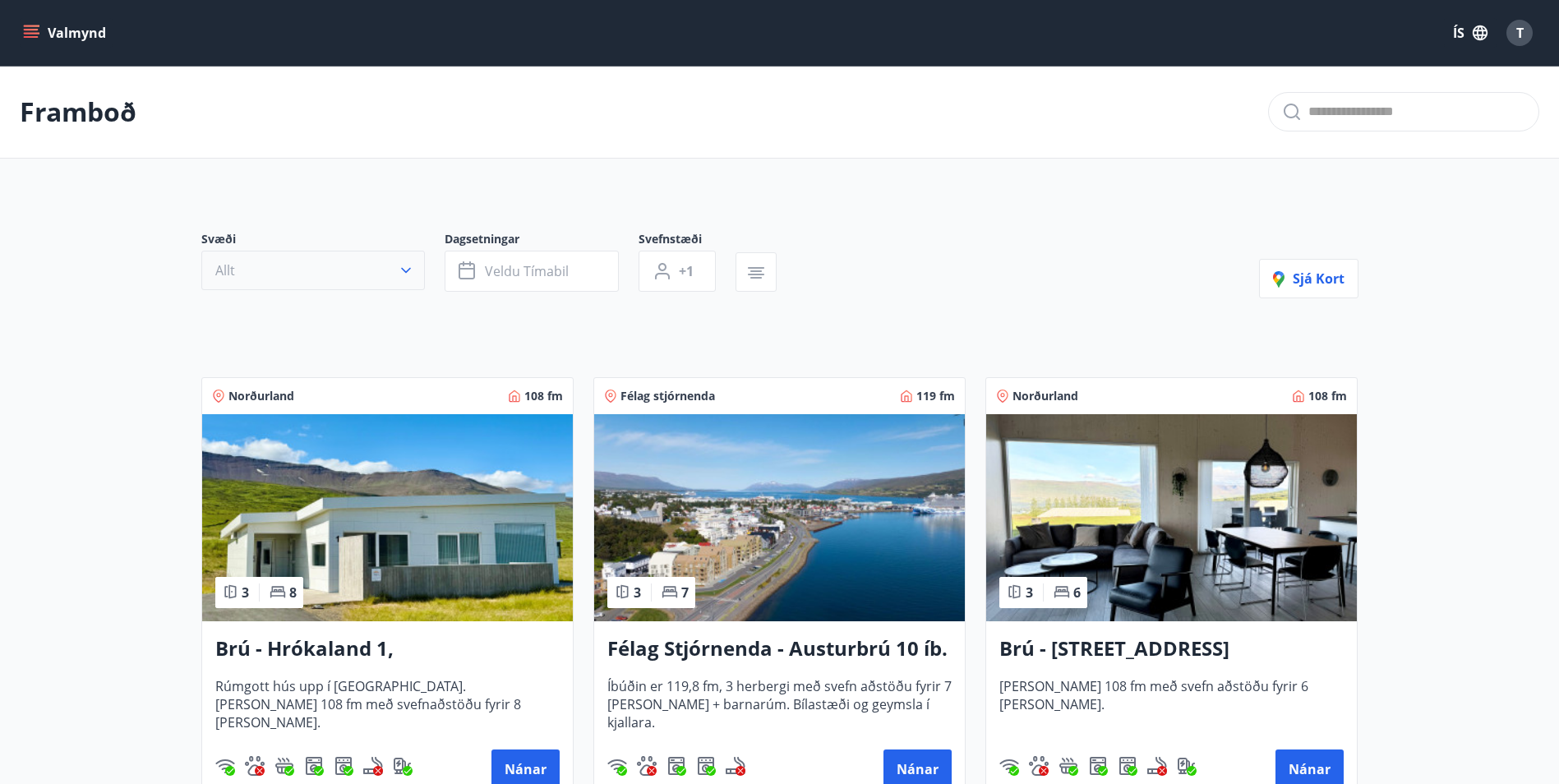
click at [407, 269] on icon "button" at bounding box center [406, 270] width 16 height 16
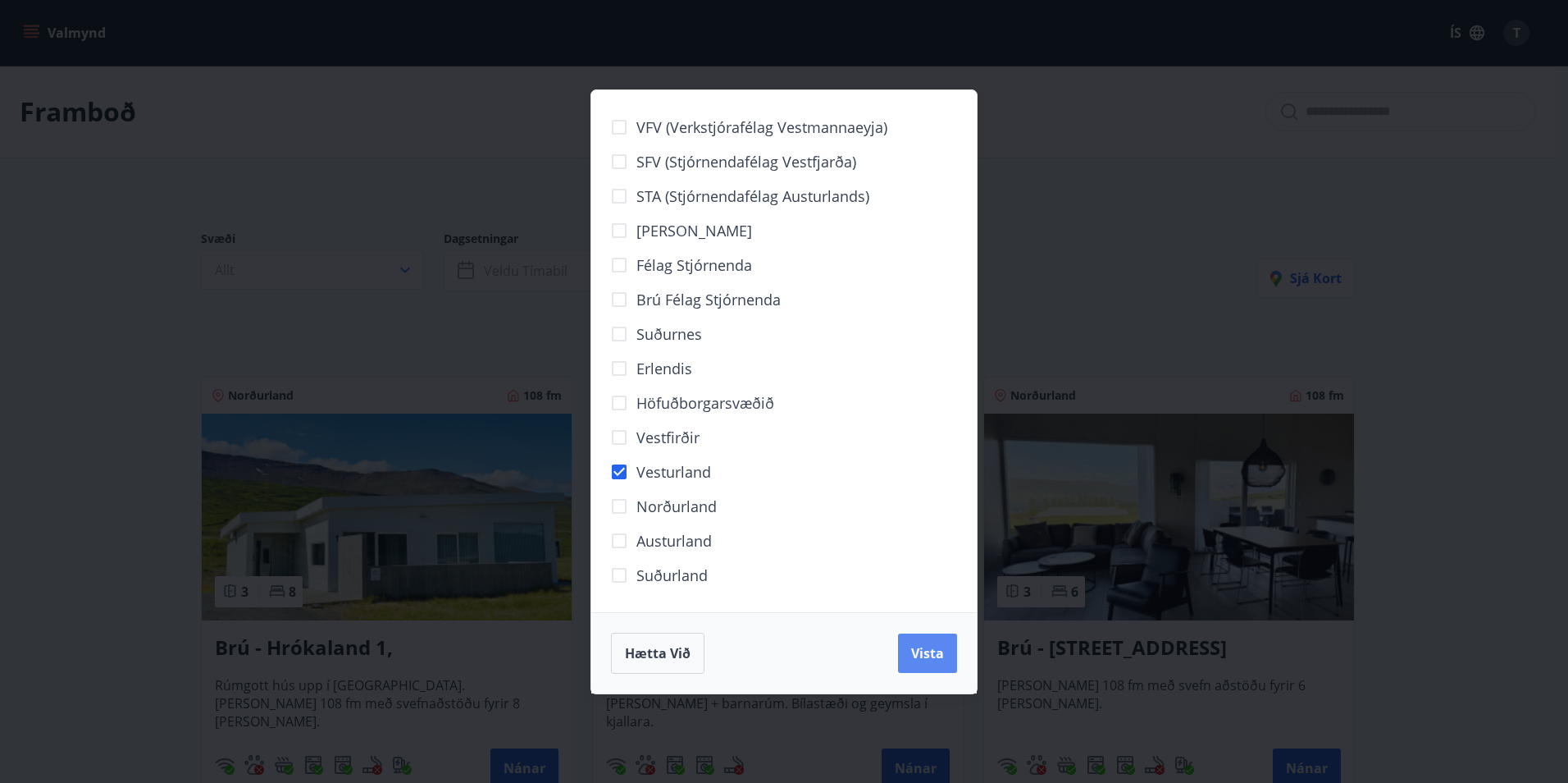
click at [933, 654] on span "Vista" at bounding box center [928, 652] width 33 height 18
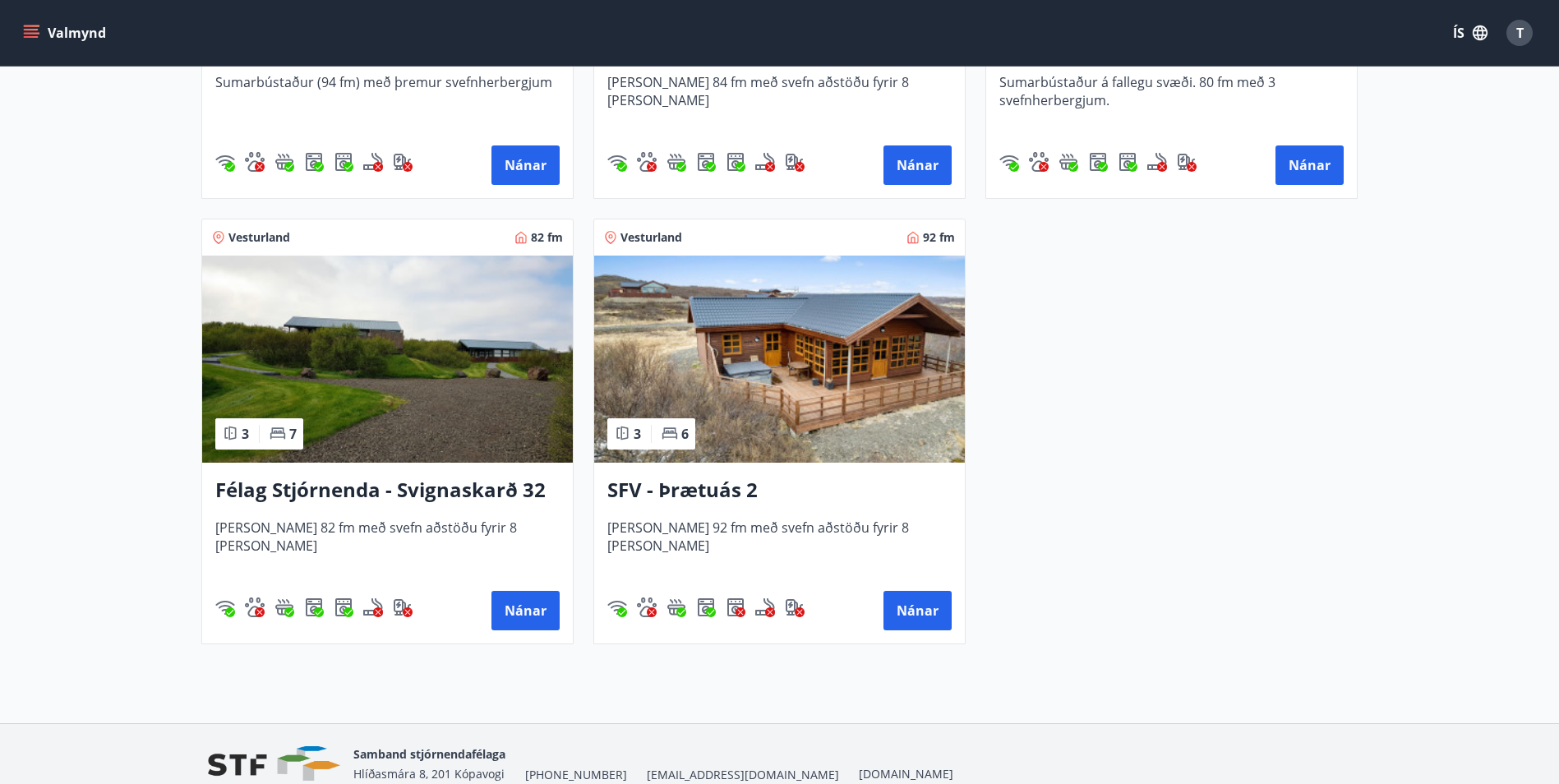
scroll to position [658, 0]
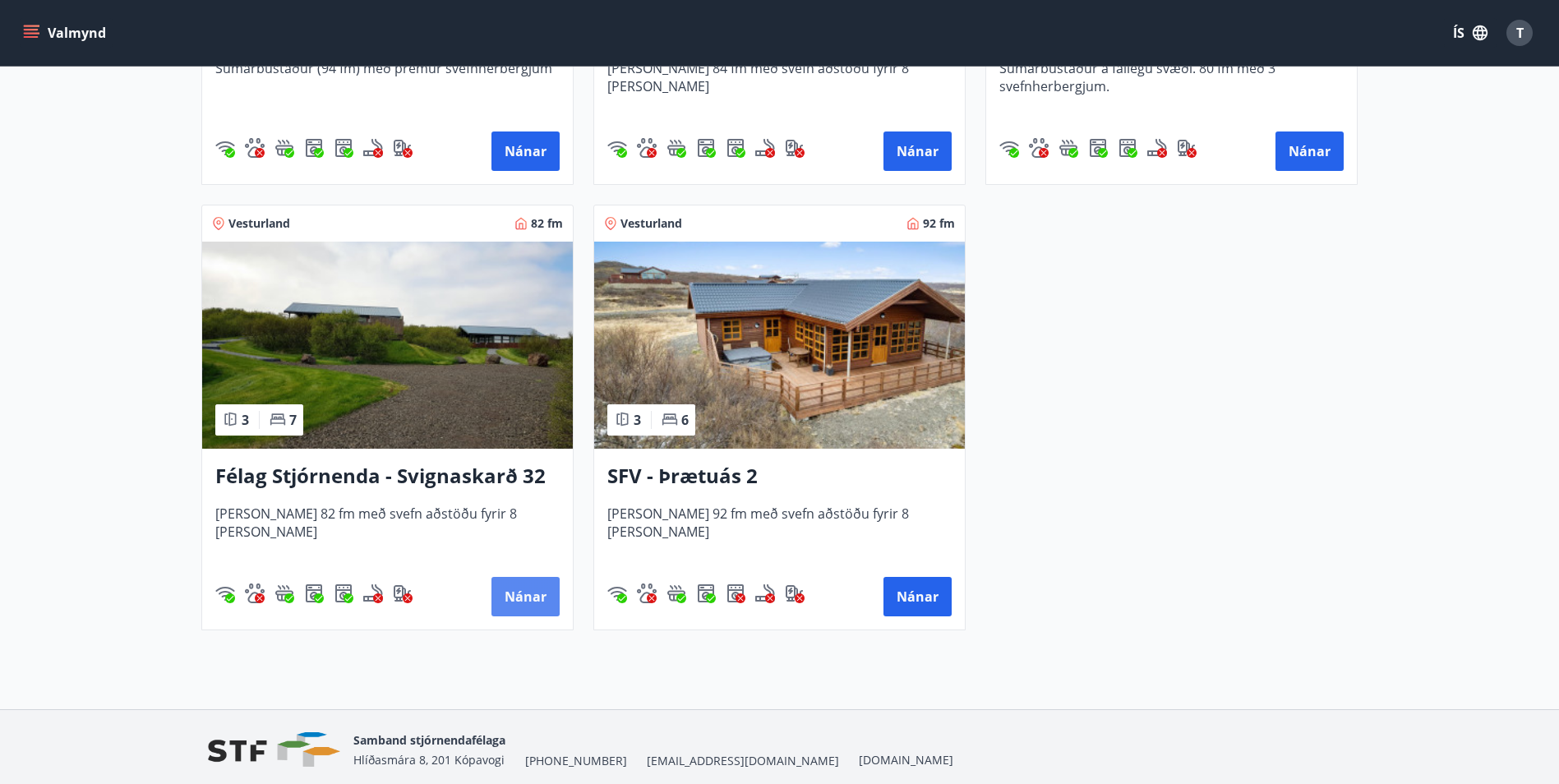
click at [522, 602] on button "Nánar" at bounding box center [525, 596] width 68 height 39
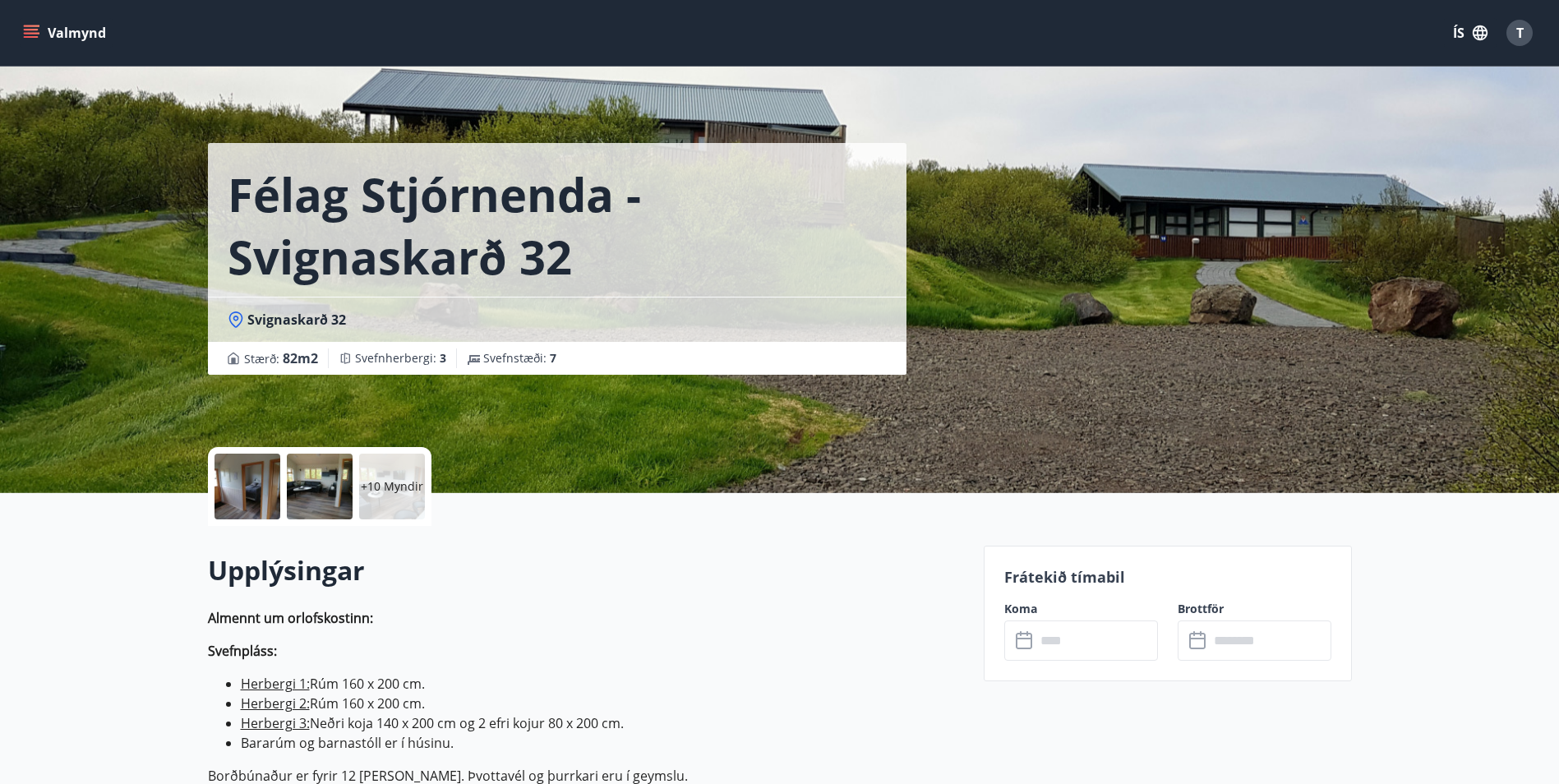
click at [259, 486] on div at bounding box center [247, 486] width 65 height 65
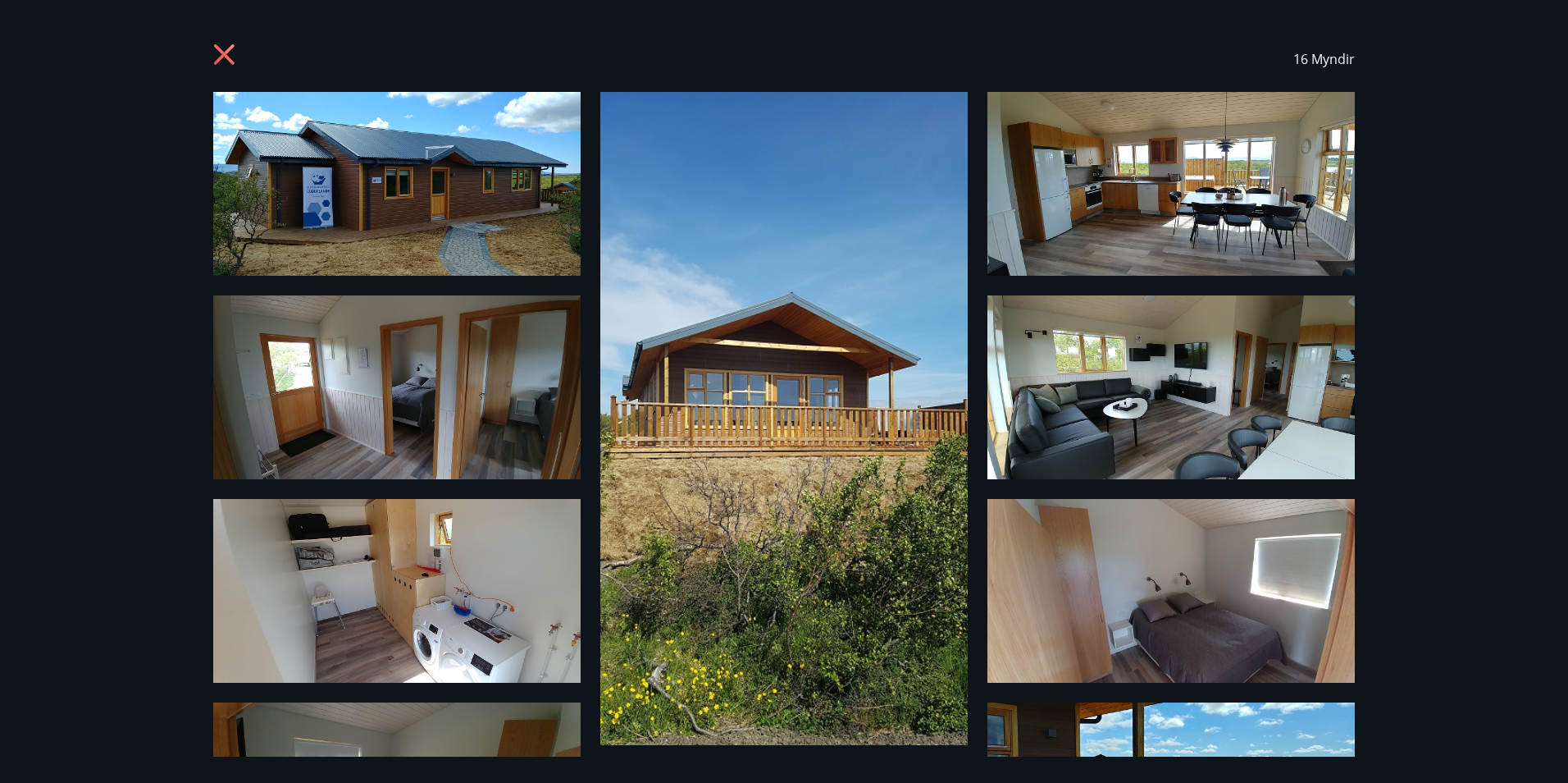
click at [226, 55] on icon at bounding box center [224, 54] width 20 height 20
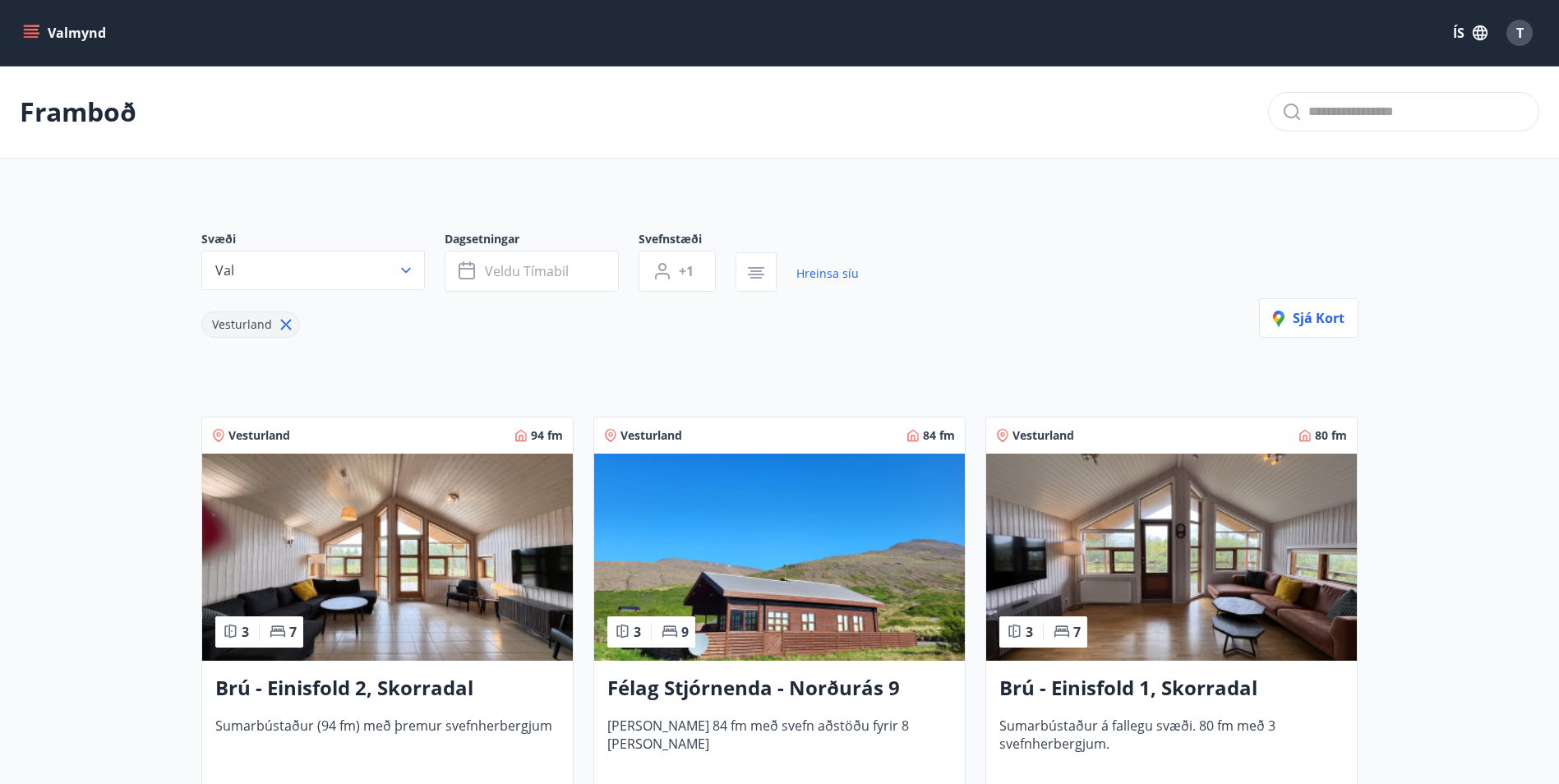
click at [284, 329] on icon at bounding box center [285, 324] width 18 height 18
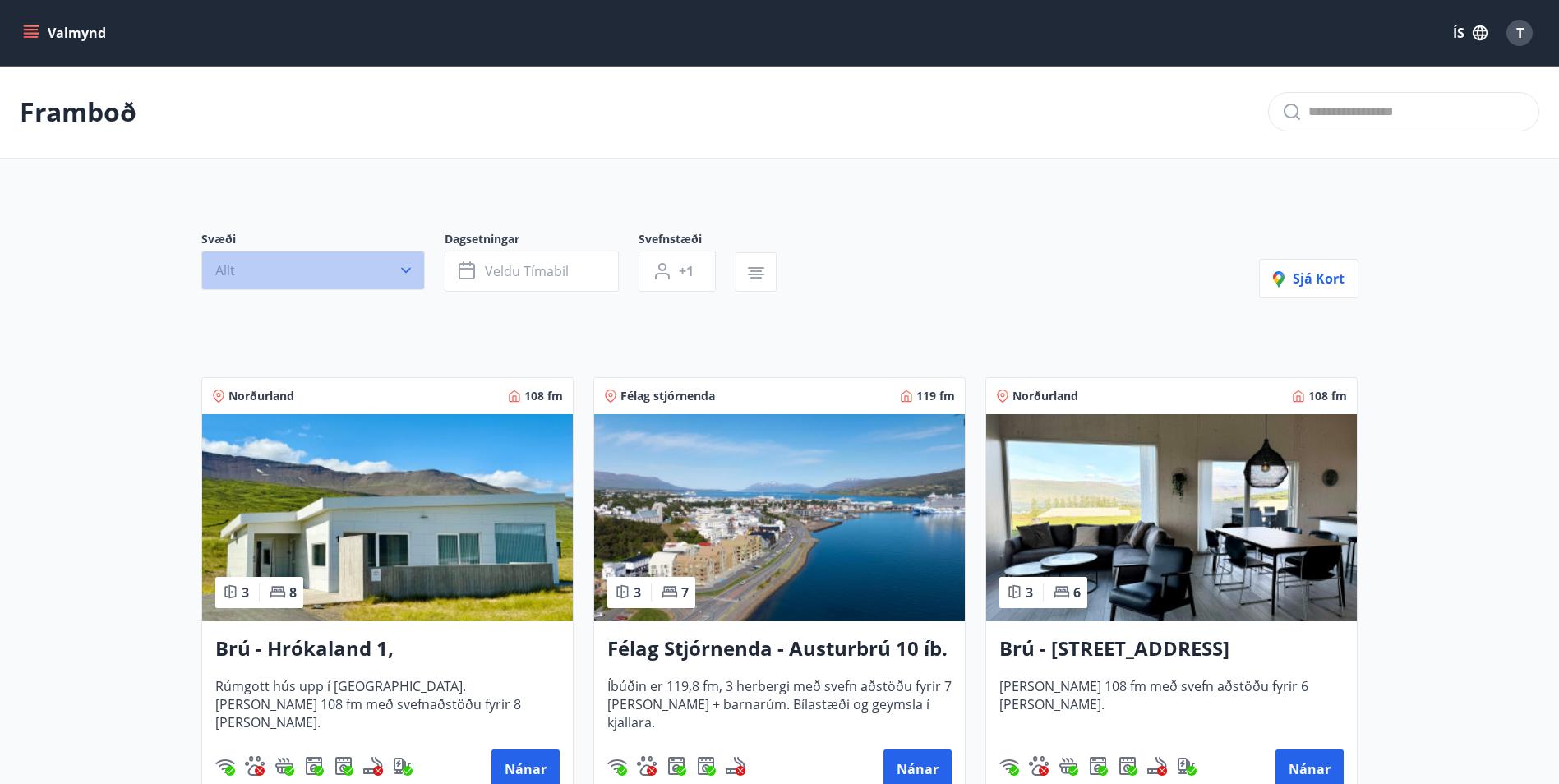
click at [406, 269] on icon "button" at bounding box center [406, 270] width 16 height 16
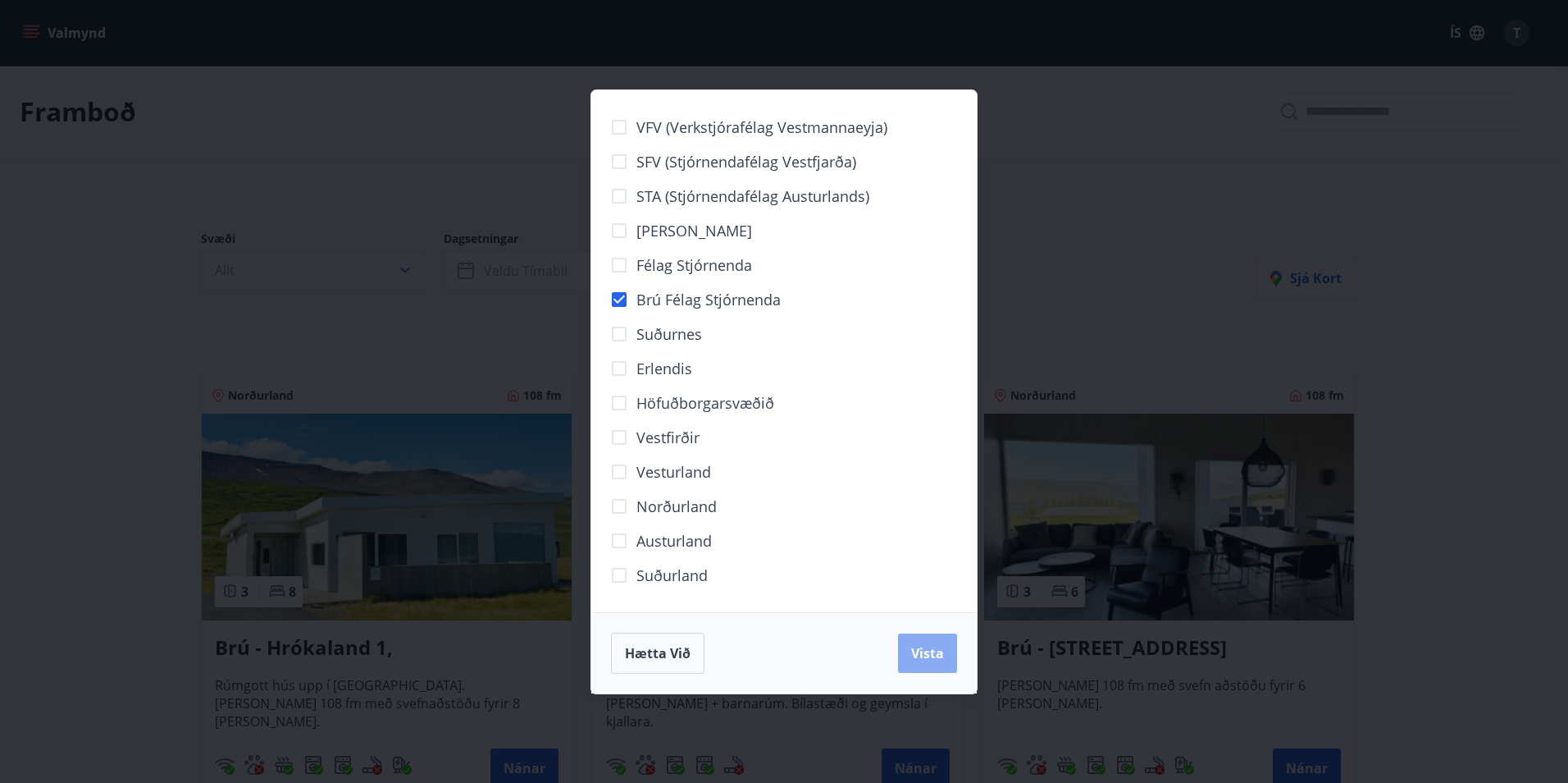
click at [945, 655] on button "Vista" at bounding box center [928, 653] width 59 height 39
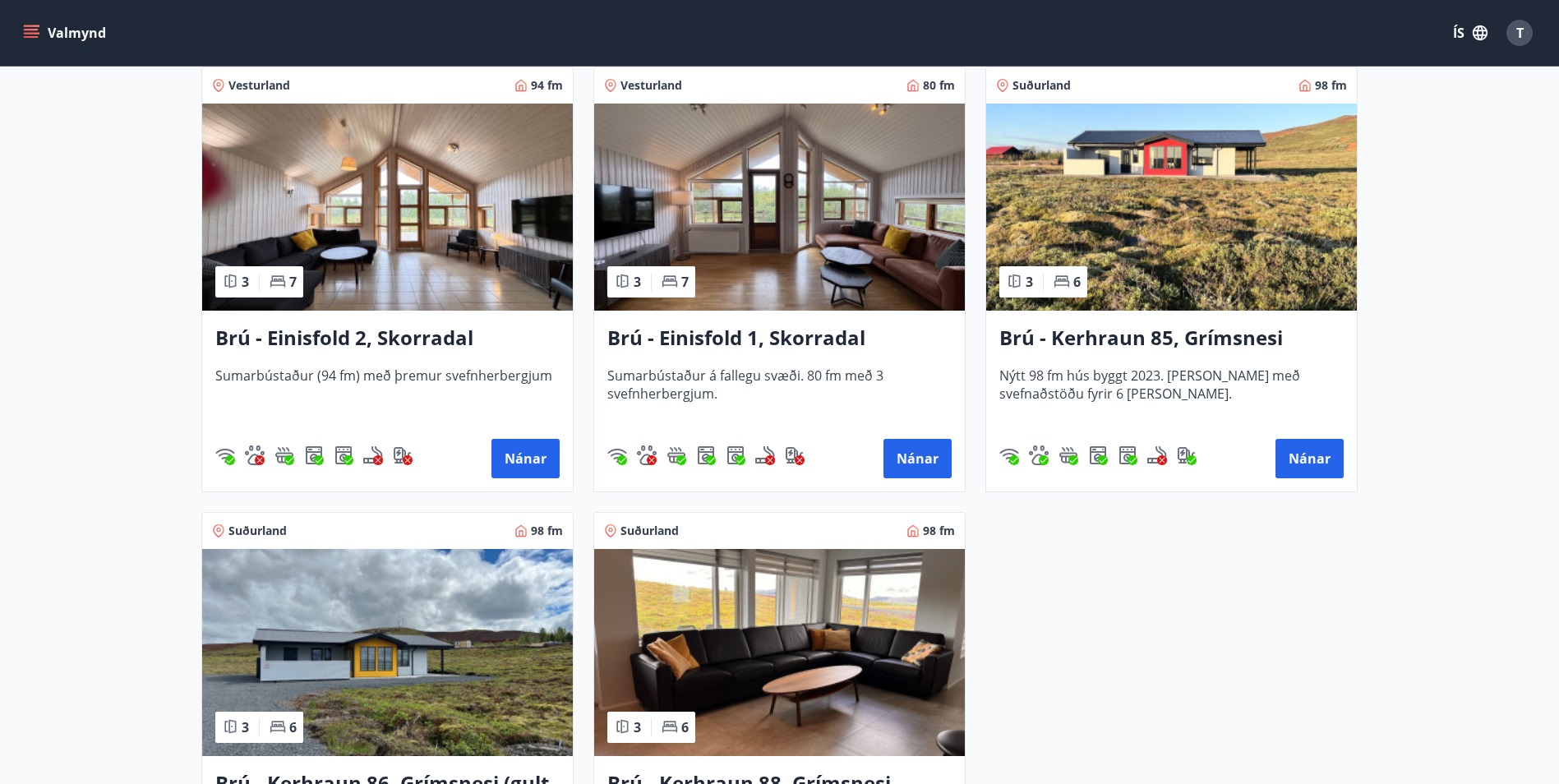
scroll to position [986, 0]
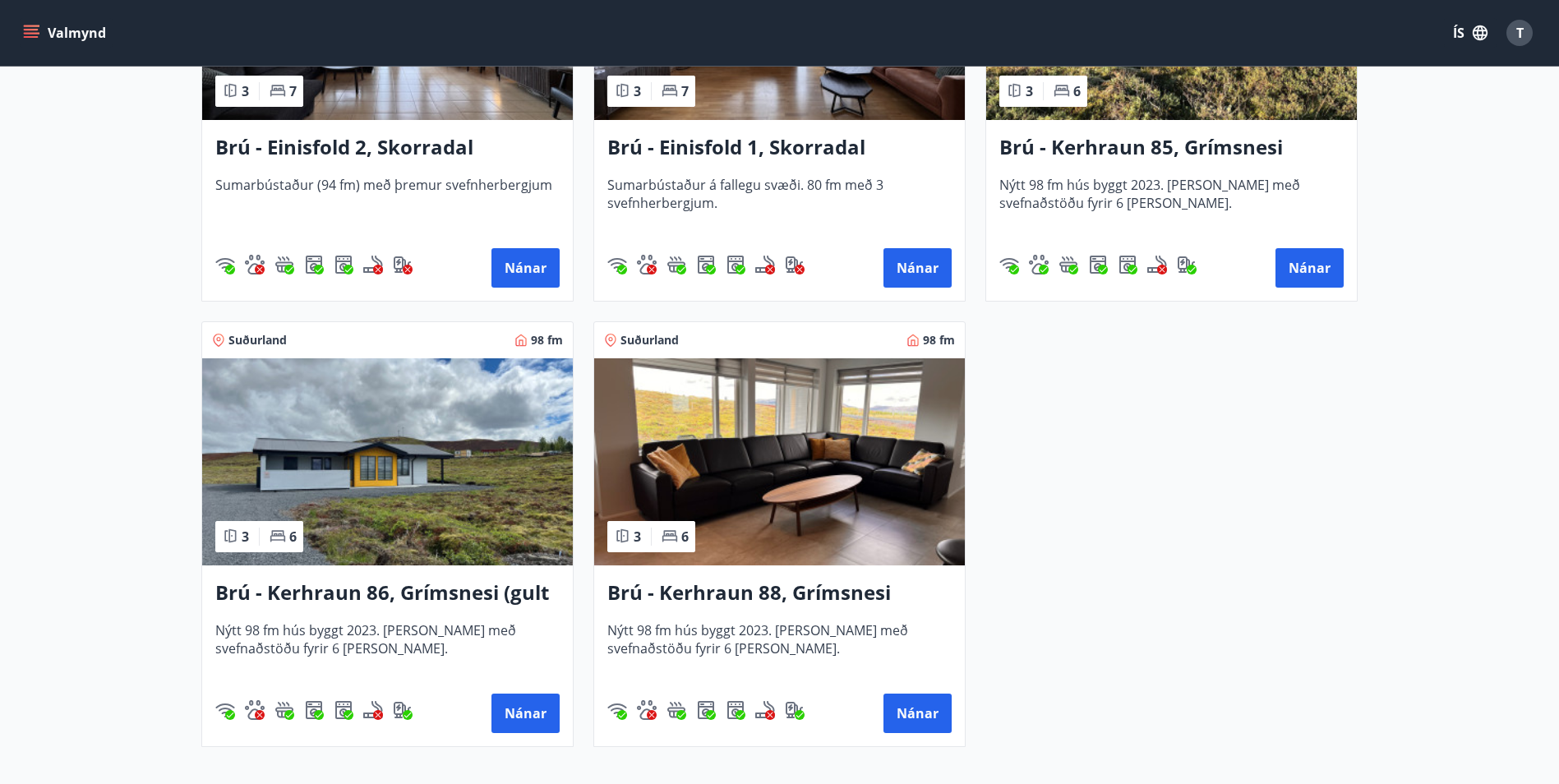
click at [744, 587] on h3 "Brú - Kerhraun 88, Grímsnesi (grænt hús)" at bounding box center [780, 593] width 345 height 30
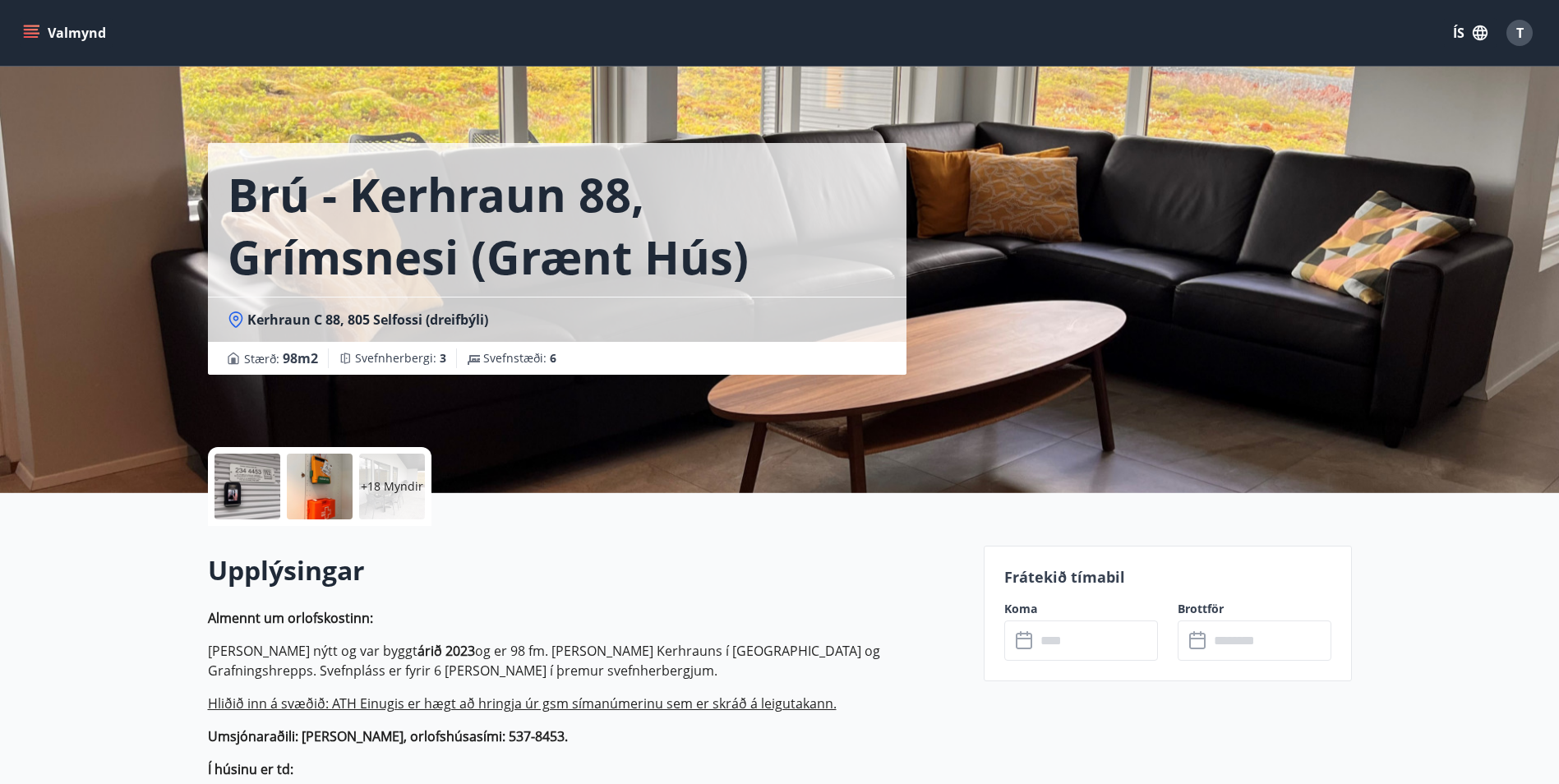
click at [246, 478] on div at bounding box center [247, 486] width 65 height 65
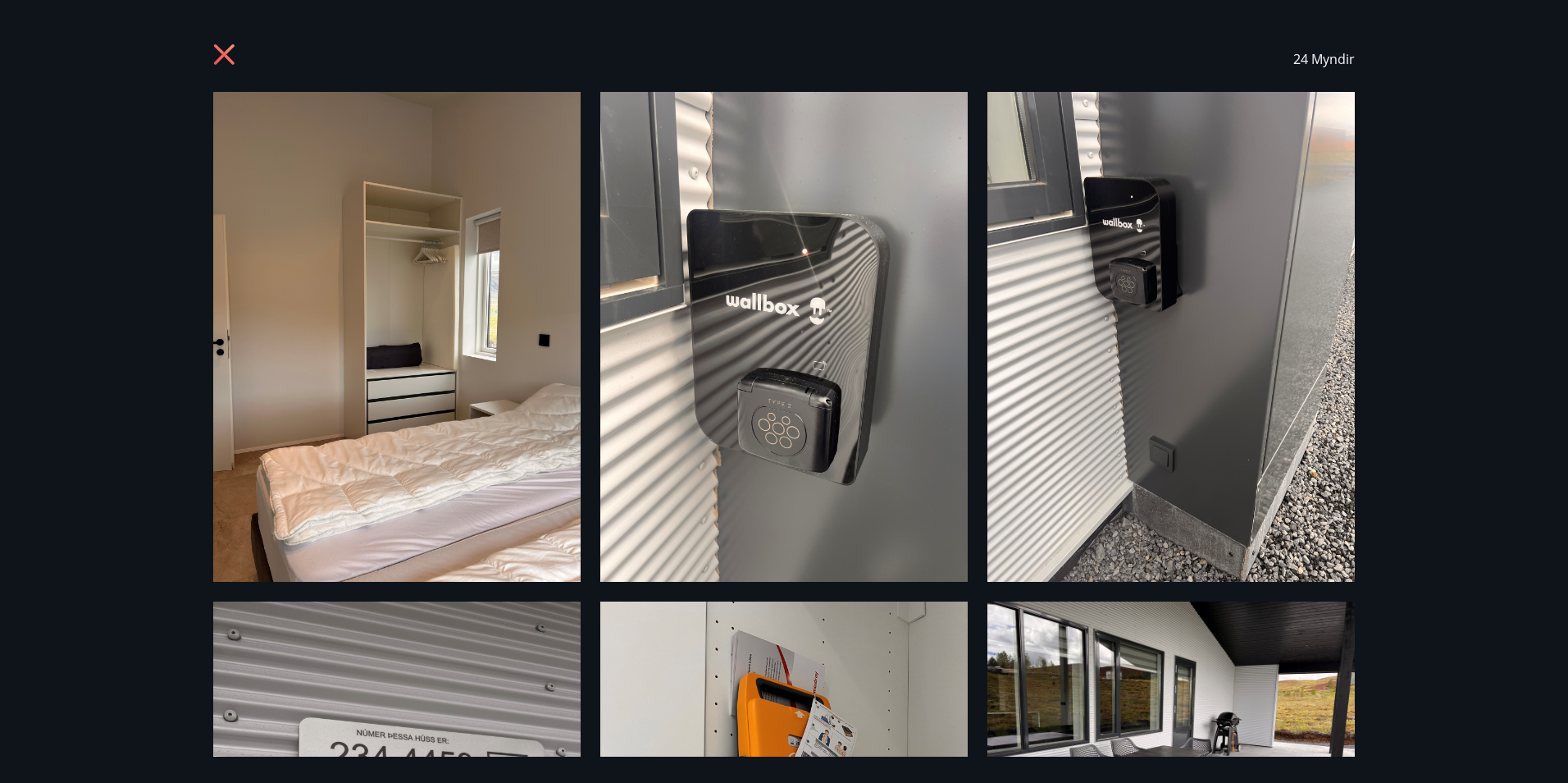
click at [226, 52] on icon at bounding box center [224, 54] width 20 height 20
